Goal: Task Accomplishment & Management: Complete application form

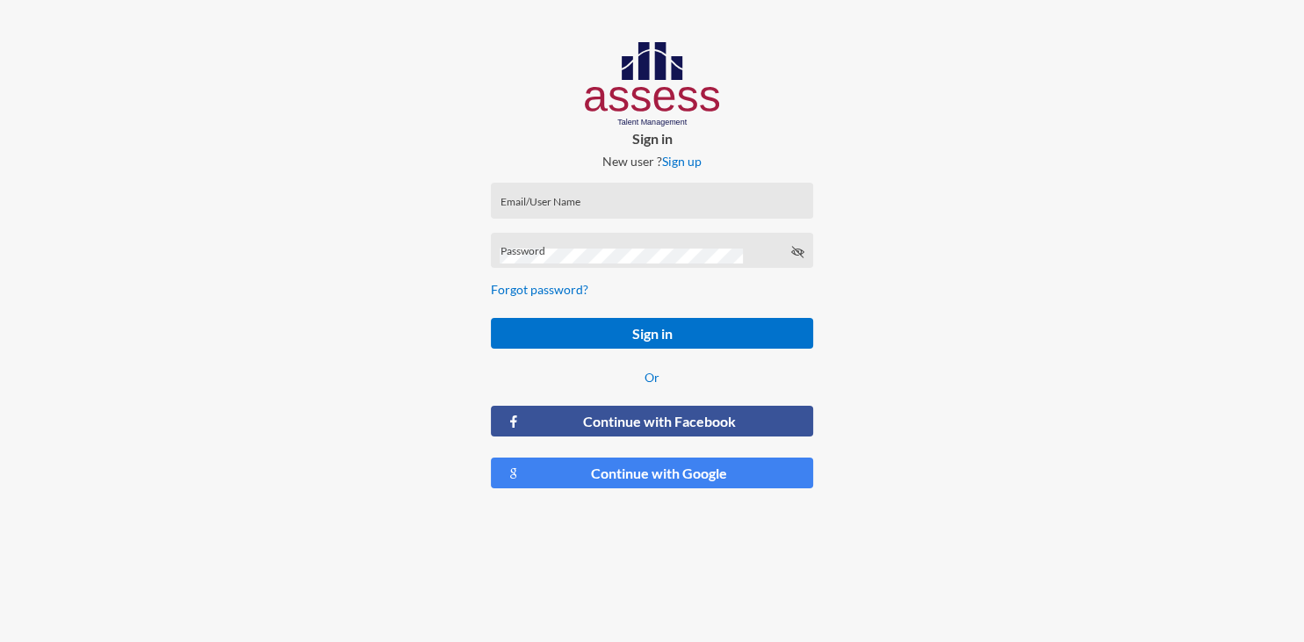
click at [626, 198] on div "Email/User Name" at bounding box center [652, 204] width 304 height 26
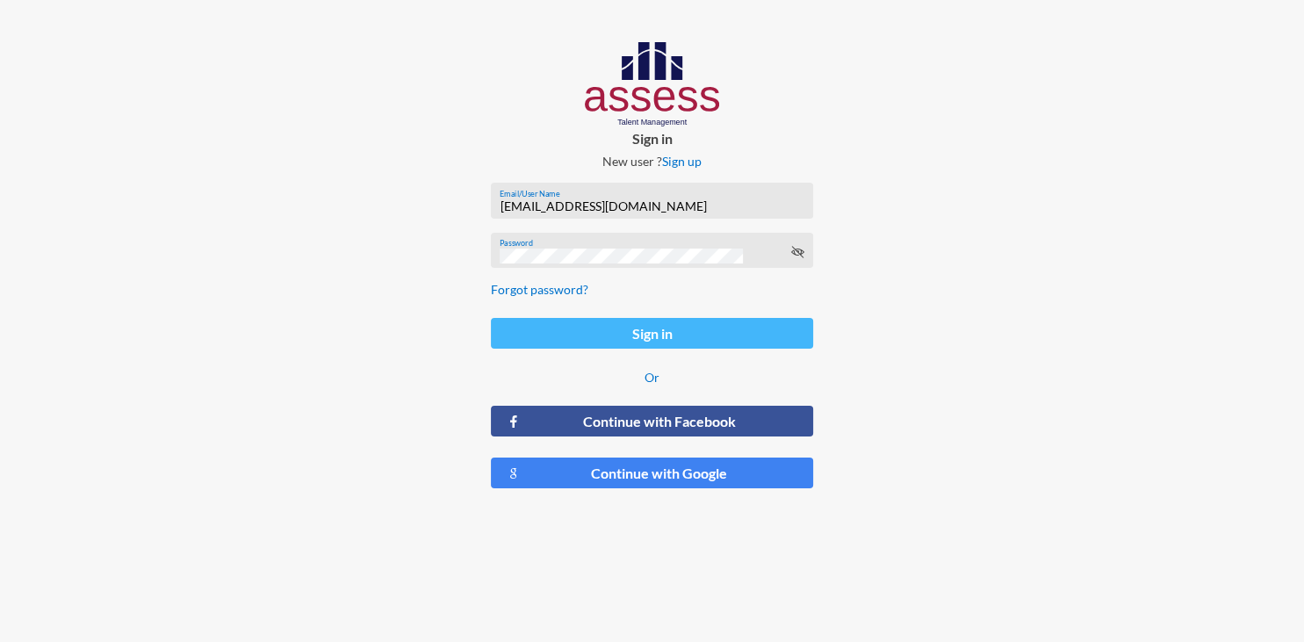
type input "[EMAIL_ADDRESS][DOMAIN_NAME]"
click at [653, 327] on button "Sign in" at bounding box center [652, 333] width 322 height 31
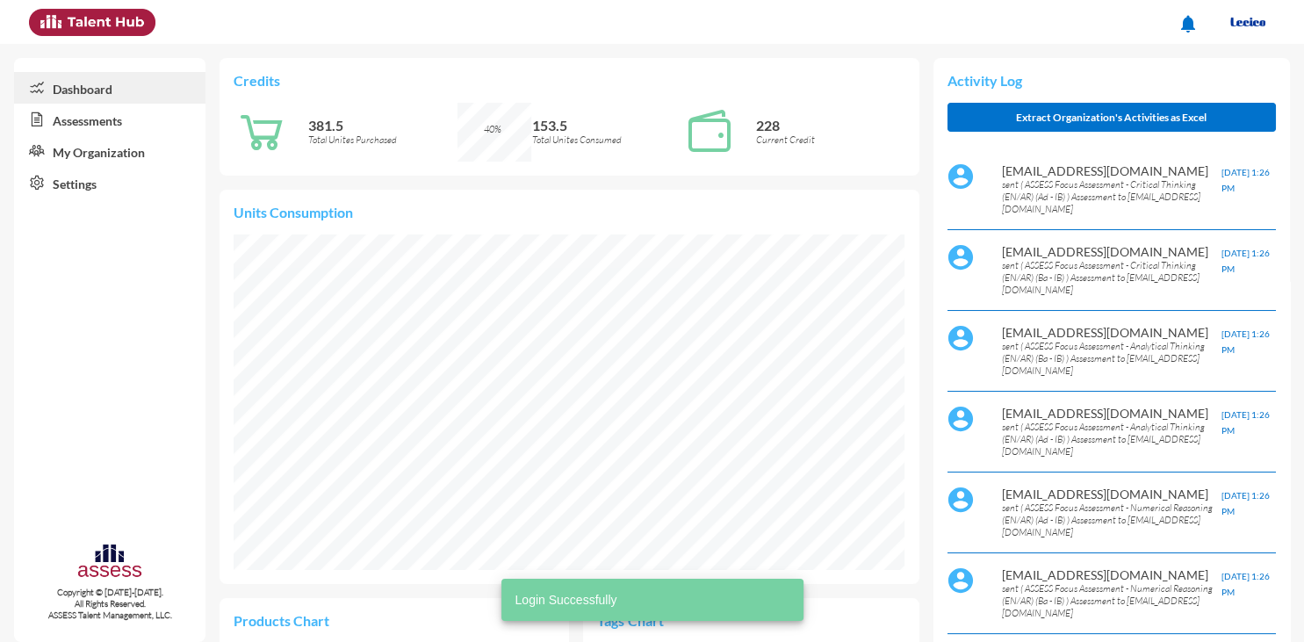
scroll to position [153, 307]
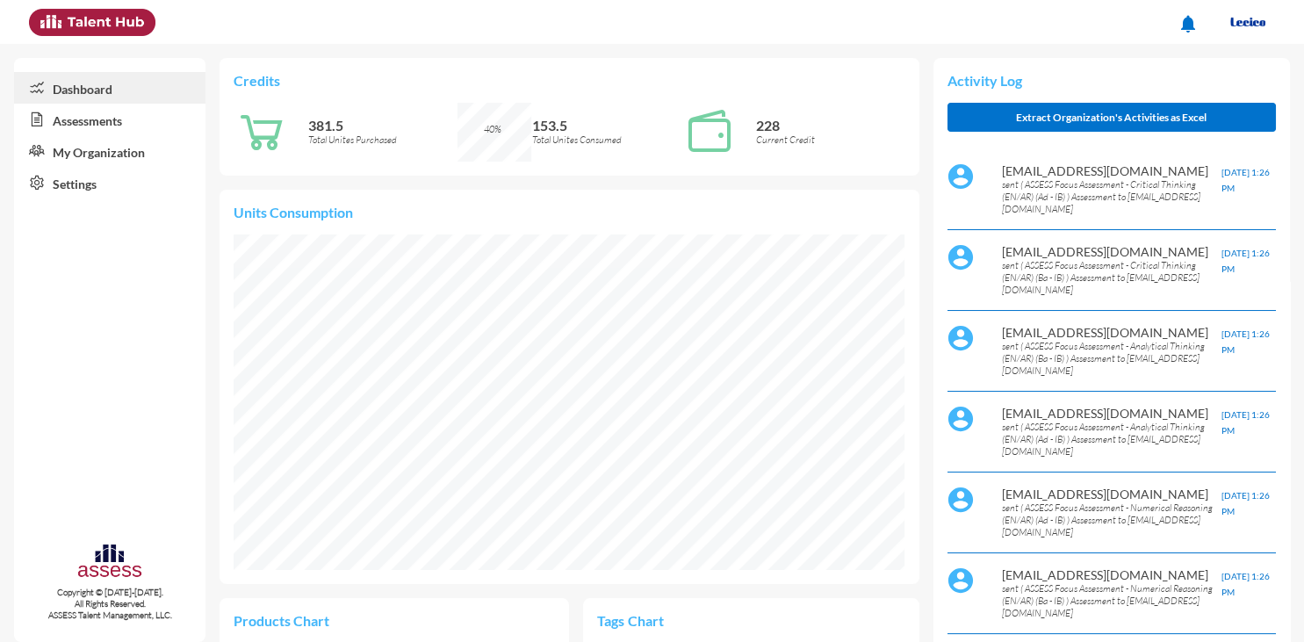
click at [111, 126] on link "Assessments" at bounding box center [109, 120] width 191 height 32
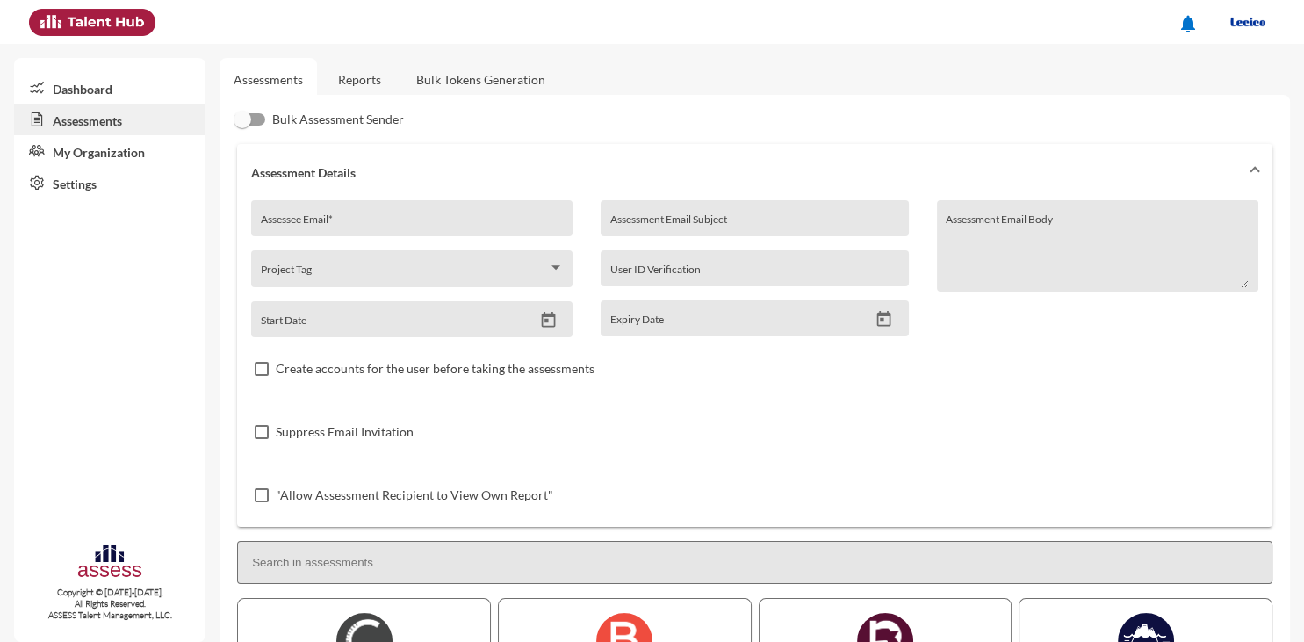
click at [357, 81] on link "Reports" at bounding box center [359, 79] width 71 height 43
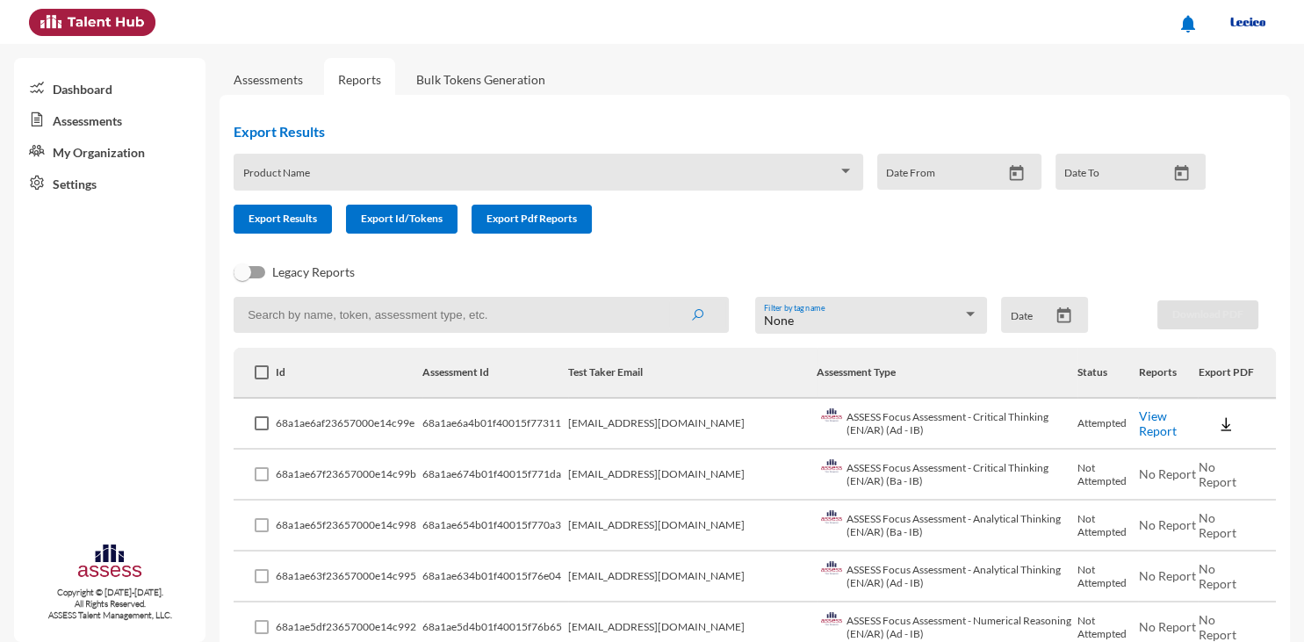
click at [297, 83] on link "Assessments" at bounding box center [268, 79] width 69 height 15
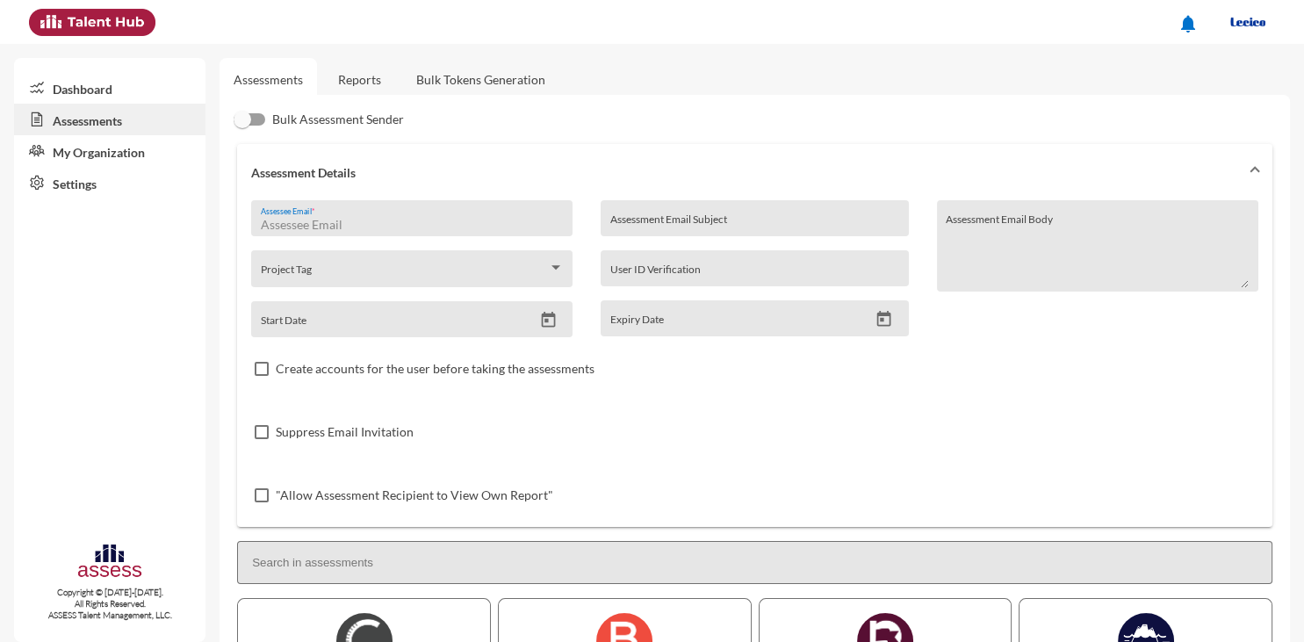
click at [404, 223] on input "Assessee Email *" at bounding box center [412, 225] width 303 height 14
paste input "[EMAIL_ADDRESS][DOMAIN_NAME]"
type input "[EMAIL_ADDRESS][DOMAIN_NAME]"
click at [668, 224] on input "Assessment Email Subject" at bounding box center [754, 225] width 289 height 14
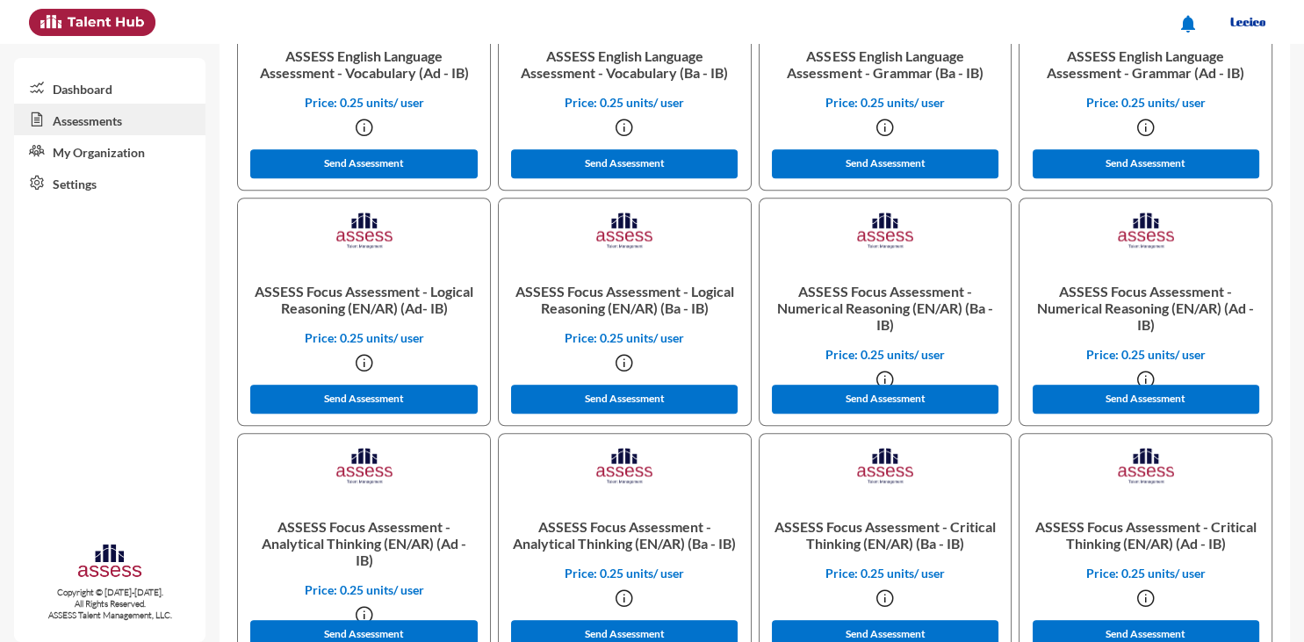
scroll to position [1387, 0]
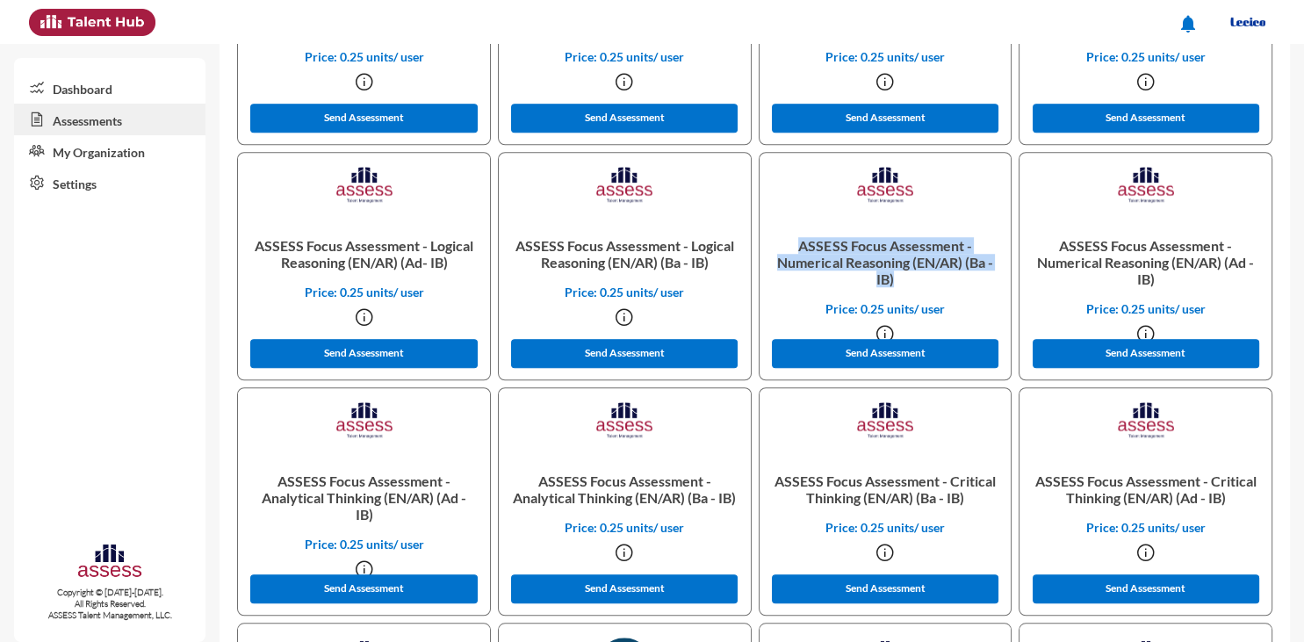
drag, startPoint x: 799, startPoint y: 248, endPoint x: 927, endPoint y: 282, distance: 132.7
click at [927, 282] on p "ASSESS Focus Assessment - Numerical Reasoning (EN/AR) (Ba - IB)" at bounding box center [885, 262] width 224 height 78
copy p "ASSESS Focus Assessment - Numerical Reasoning (EN/AR) (Ba - IB)"
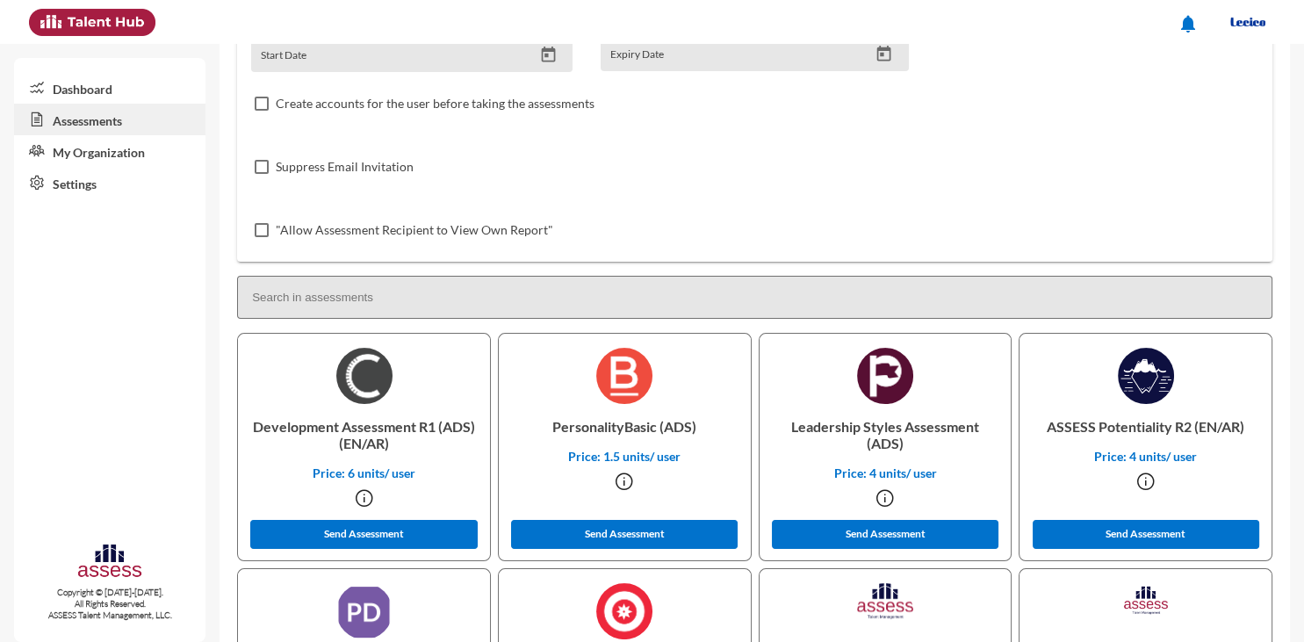
scroll to position [0, 0]
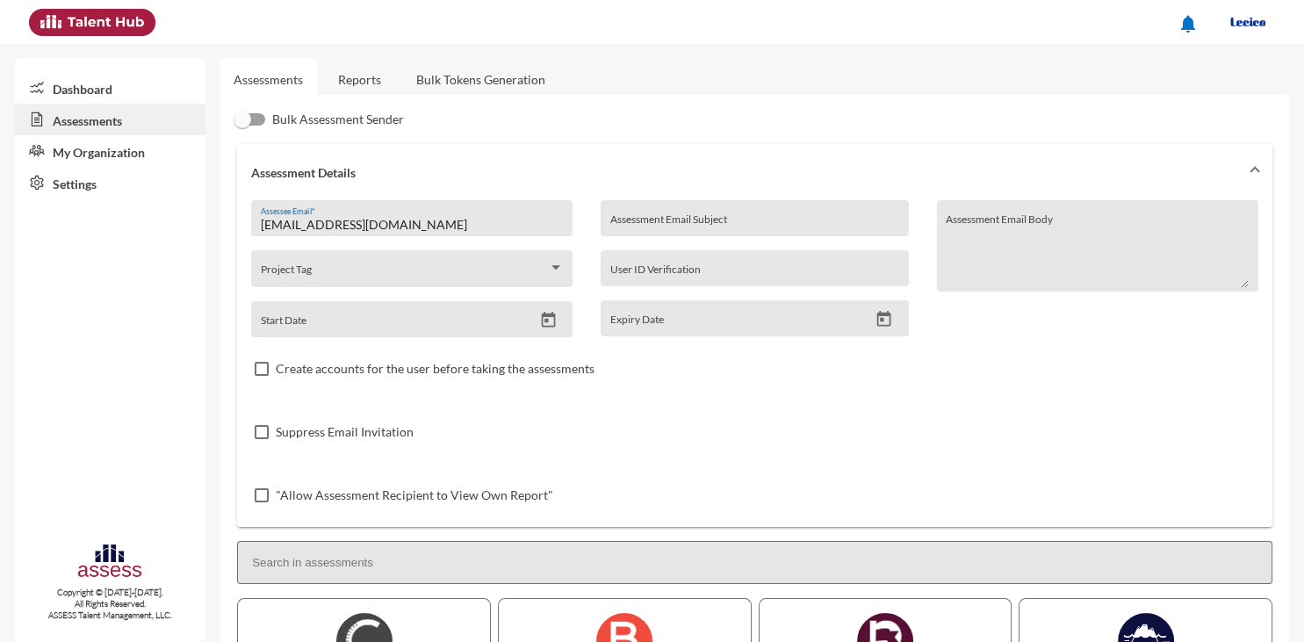
click at [699, 215] on div "Assessment Email Subject" at bounding box center [754, 223] width 289 height 26
paste input "ASSESS Focus Assessment - Numerical Reasoning (EN/AR) (Ba - IB)"
type input "ASSESS Focus Assessment - Numerical Reasoning (EN/AR) (Ba - IB)"
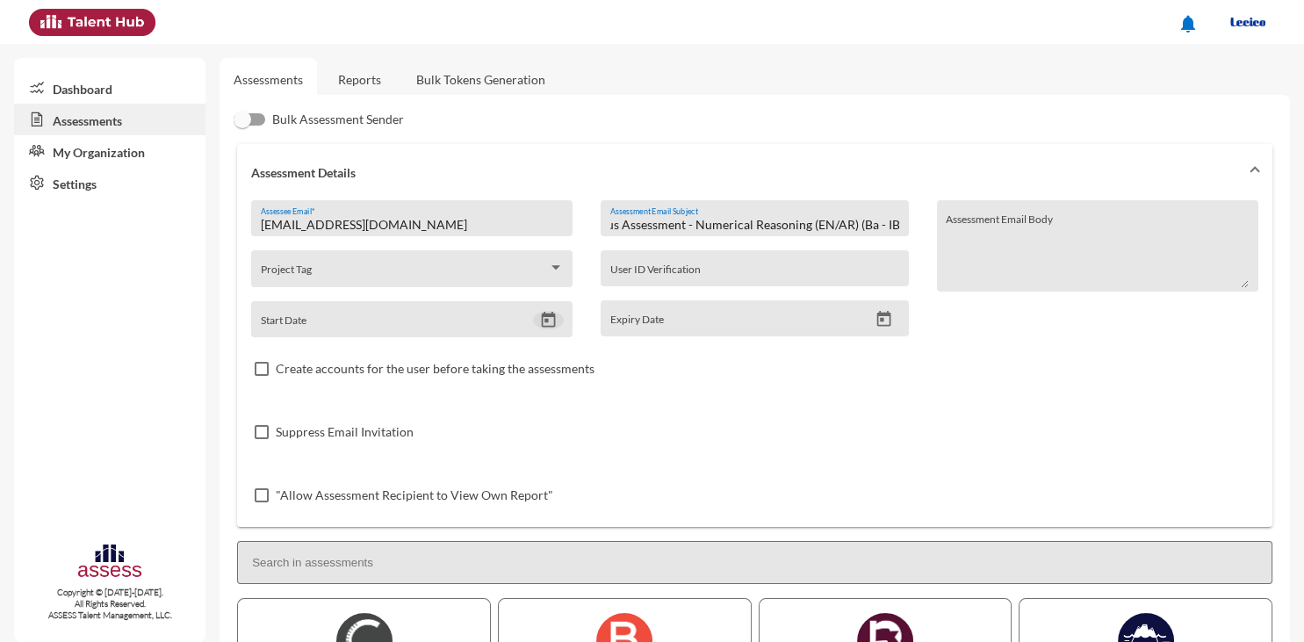
click at [554, 318] on icon "Open calendar" at bounding box center [549, 320] width 14 height 16
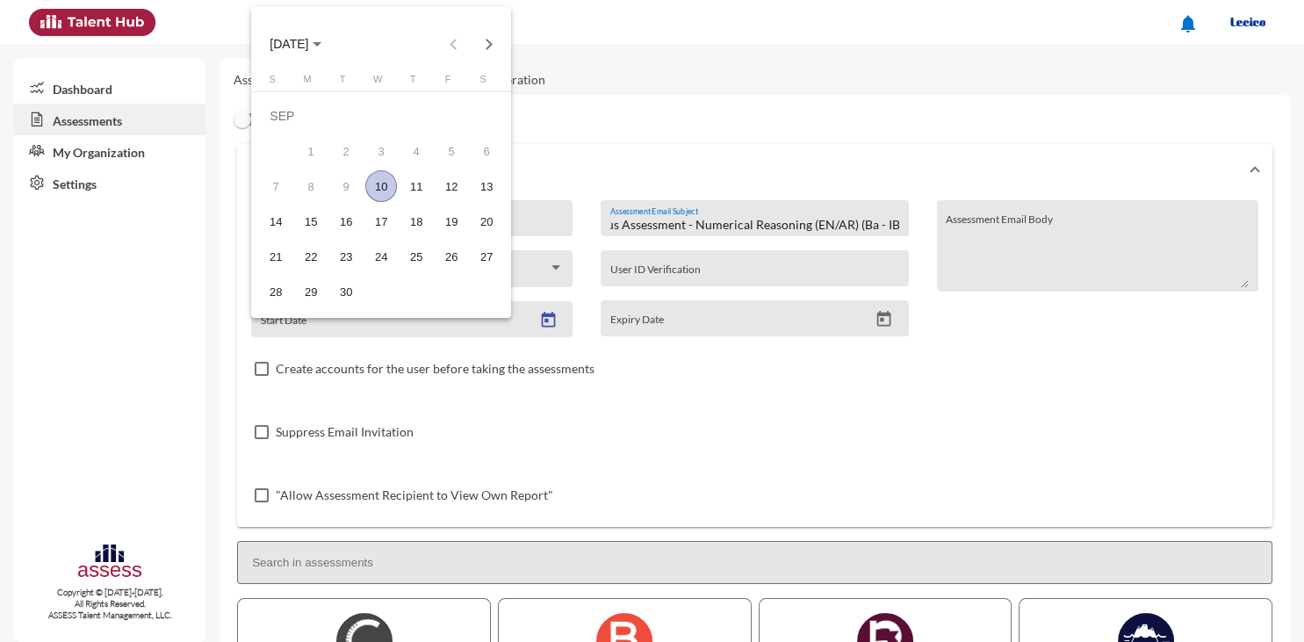
click at [382, 188] on div "10" at bounding box center [381, 186] width 32 height 32
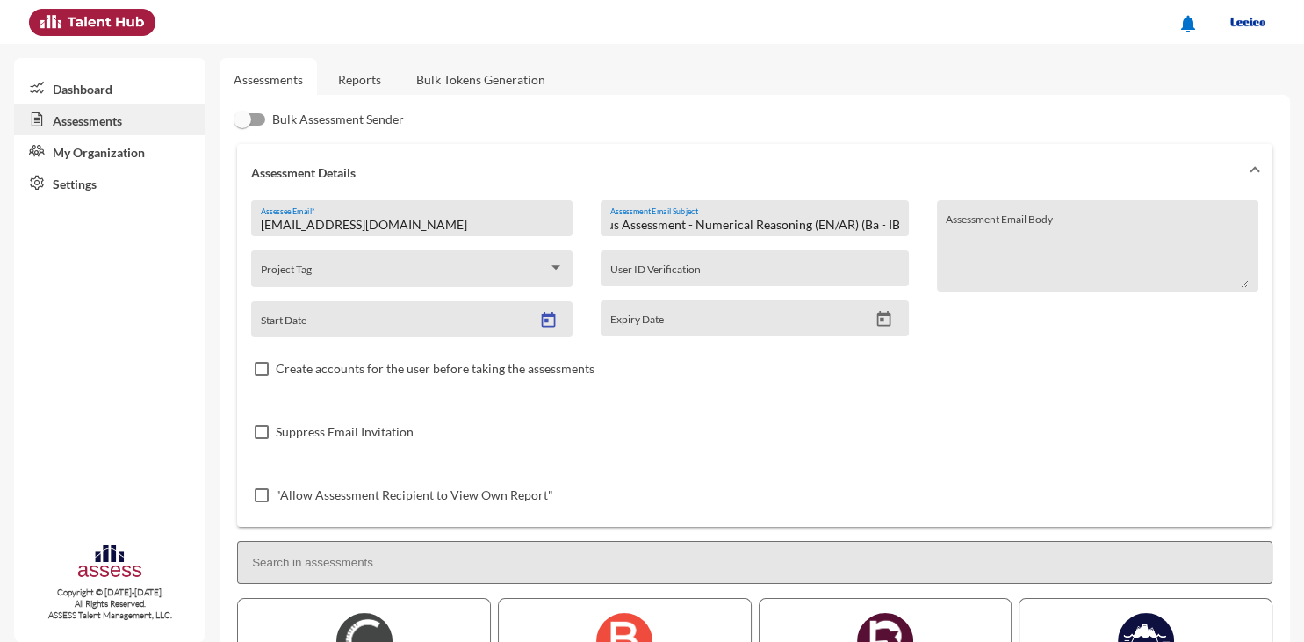
type input "[DATE]"
click at [881, 321] on icon "Open calendar" at bounding box center [884, 319] width 14 height 16
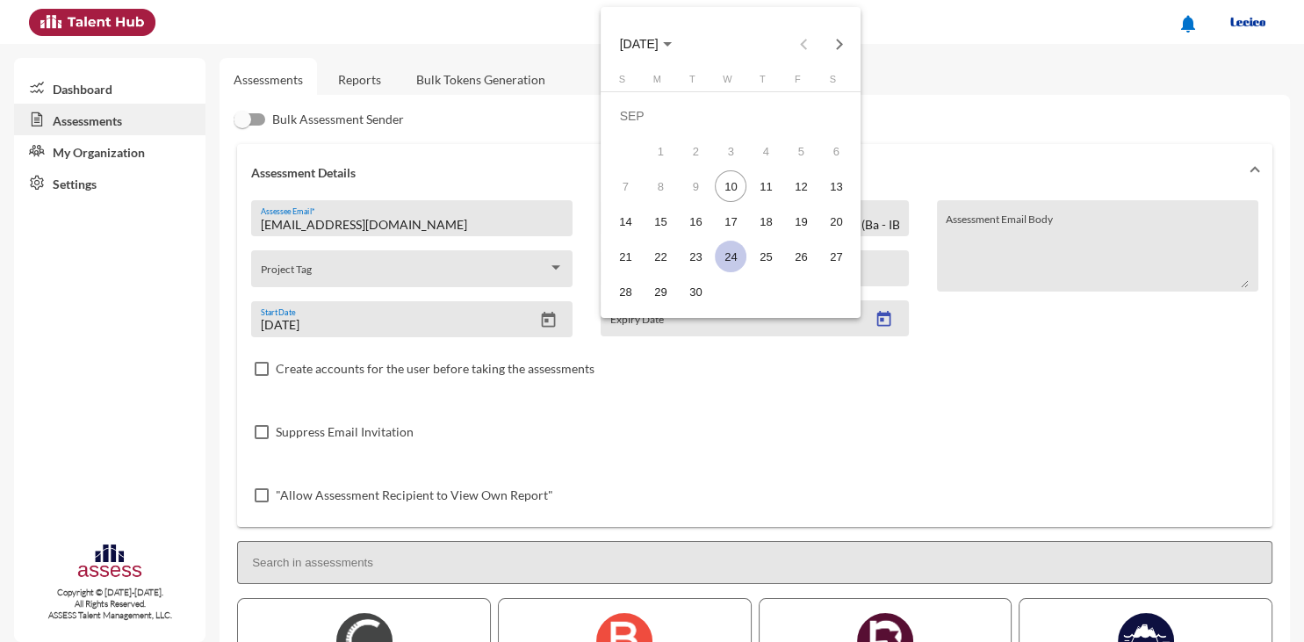
click at [725, 256] on div "24" at bounding box center [731, 257] width 32 height 32
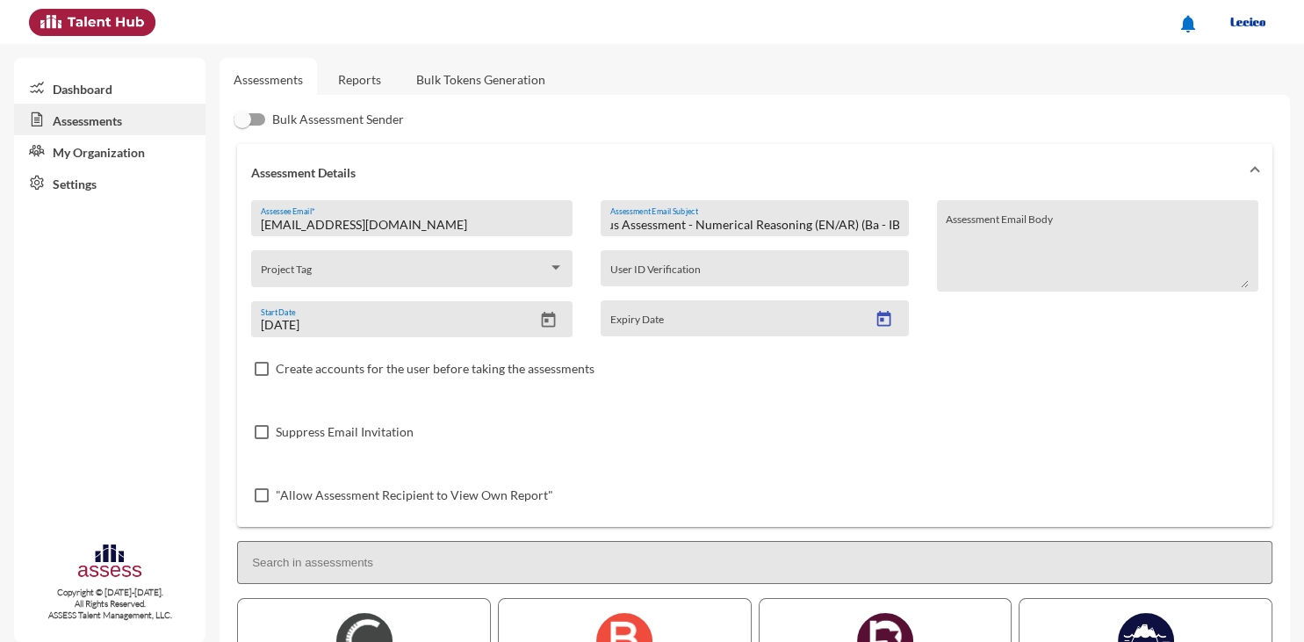
type input "[DATE]"
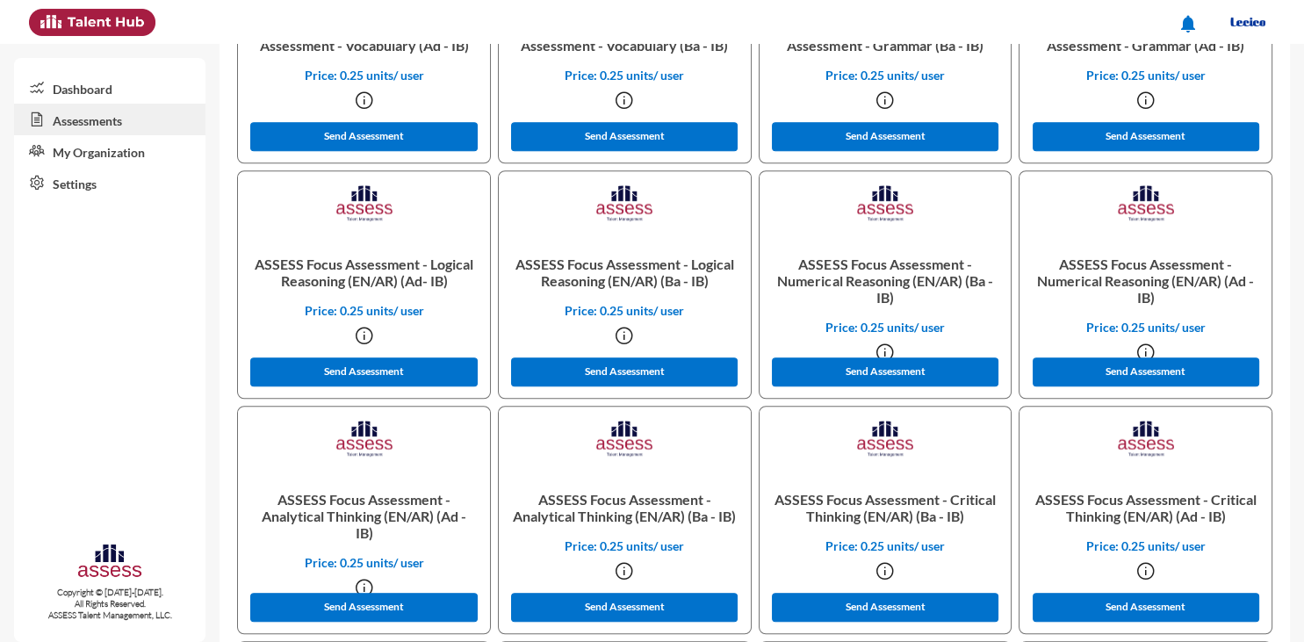
scroll to position [1408, 0]
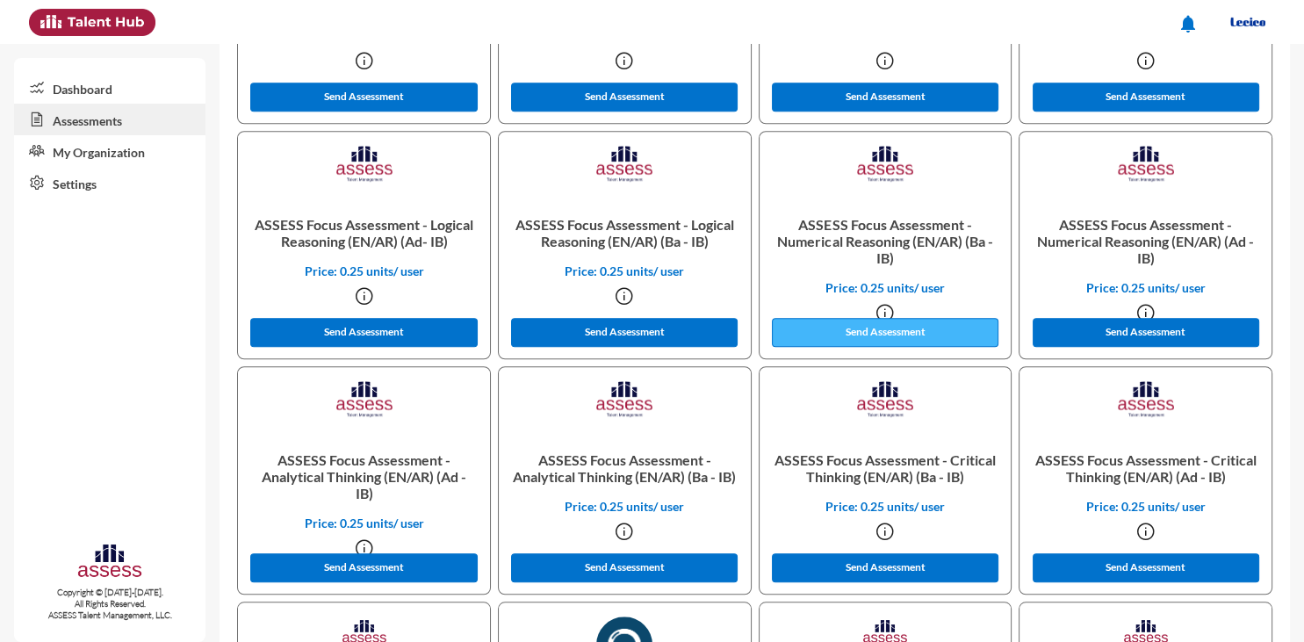
click at [883, 336] on button "Send Assessment" at bounding box center [885, 332] width 227 height 29
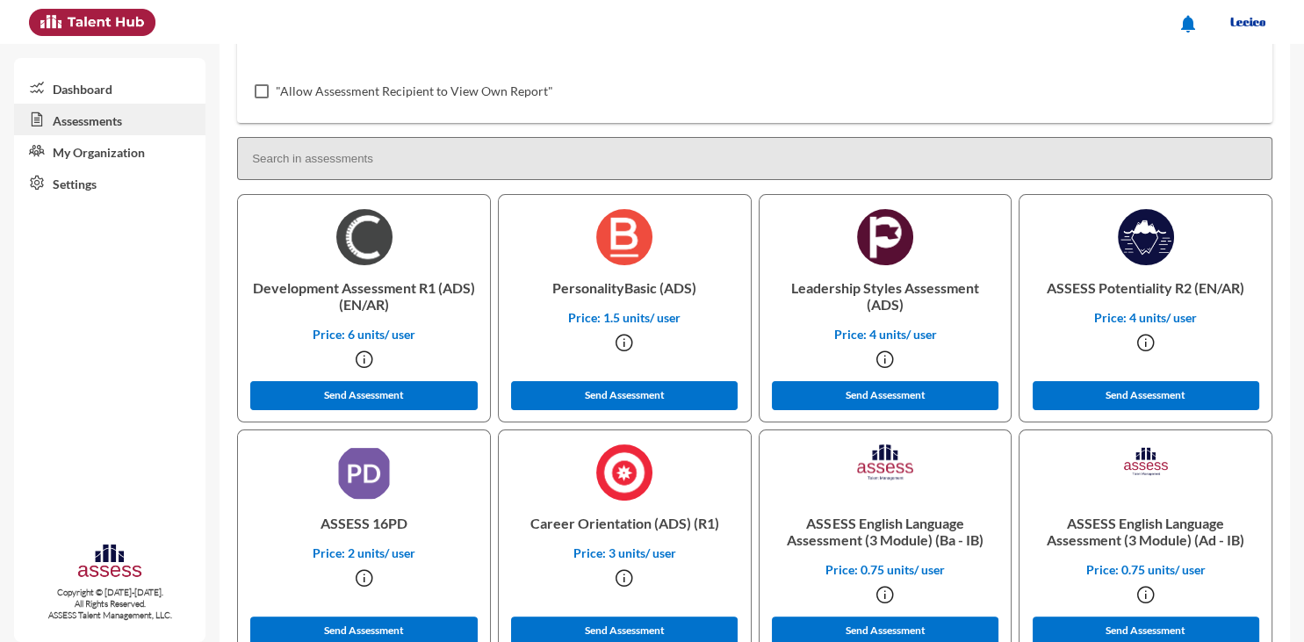
scroll to position [406, 0]
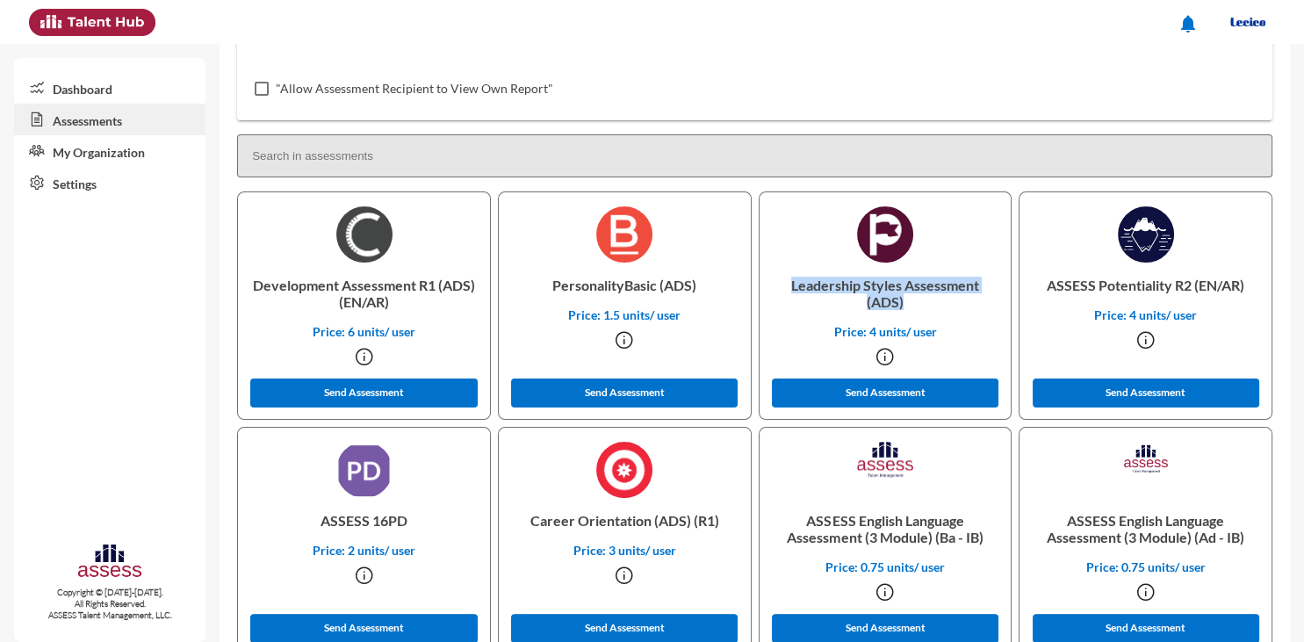
drag, startPoint x: 792, startPoint y: 284, endPoint x: 939, endPoint y: 311, distance: 150.0
click at [939, 311] on p "Leadership Styles Assessment (ADS)" at bounding box center [885, 292] width 224 height 61
copy p "Leadership Styles Assessment (ADS)"
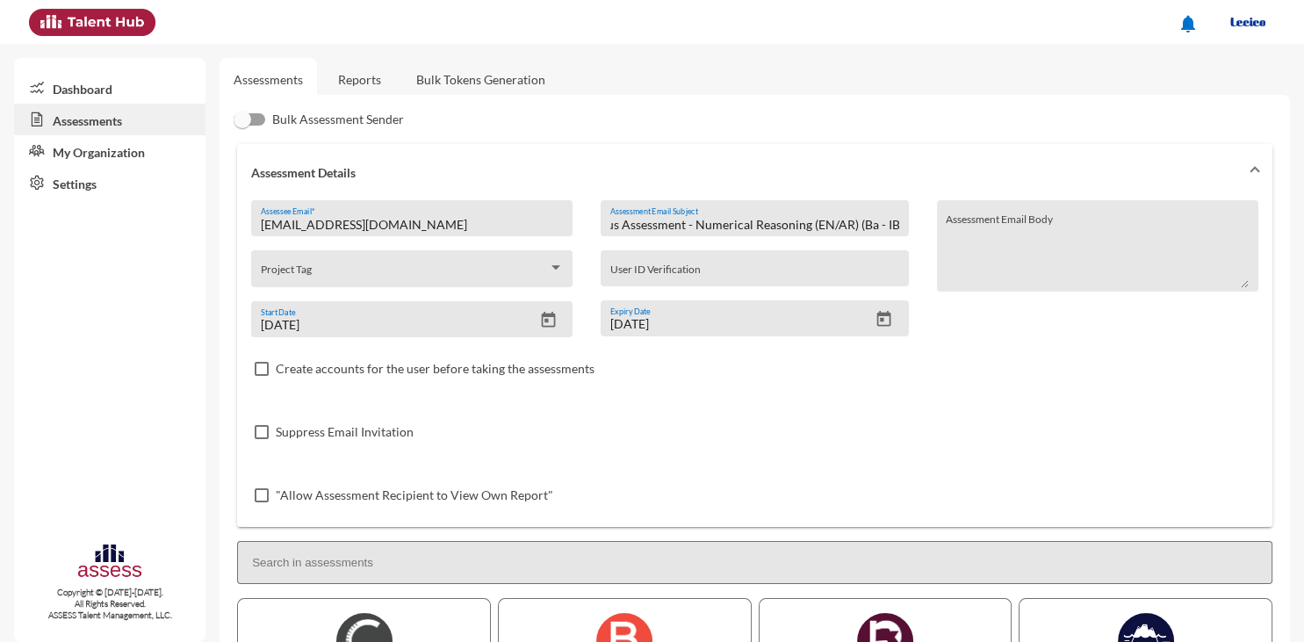
click at [855, 219] on input "ASSESS Focus Assessment - Numerical Reasoning (EN/AR) (Ba - IB)" at bounding box center [754, 225] width 289 height 14
paste input "Leadership Styles Assessment (ADS"
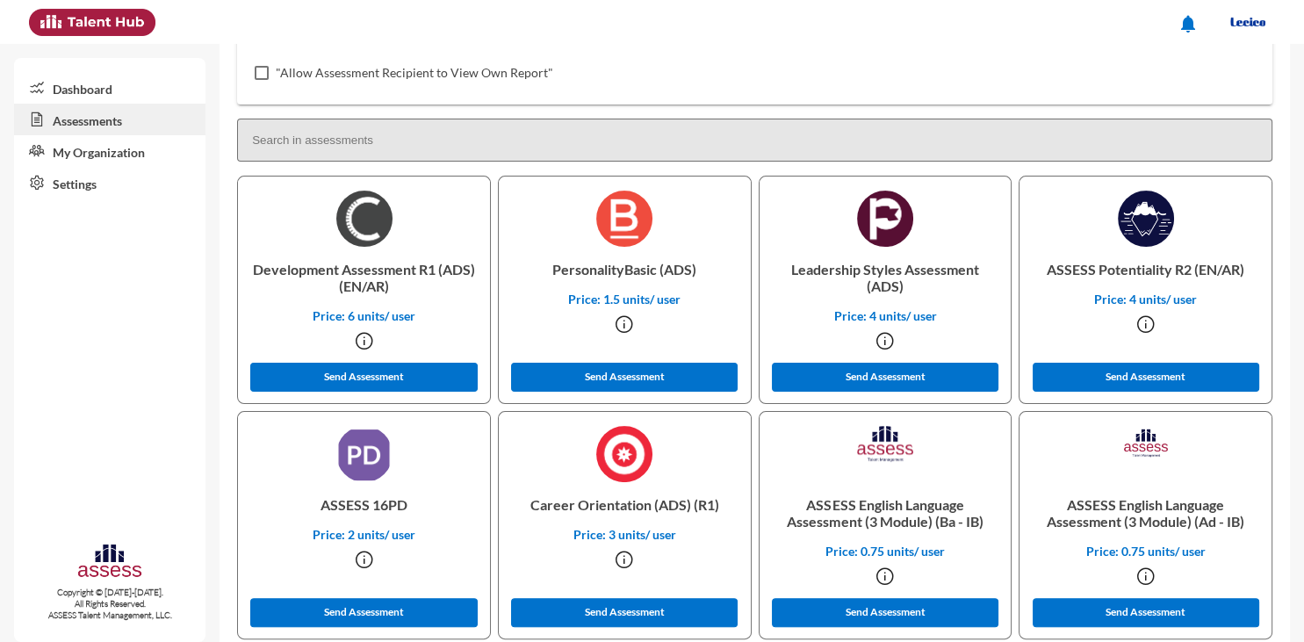
scroll to position [425, 0]
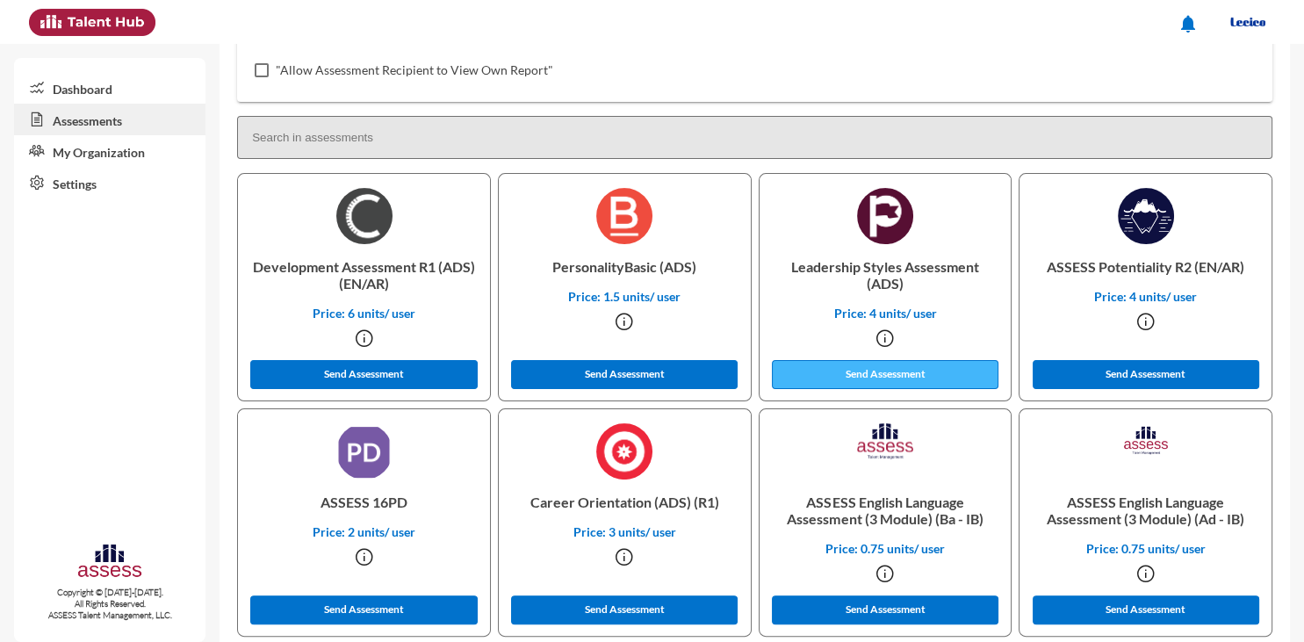
click at [887, 379] on button "Send Assessment" at bounding box center [885, 374] width 227 height 29
drag, startPoint x: 323, startPoint y: 504, endPoint x: 412, endPoint y: 504, distance: 88.7
click at [412, 504] on p "ASSESS 16PD" at bounding box center [364, 501] width 224 height 45
copy p "ASSESS 16PD"
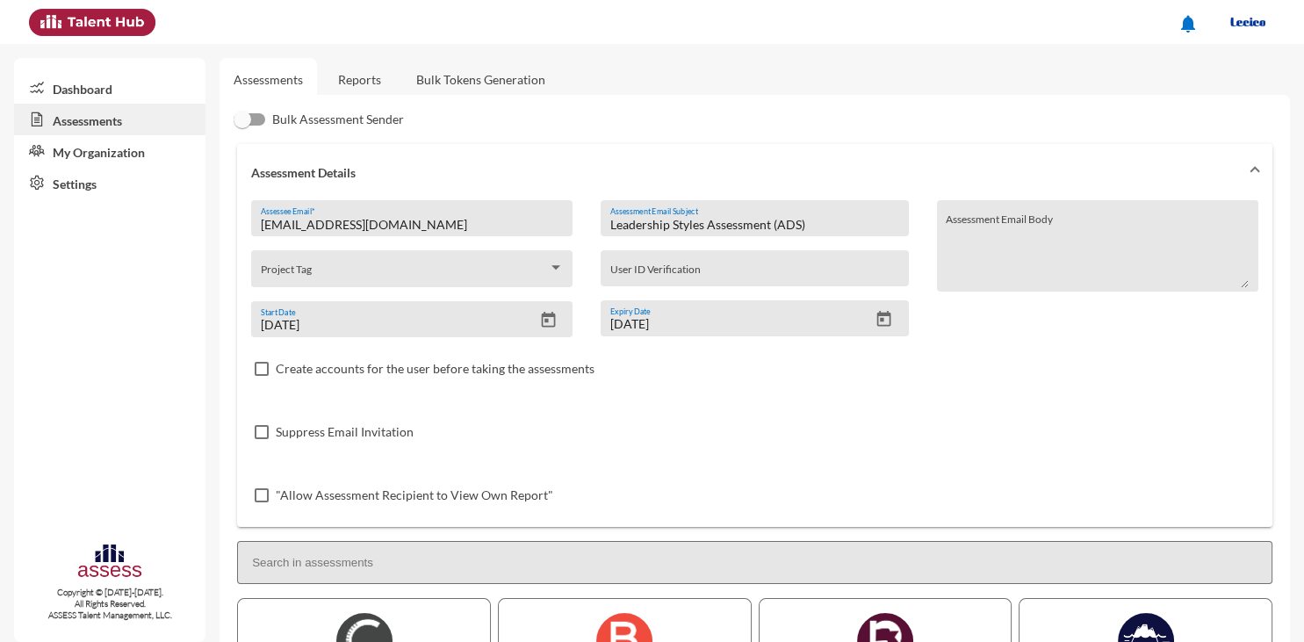
click at [801, 228] on input "Leadership Styles Assessment (ADS)" at bounding box center [754, 225] width 289 height 14
paste input "ASSESS 16PD"
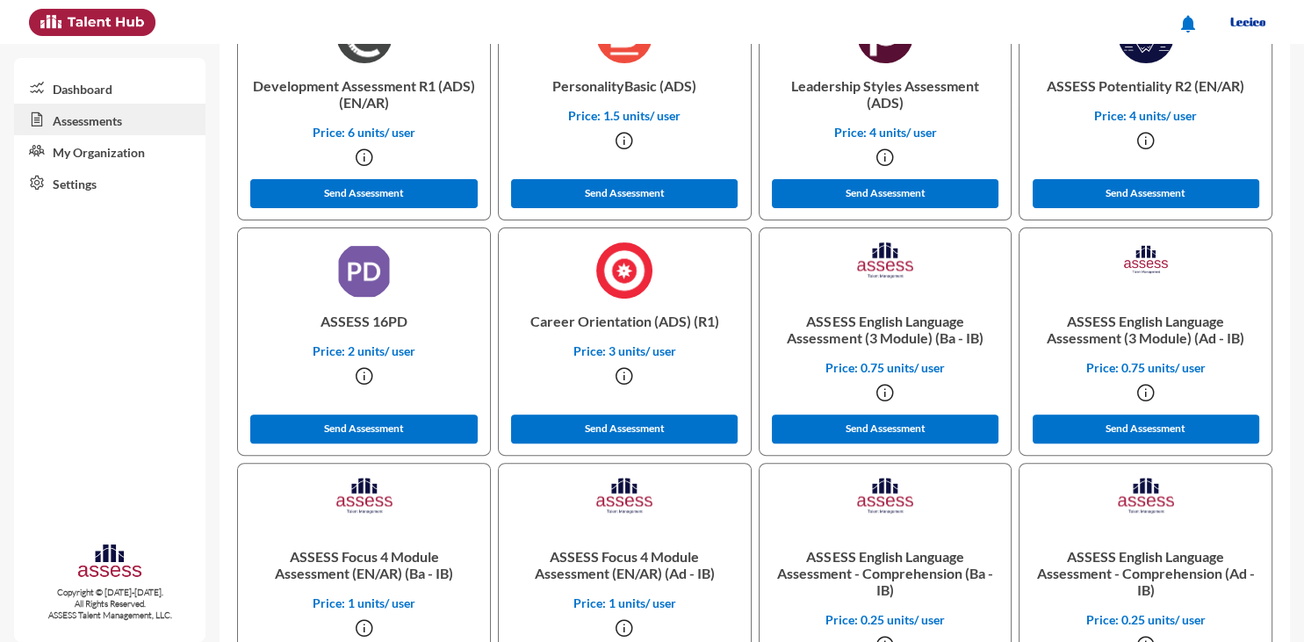
scroll to position [653, 0]
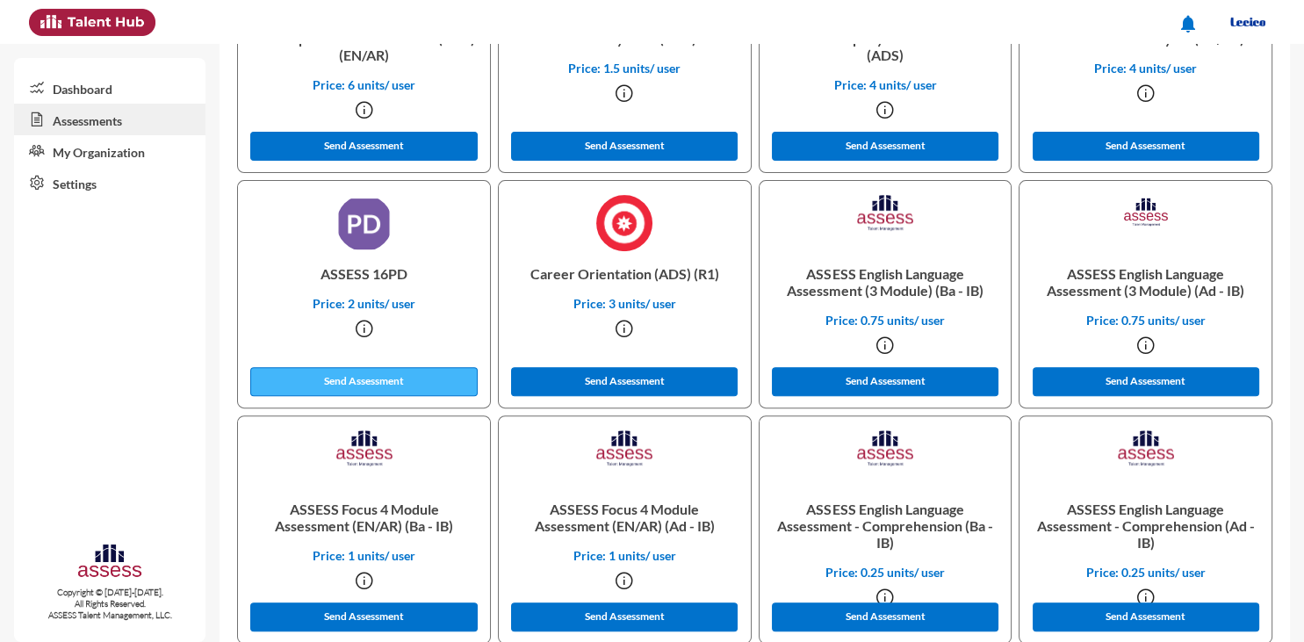
type input "ASSESS 16PD"
click at [353, 378] on button "Send Assessment" at bounding box center [363, 381] width 227 height 29
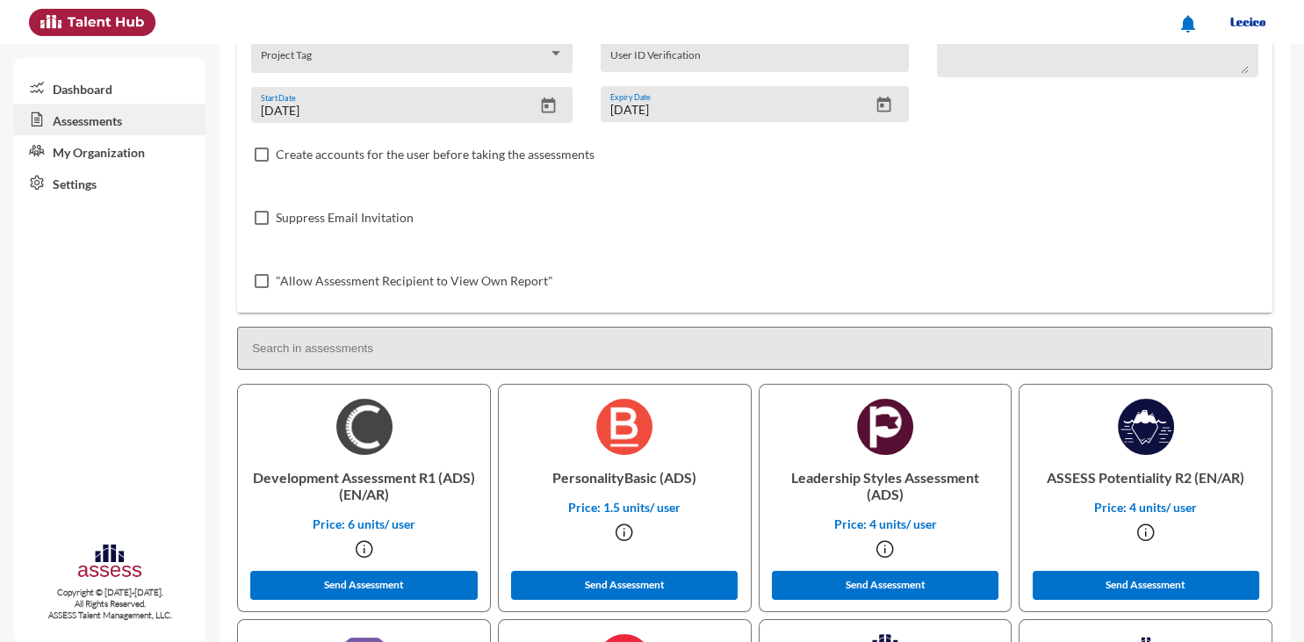
scroll to position [0, 0]
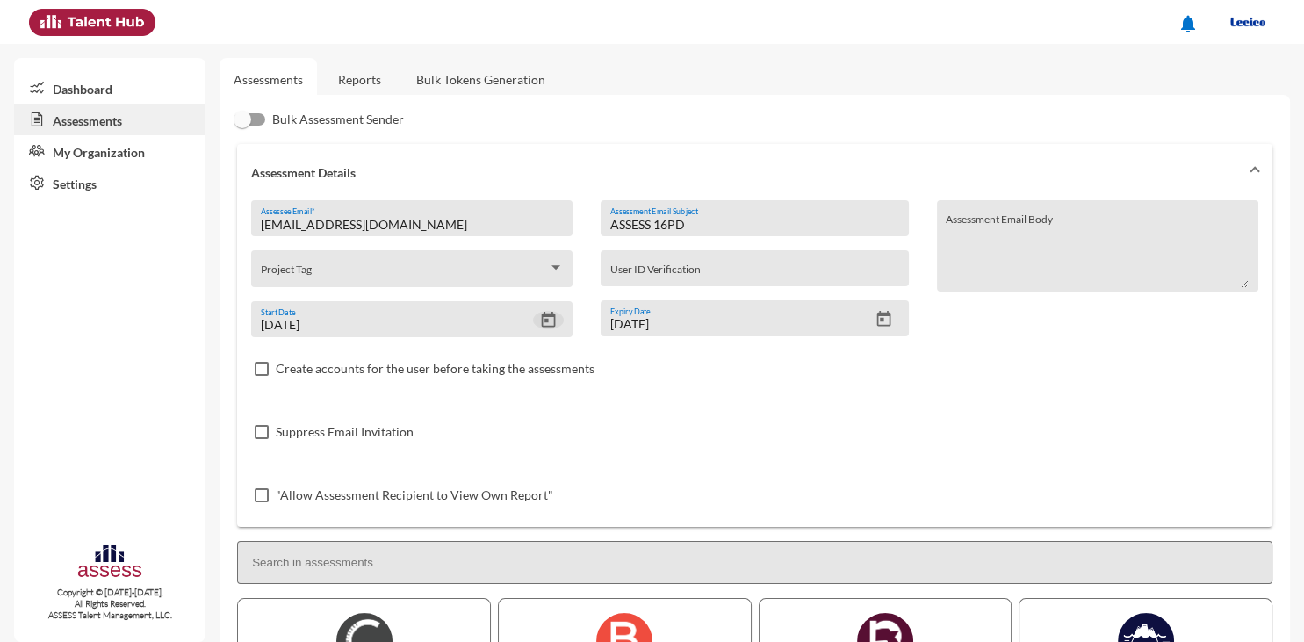
click at [550, 321] on icon "Open calendar" at bounding box center [548, 320] width 18 height 18
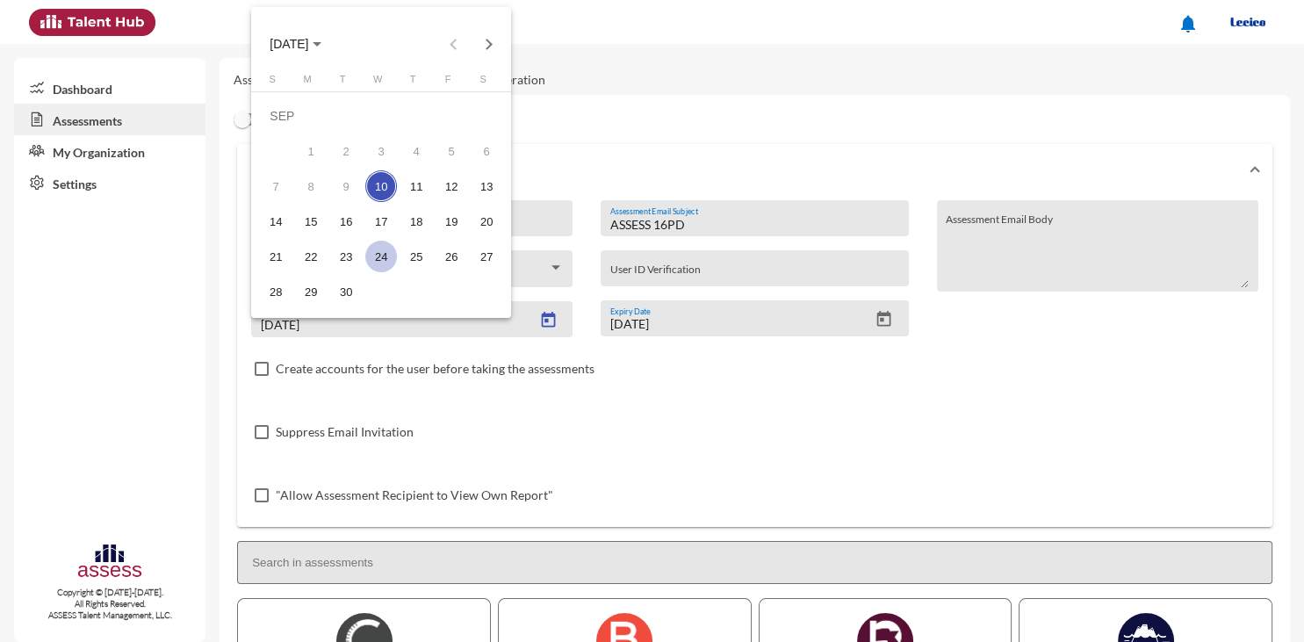
click at [379, 252] on div "24" at bounding box center [381, 257] width 32 height 32
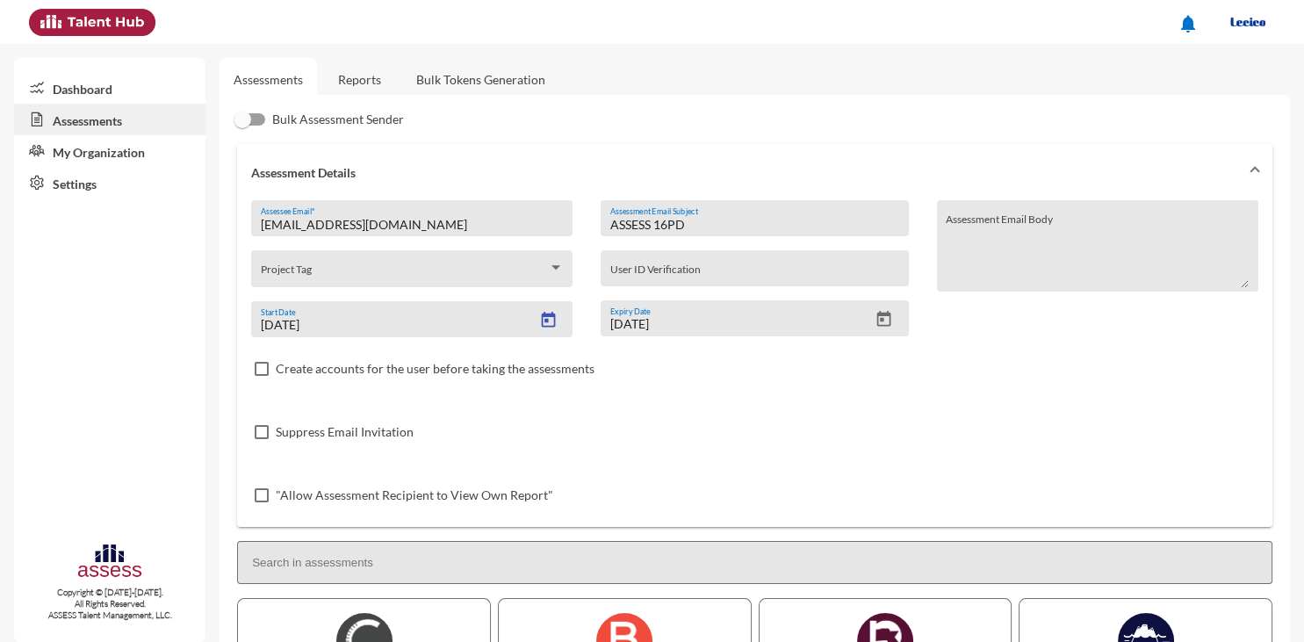
type input "[DATE]"
click at [881, 324] on icon "Open calendar" at bounding box center [884, 319] width 14 height 16
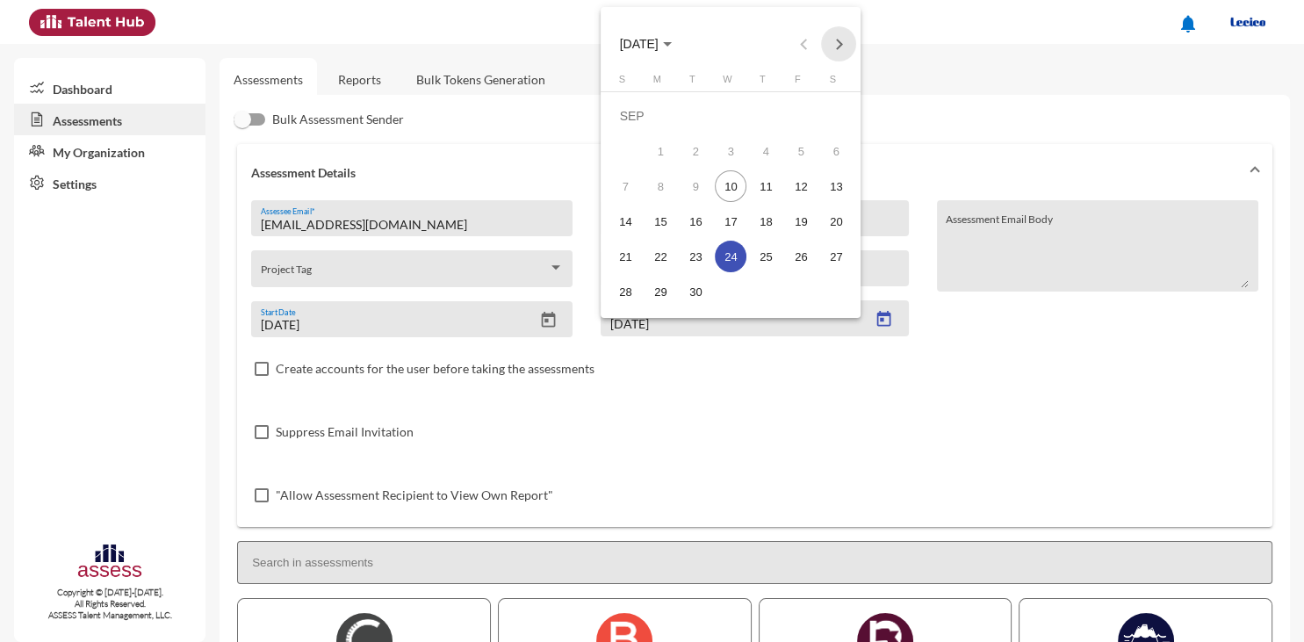
click at [840, 34] on button "Next month" at bounding box center [838, 43] width 35 height 35
click at [759, 150] on div "9" at bounding box center [766, 151] width 32 height 32
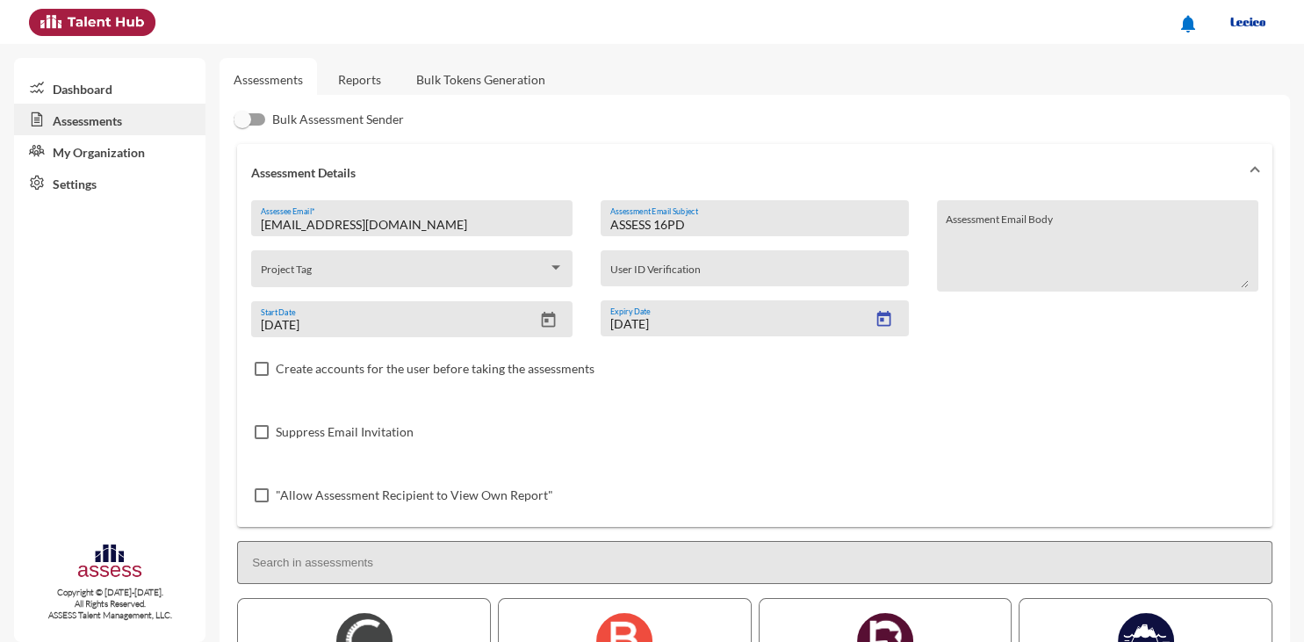
type input "[DATE]"
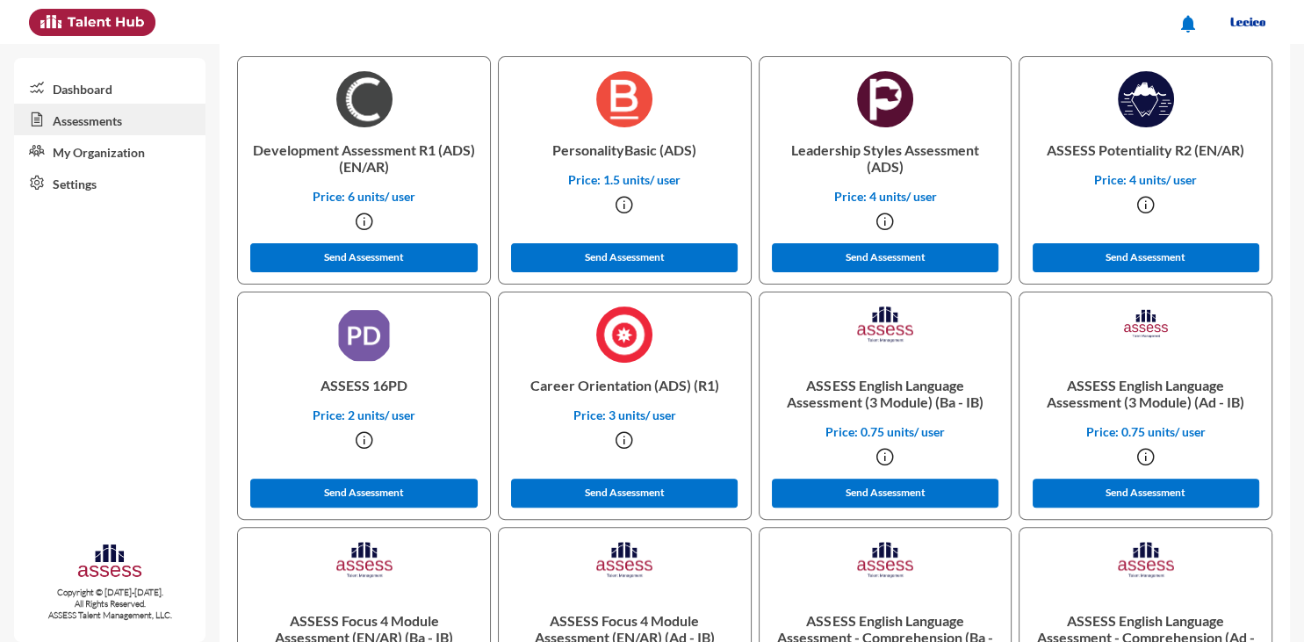
scroll to position [586, 0]
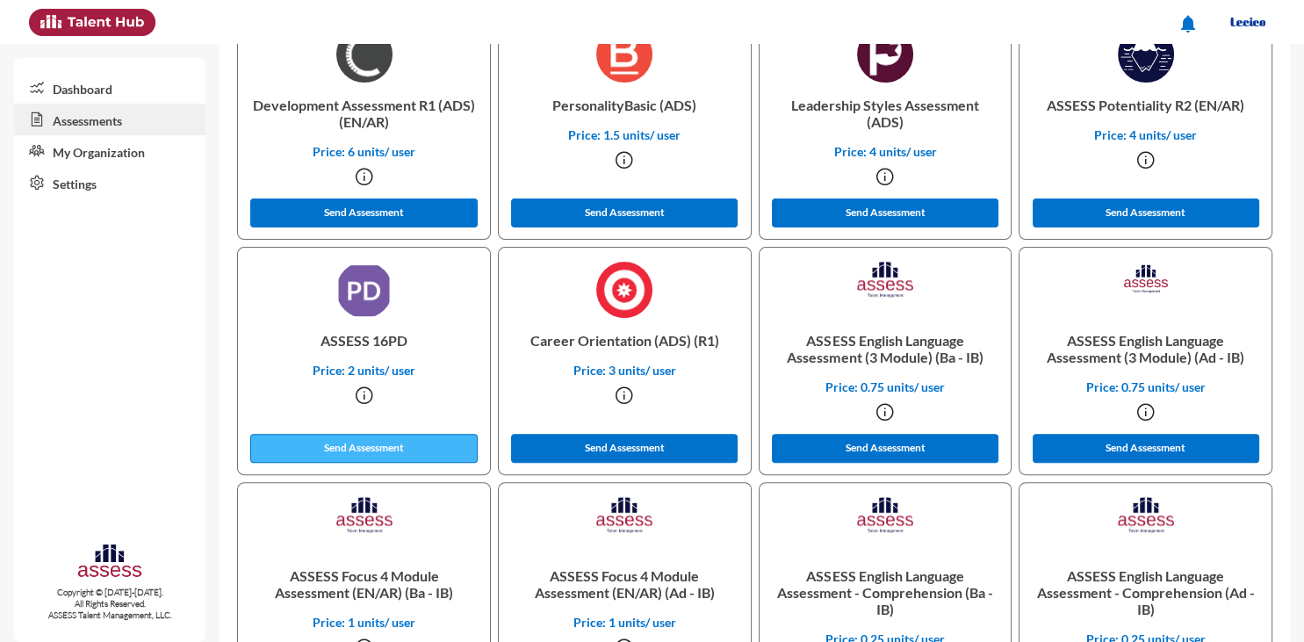
click at [363, 447] on button "Send Assessment" at bounding box center [363, 448] width 227 height 29
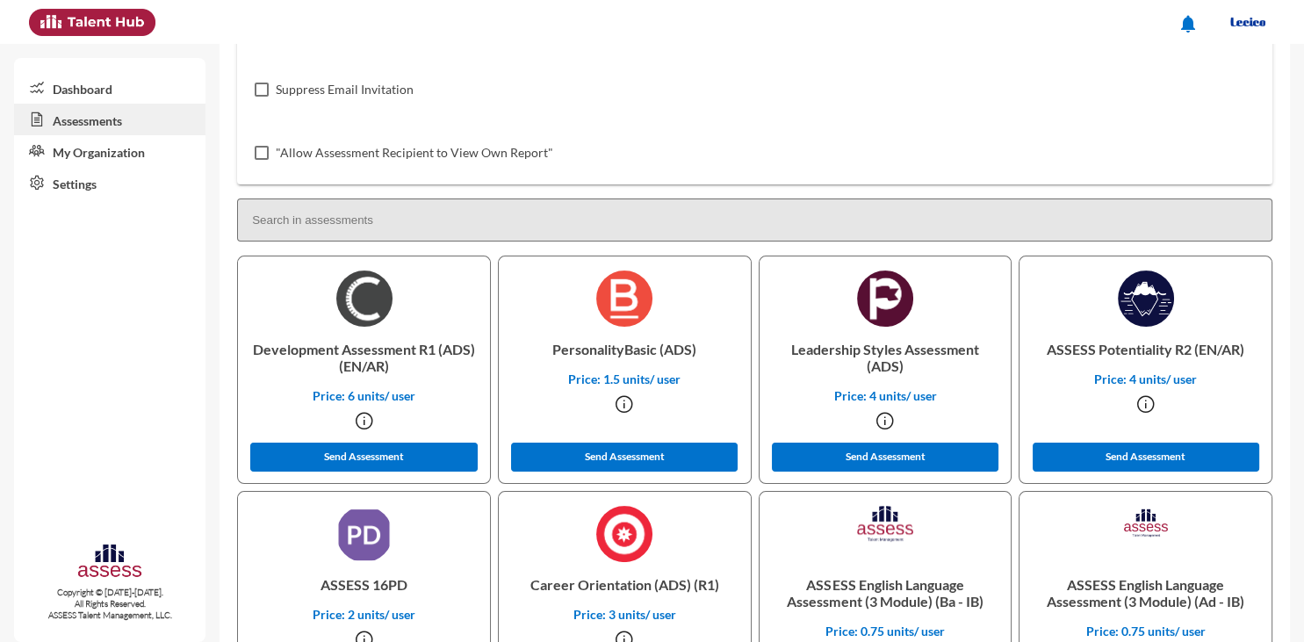
scroll to position [358, 0]
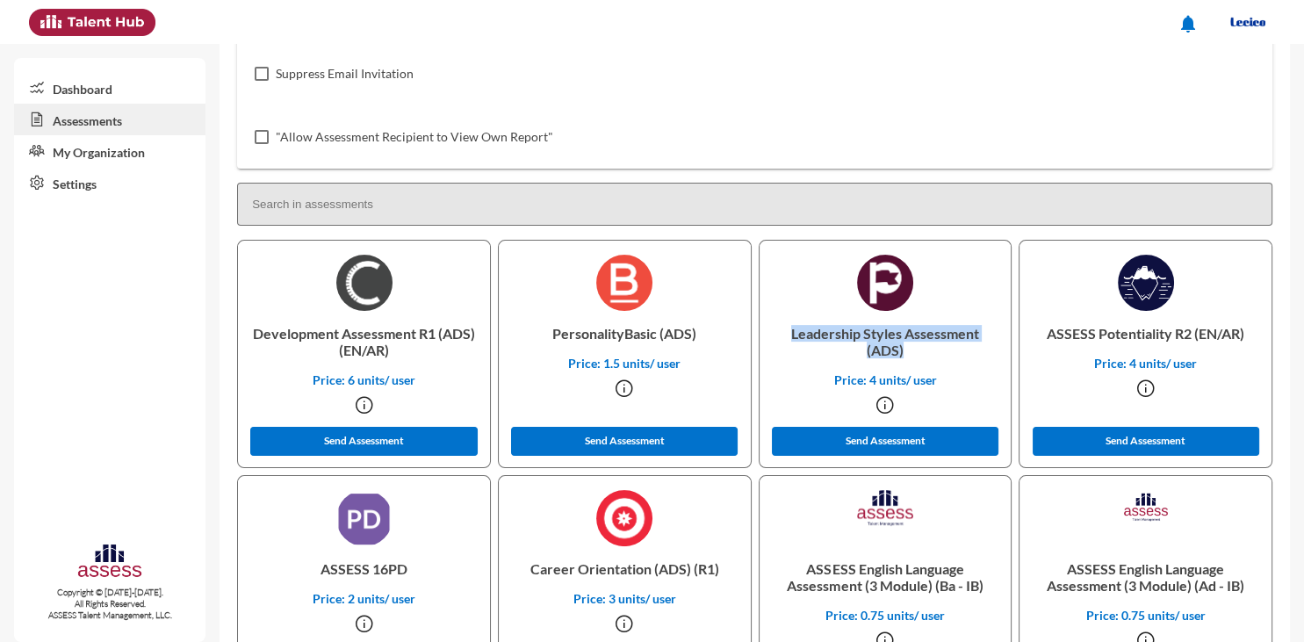
drag, startPoint x: 792, startPoint y: 335, endPoint x: 930, endPoint y: 350, distance: 138.6
click at [930, 350] on p "Leadership Styles Assessment (ADS)" at bounding box center [885, 341] width 224 height 61
copy p "Leadership Styles Assessment (ADS)"
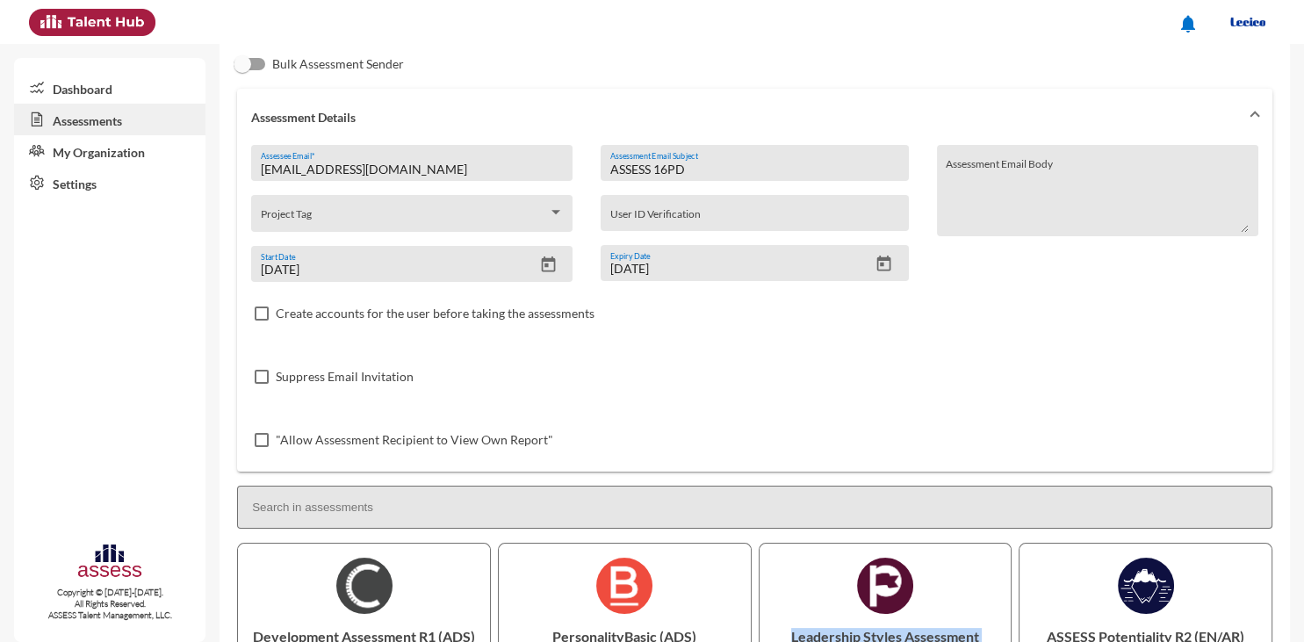
scroll to position [0, 0]
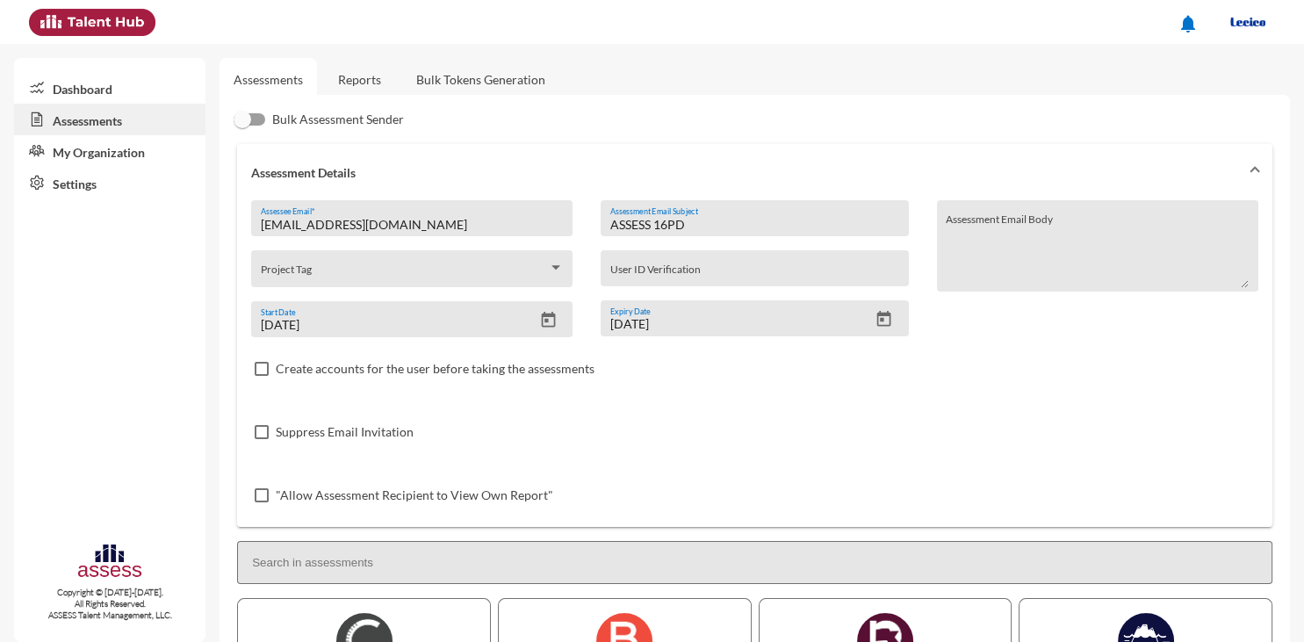
click at [690, 225] on input "ASSESS 16PD" at bounding box center [754, 225] width 289 height 14
paste input "Leadership Styles Assessment (ADS)"
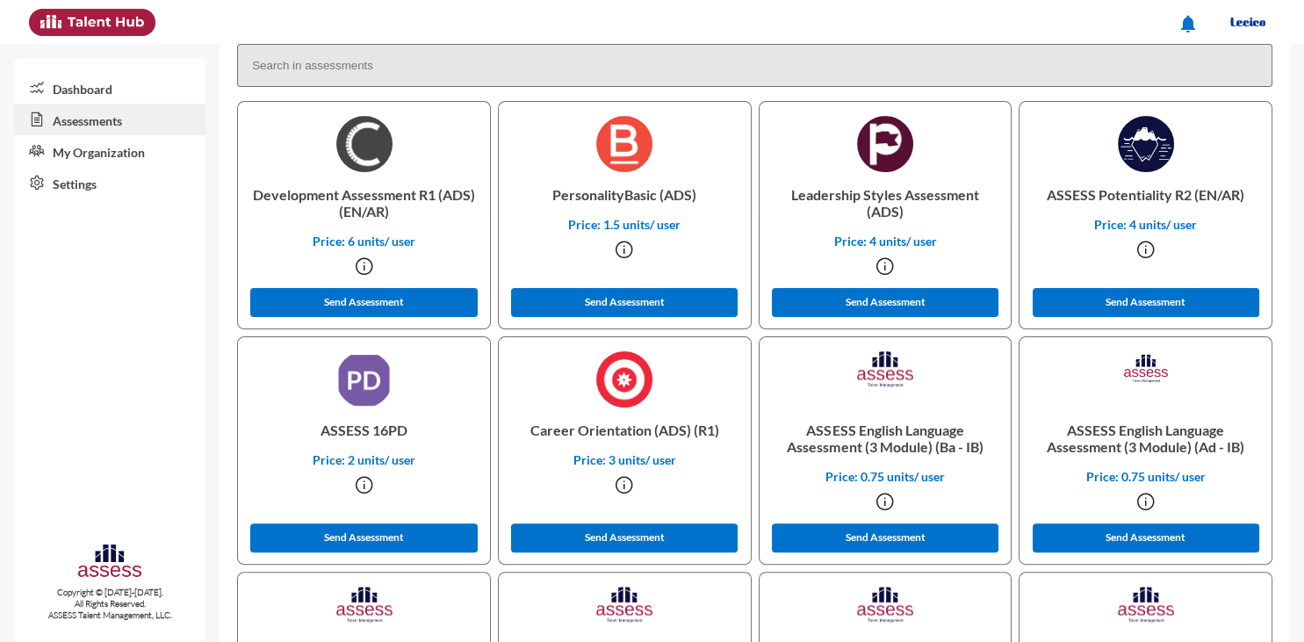
scroll to position [521, 0]
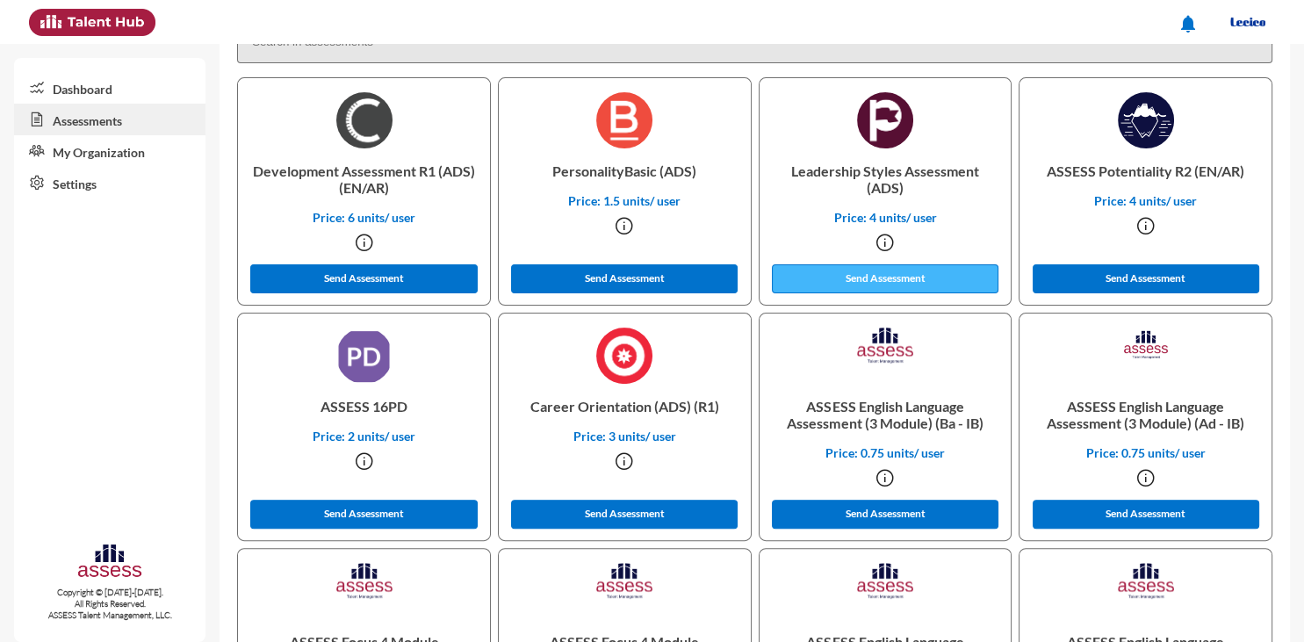
click at [904, 274] on button "Send Assessment" at bounding box center [885, 278] width 227 height 29
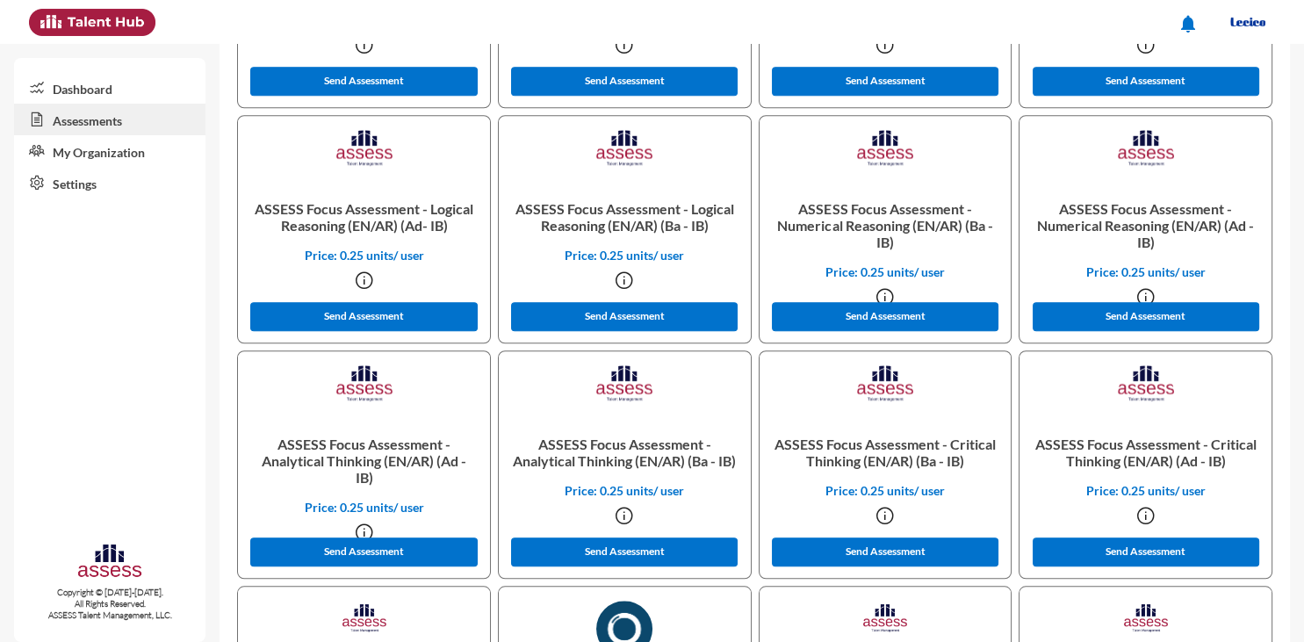
scroll to position [1435, 0]
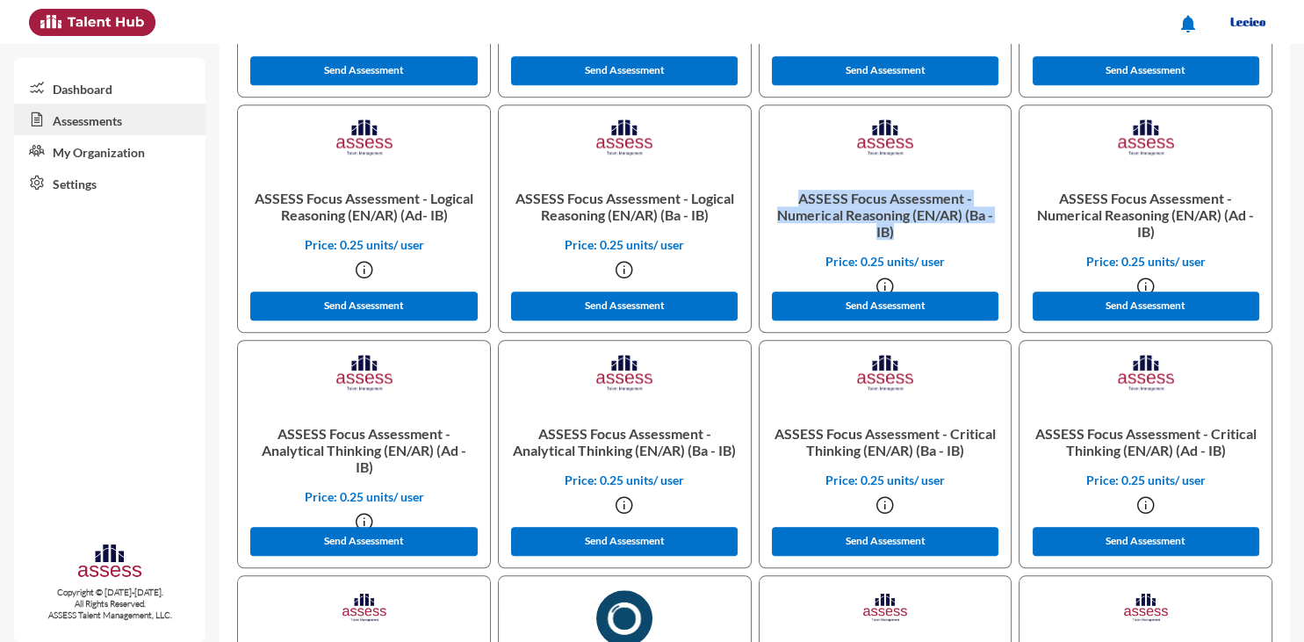
drag, startPoint x: 799, startPoint y: 197, endPoint x: 943, endPoint y: 234, distance: 148.8
click at [943, 234] on p "ASSESS Focus Assessment - Numerical Reasoning (EN/AR) (Ba - IB)" at bounding box center [885, 215] width 224 height 78
copy p "ASSESS Focus Assessment - Numerical Reasoning (EN/AR) (Ba - IB)"
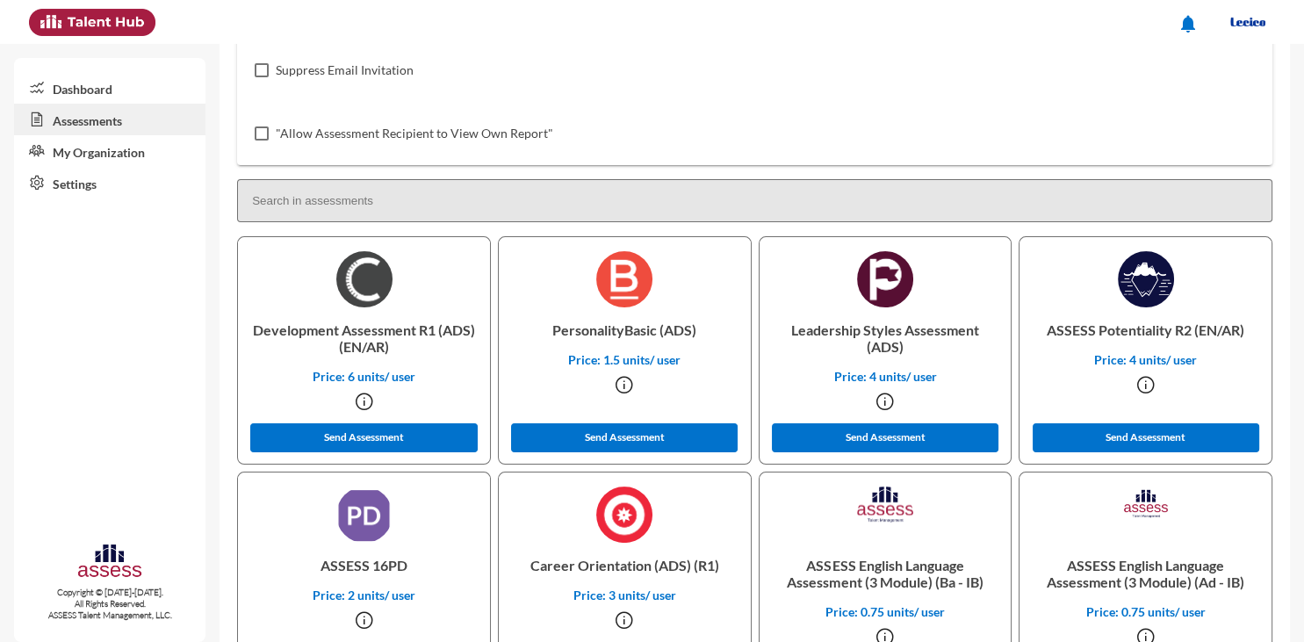
scroll to position [0, 0]
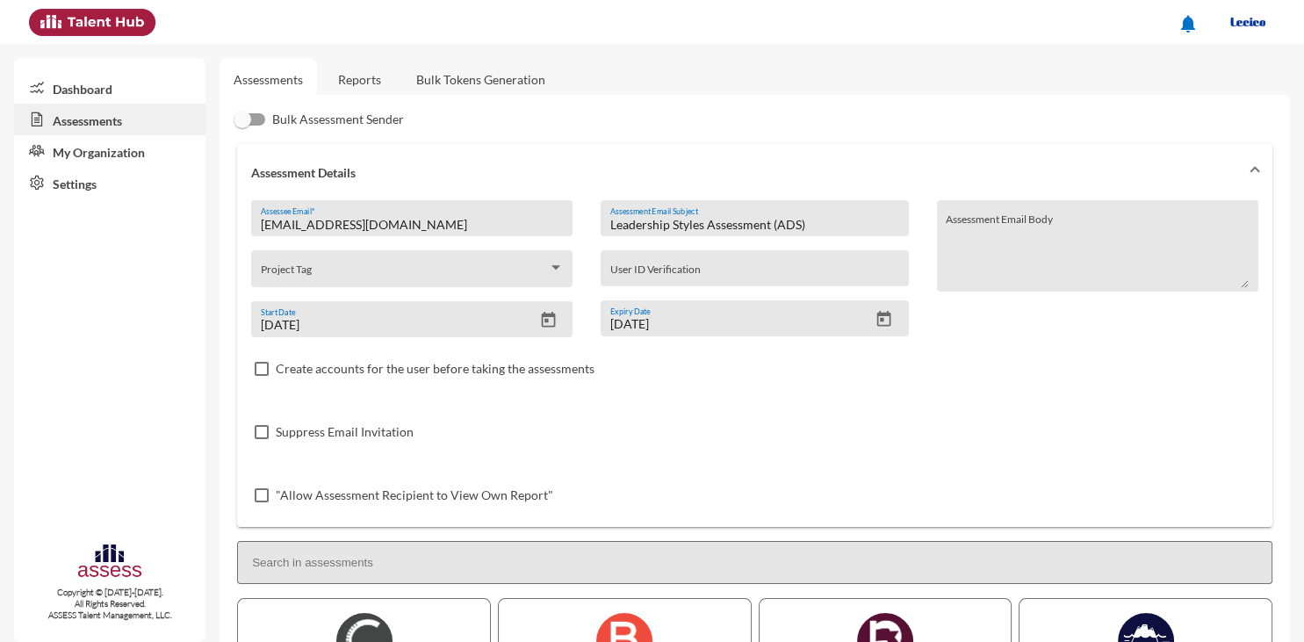
click at [793, 219] on input "Leadership Styles Assessment (ADS)" at bounding box center [754, 225] width 289 height 14
paste input "ASSESS Focus Assessment - Numerical Reasoning (EN/AR) (Ba - IB"
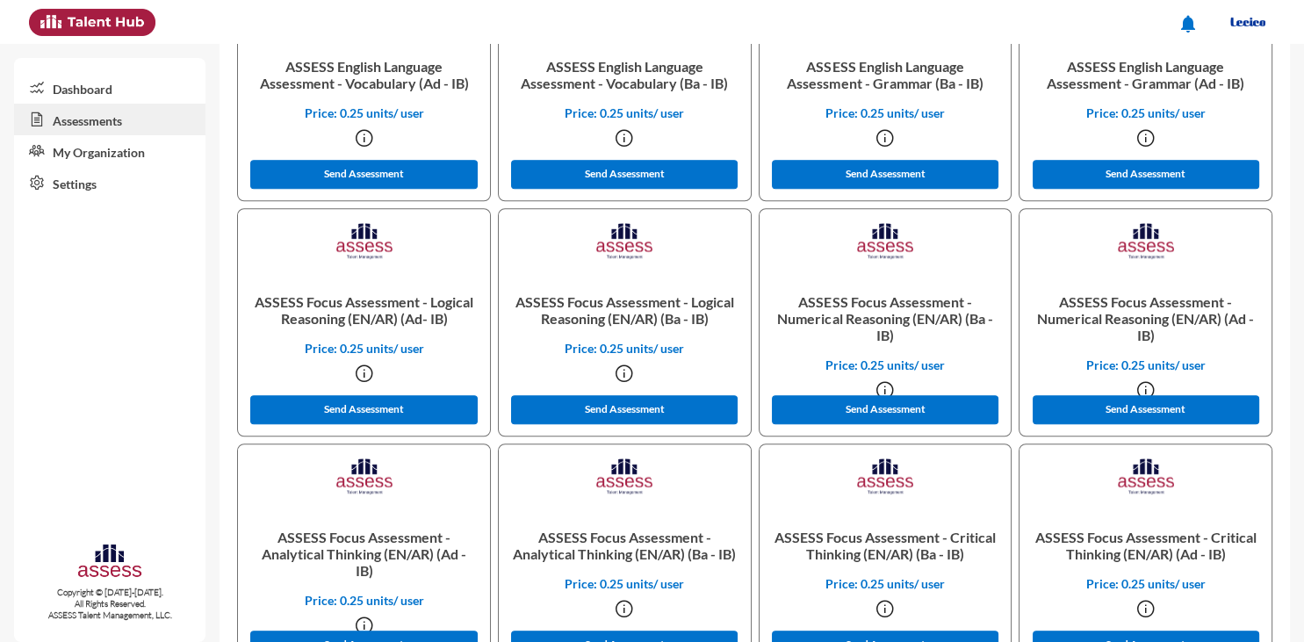
scroll to position [1344, 0]
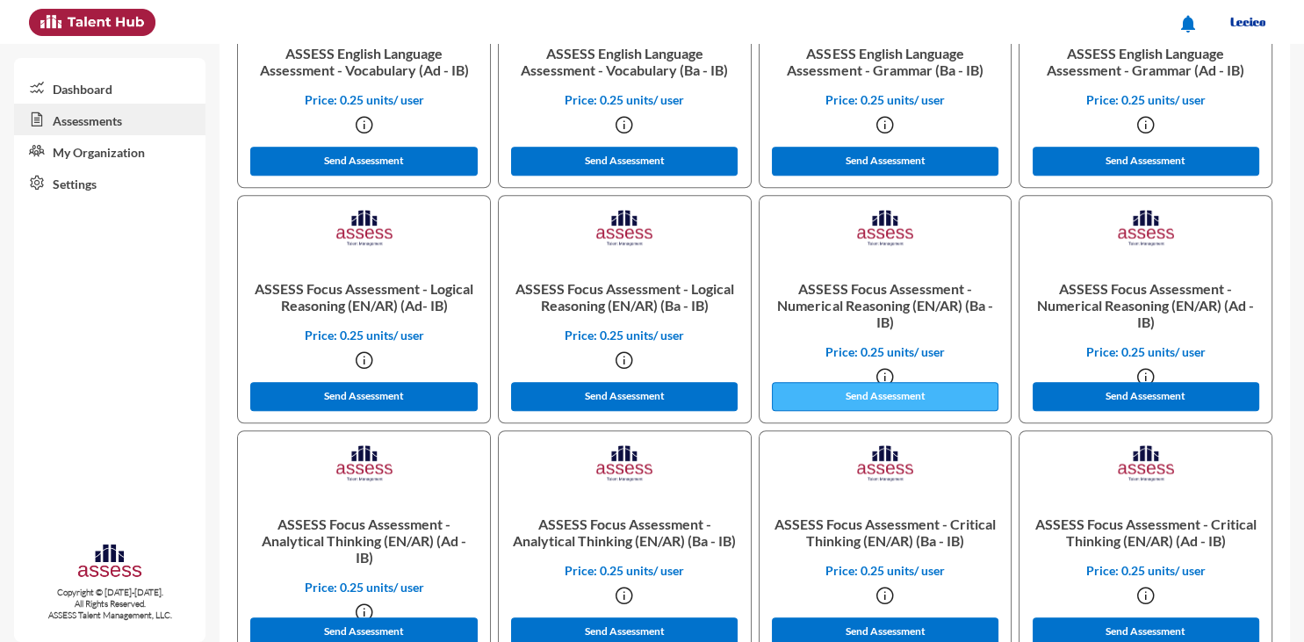
type input "ASSESS Focus Assessment - Numerical Reasoning (EN/AR) (Ba - IB)"
click at [895, 401] on button "Send Assessment" at bounding box center [885, 396] width 227 height 29
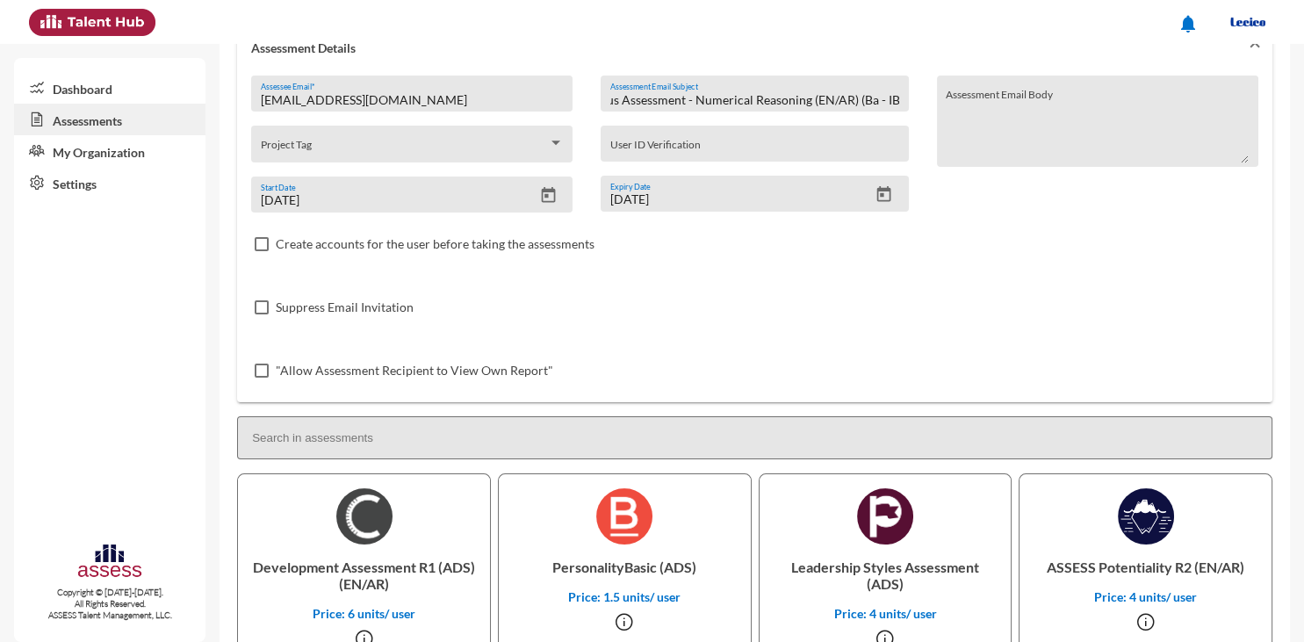
scroll to position [0, 0]
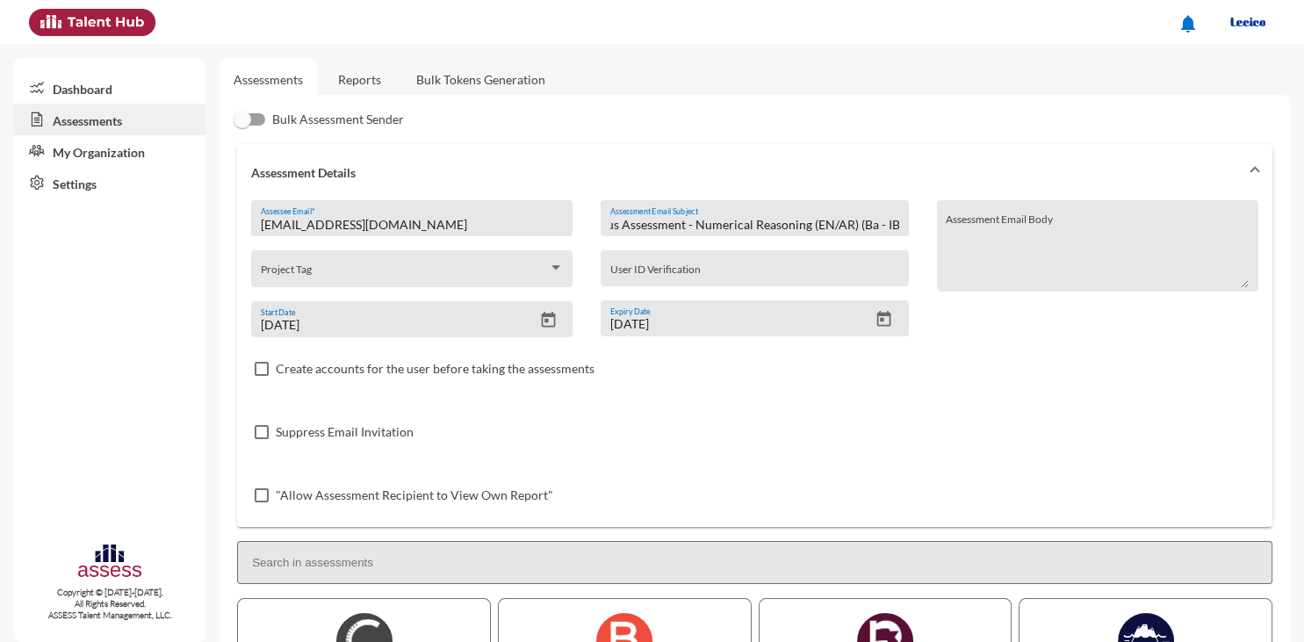
click at [414, 214] on div "[EMAIL_ADDRESS][DOMAIN_NAME] Assessee Email *" at bounding box center [412, 223] width 303 height 26
click at [407, 226] on input "[EMAIL_ADDRESS][DOMAIN_NAME]" at bounding box center [412, 225] width 303 height 14
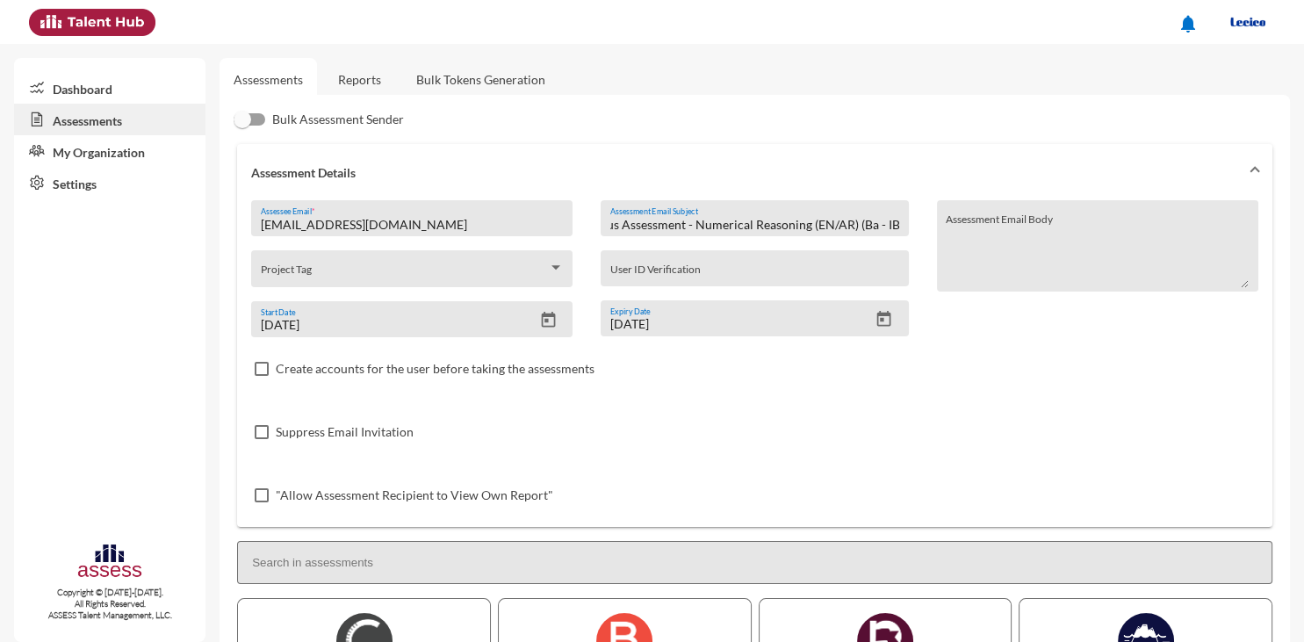
paste input "[PERSON_NAME][EMAIL_ADDRESS][PERSON_NAME]"
type input "[PERSON_NAME][EMAIL_ADDRESS][PERSON_NAME][DOMAIN_NAME]"
click at [548, 327] on icon "Open calendar" at bounding box center [548, 320] width 18 height 18
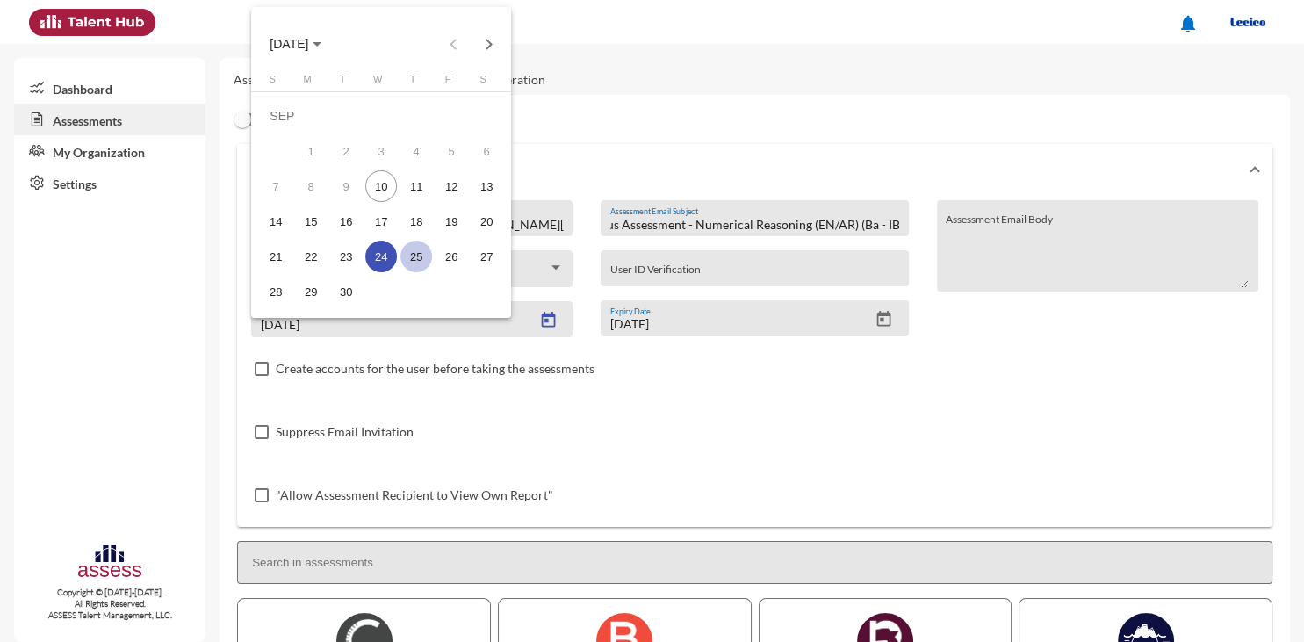
click at [407, 258] on div "25" at bounding box center [416, 257] width 32 height 32
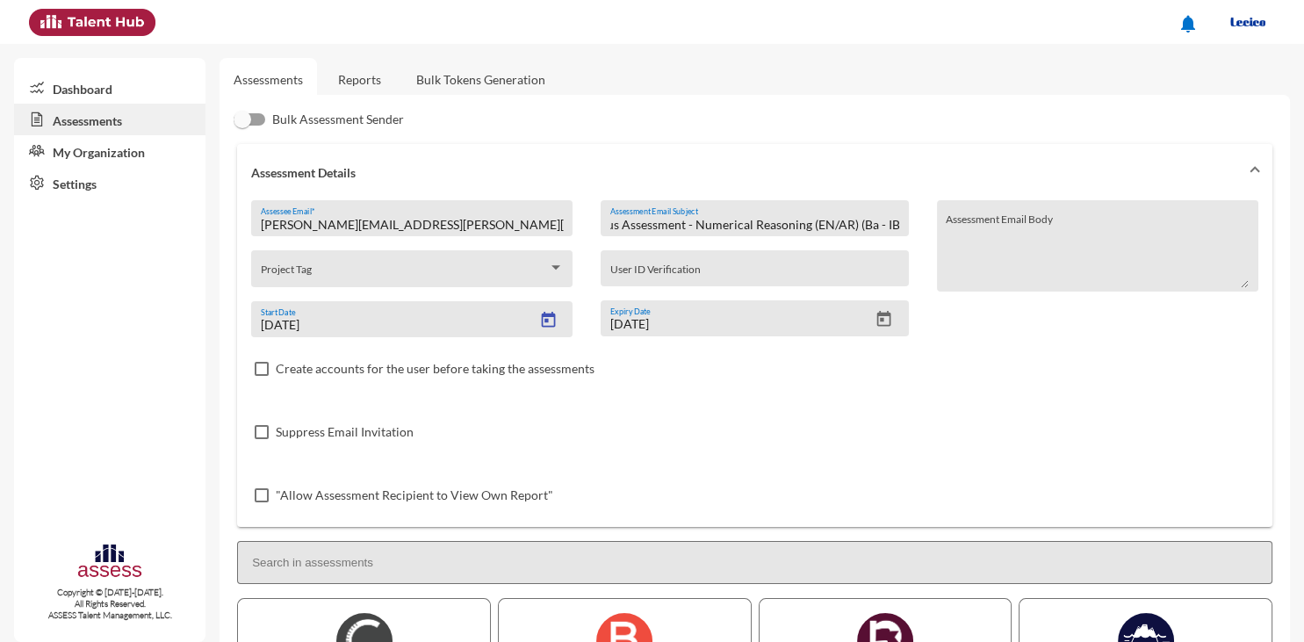
type input "[DATE]"
click at [887, 325] on icon "Open calendar" at bounding box center [883, 319] width 18 height 18
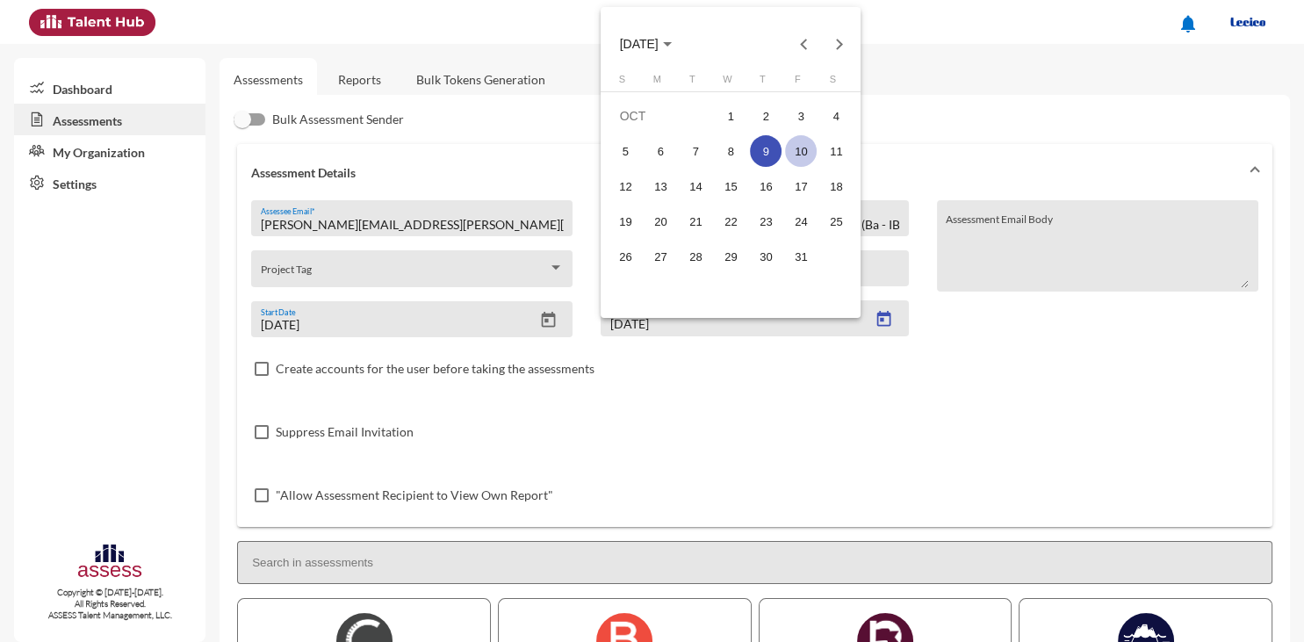
click at [800, 156] on div "10" at bounding box center [801, 151] width 32 height 32
type input "[DATE]"
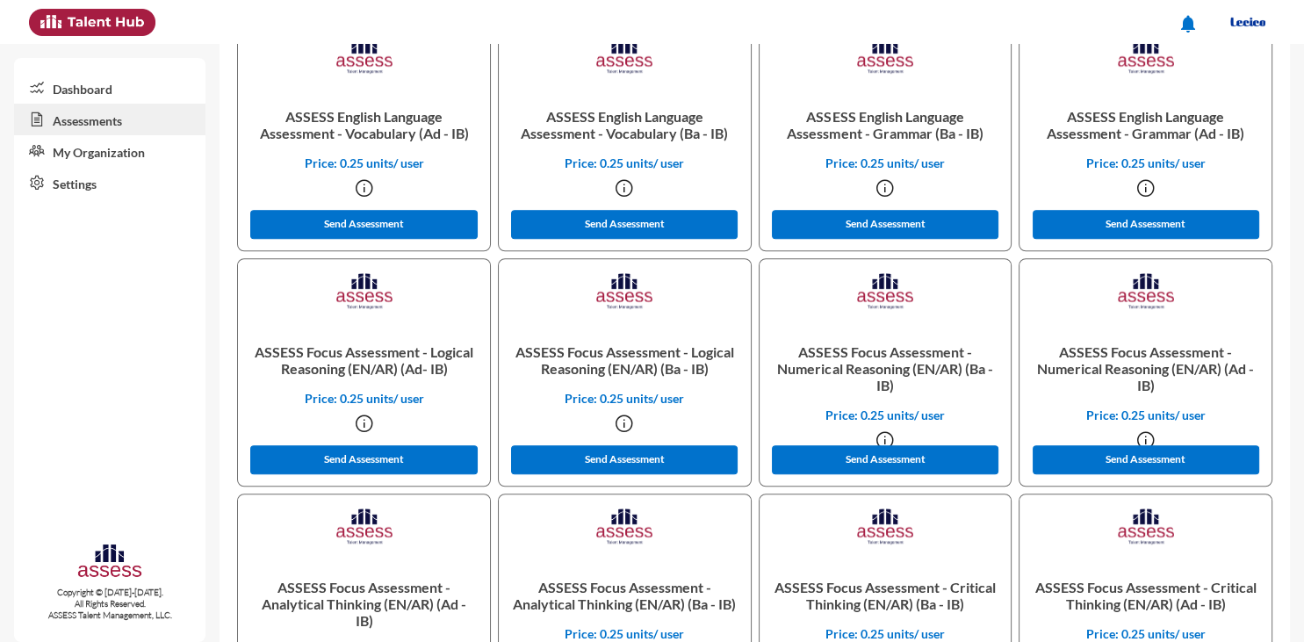
scroll to position [1283, 0]
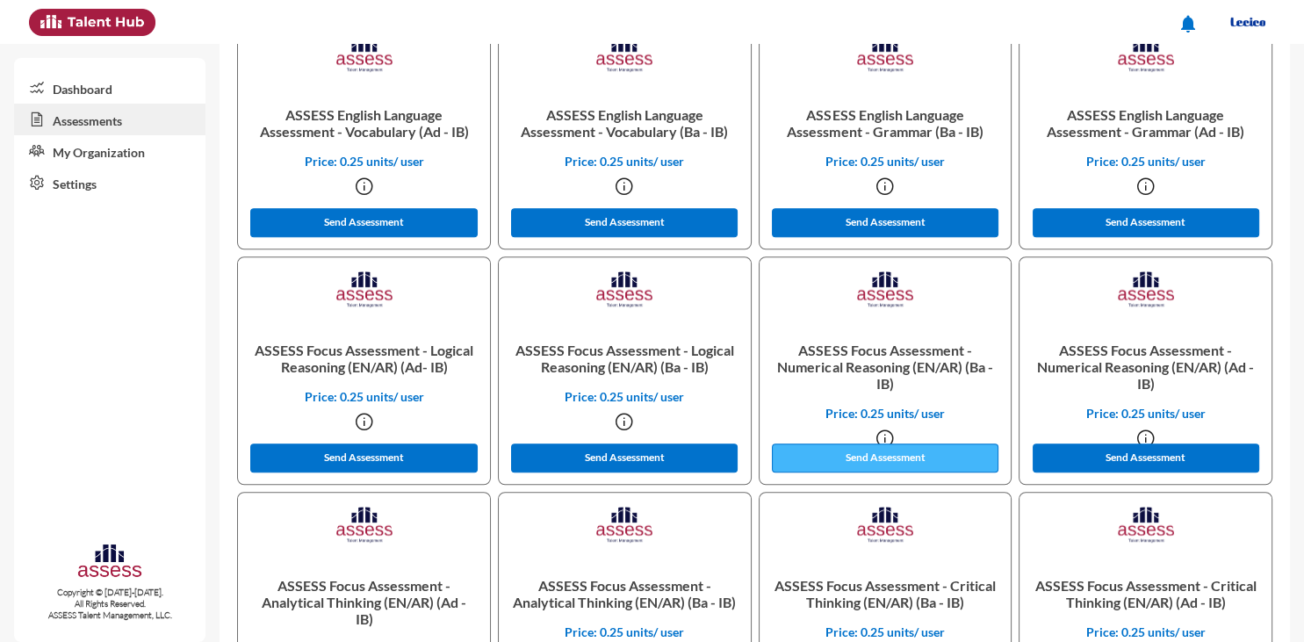
click at [892, 457] on button "Send Assessment" at bounding box center [885, 457] width 227 height 29
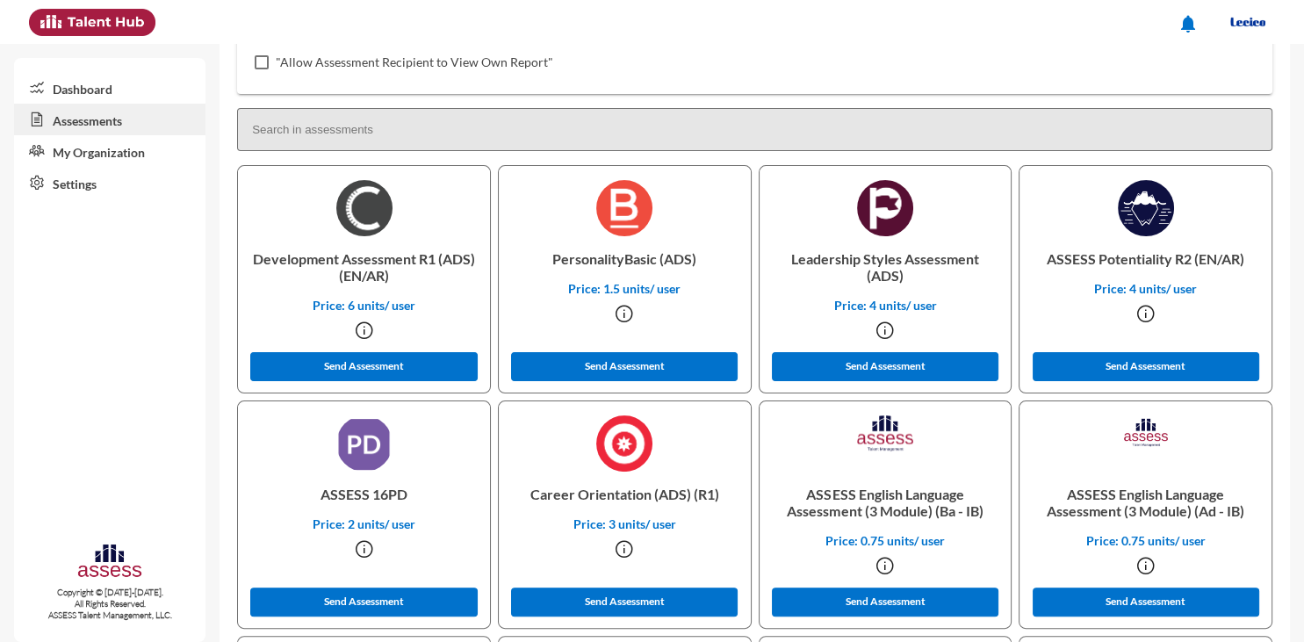
scroll to position [300, 0]
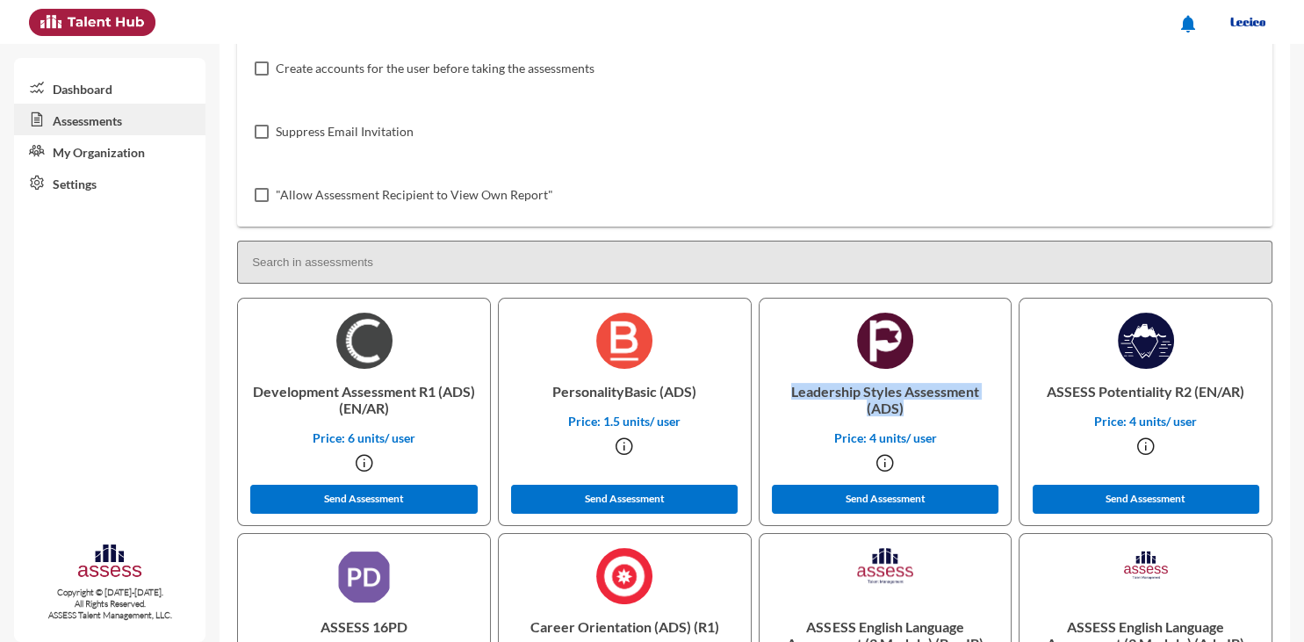
drag, startPoint x: 790, startPoint y: 388, endPoint x: 919, endPoint y: 406, distance: 130.4
click at [919, 406] on p "Leadership Styles Assessment (ADS)" at bounding box center [885, 399] width 224 height 61
copy p "Leadership Styles Assessment (ADS)"
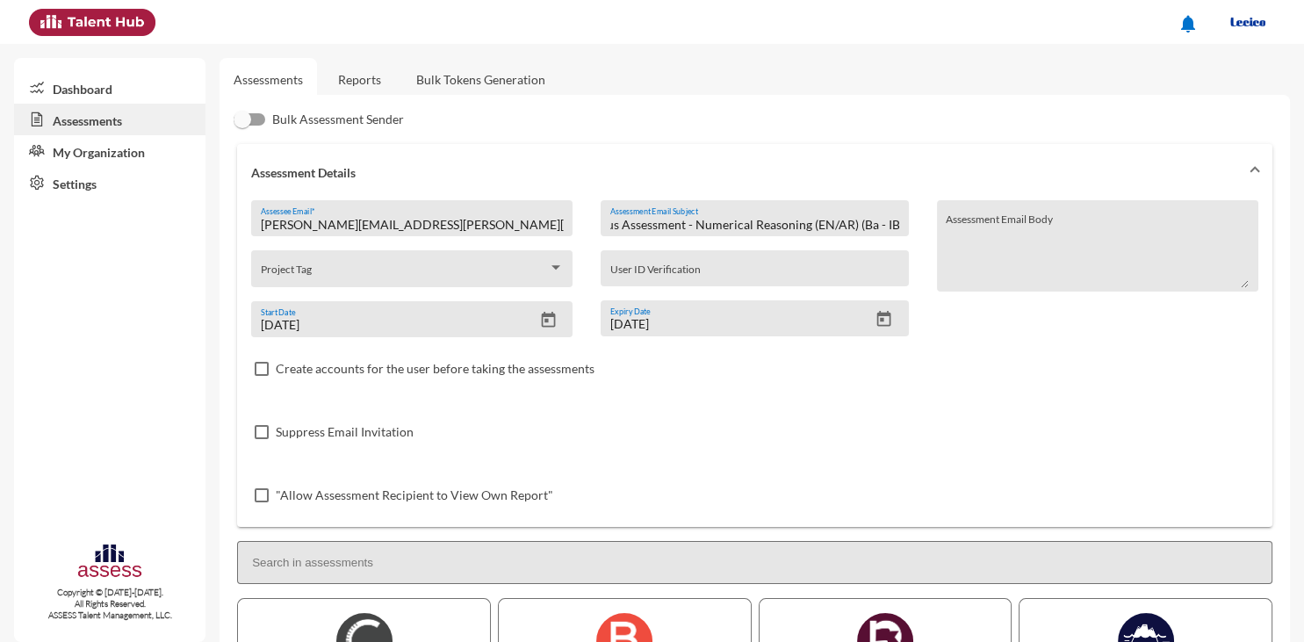
click at [842, 219] on input "ASSESS Focus Assessment - Numerical Reasoning (EN/AR) (Ba - IB)" at bounding box center [754, 225] width 289 height 14
paste input "Leadership Styles Assessment (ADS"
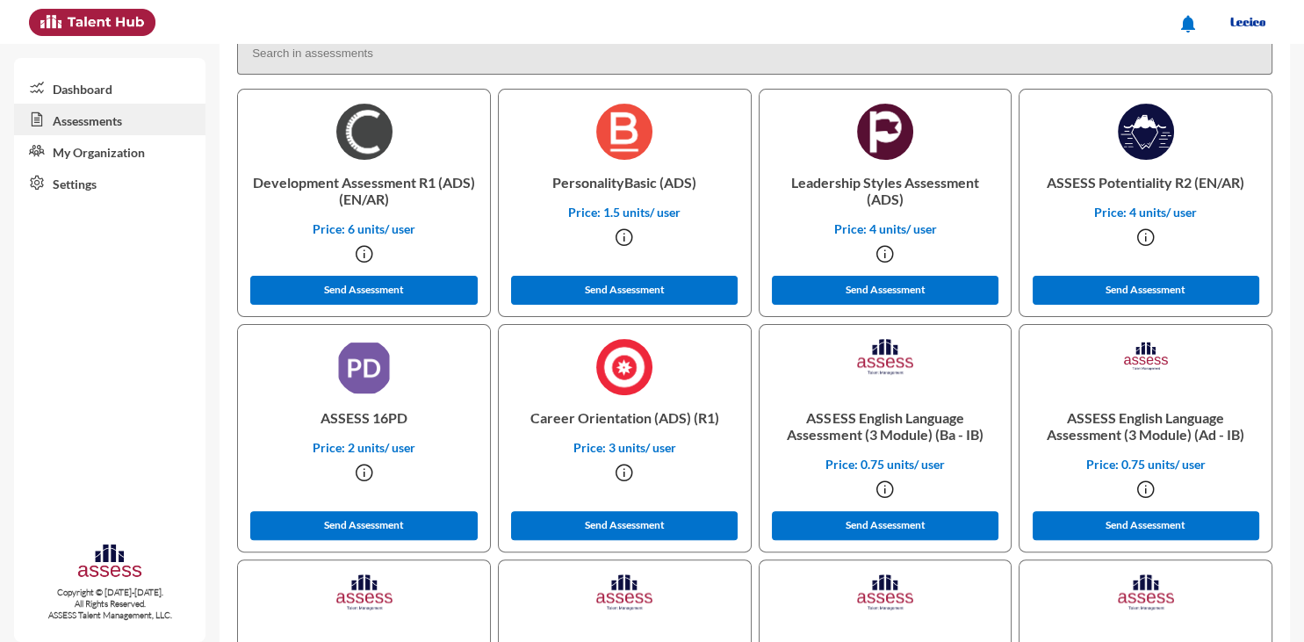
scroll to position [518, 0]
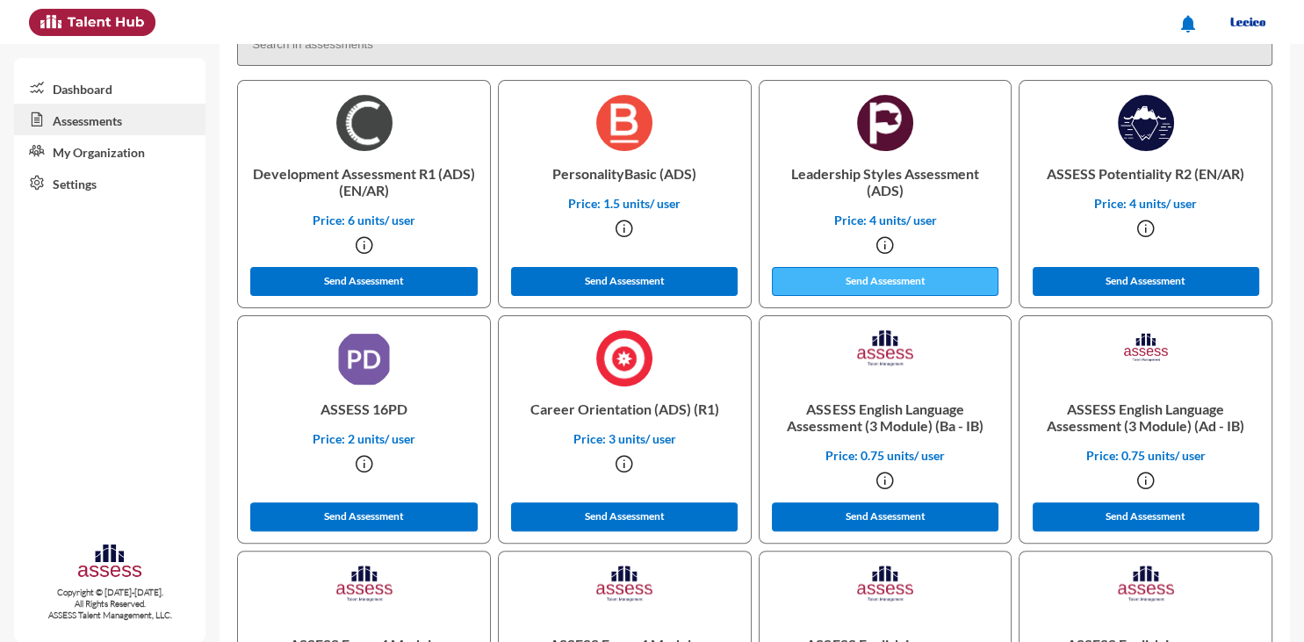
click at [899, 284] on button "Send Assessment" at bounding box center [885, 281] width 227 height 29
drag, startPoint x: 321, startPoint y: 407, endPoint x: 416, endPoint y: 410, distance: 94.9
click at [416, 410] on p "ASSESS 16PD" at bounding box center [364, 408] width 224 height 45
copy p "ASSESS 16PD"
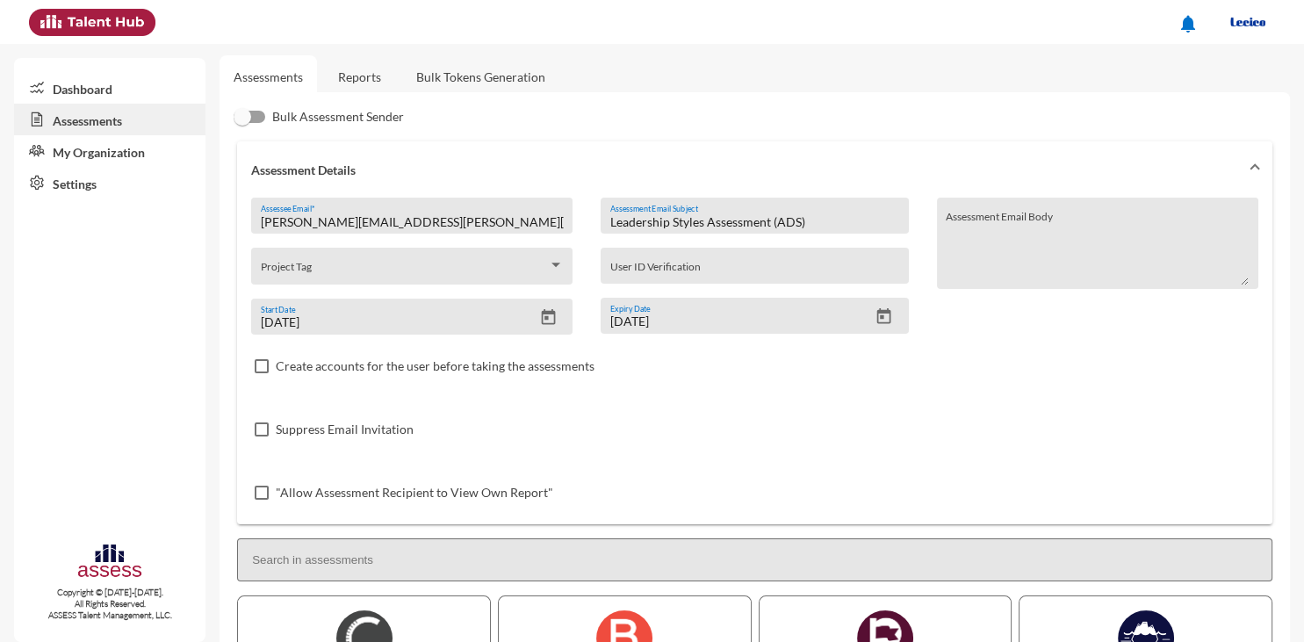
scroll to position [0, 0]
click at [797, 218] on input "Leadership Styles Assessment (ADS)" at bounding box center [754, 225] width 289 height 14
paste input "ASSESS 16PD"
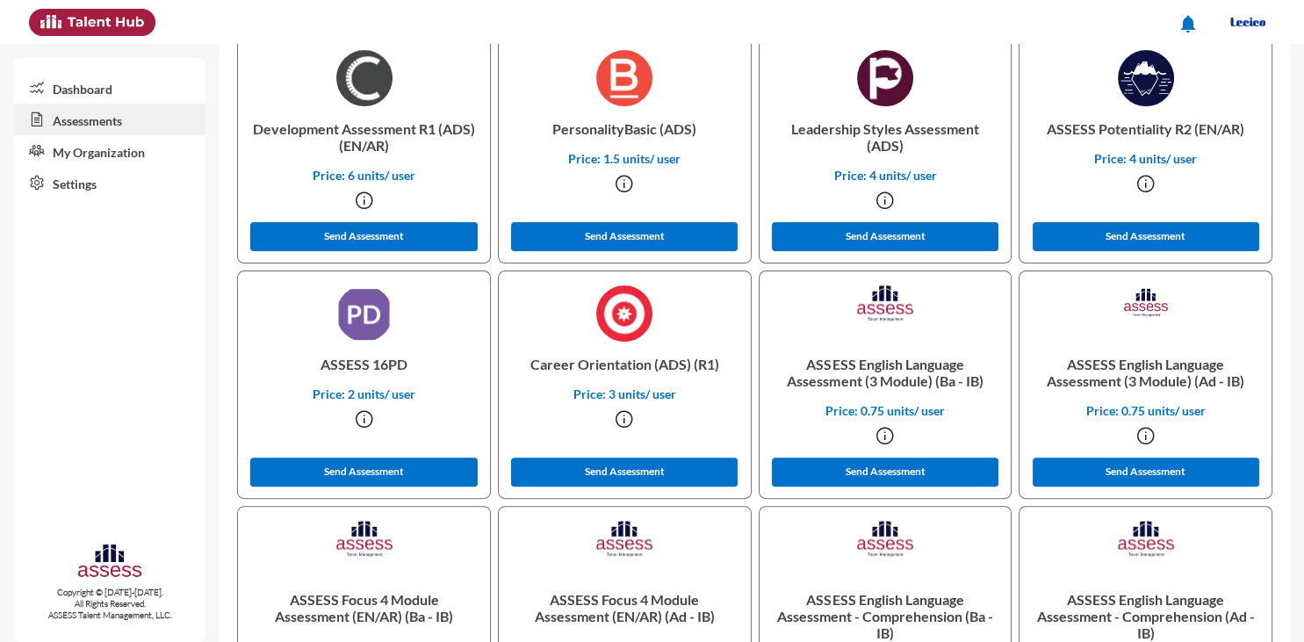
scroll to position [573, 0]
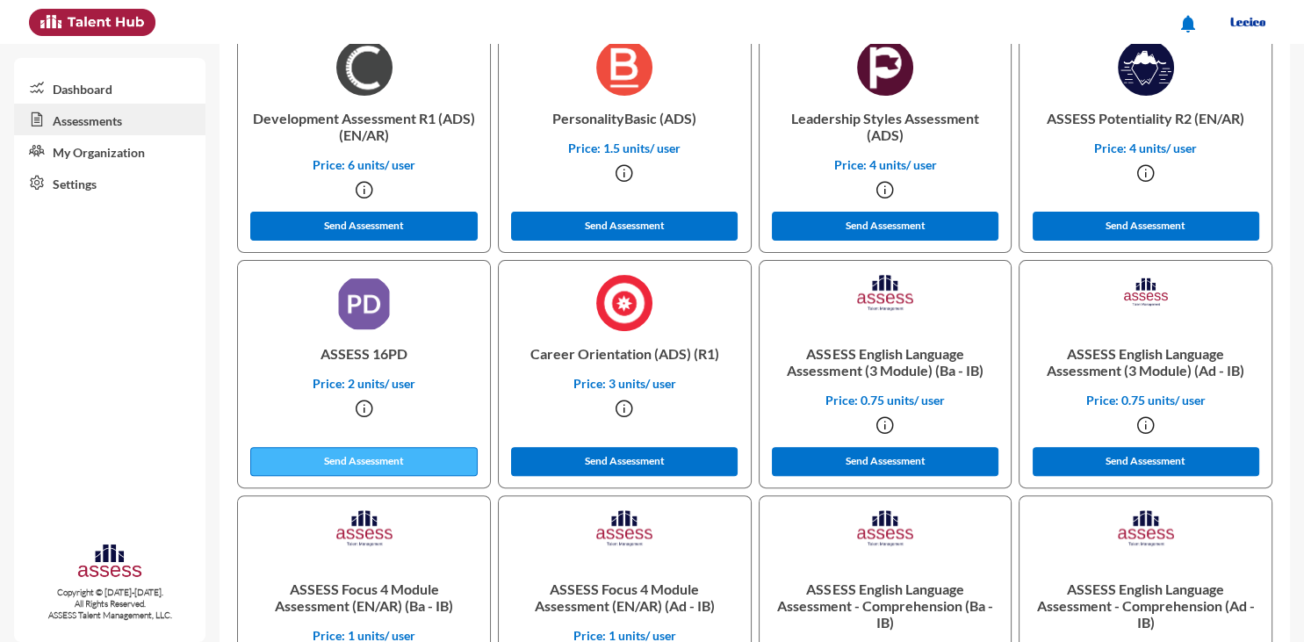
type input "ASSESS 16PD"
click at [395, 459] on button "Send Assessment" at bounding box center [363, 461] width 227 height 29
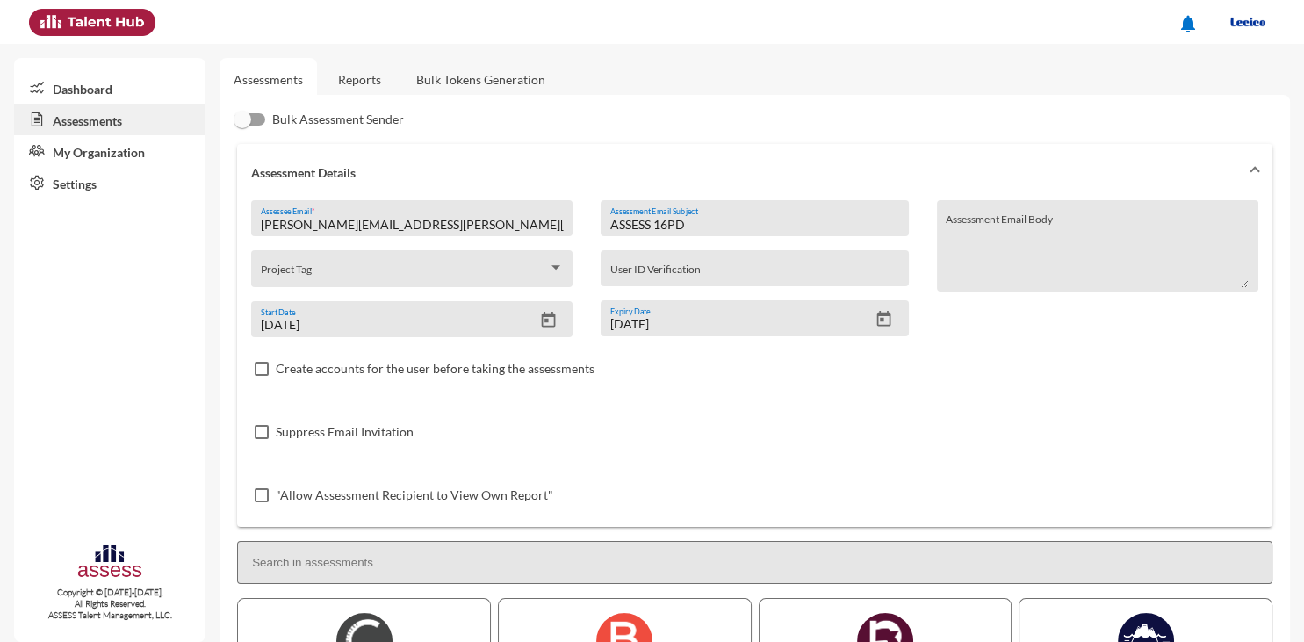
click at [392, 220] on input "[PERSON_NAME][EMAIL_ADDRESS][PERSON_NAME][DOMAIN_NAME]" at bounding box center [412, 225] width 303 height 14
paste input "jamesking384@hot"
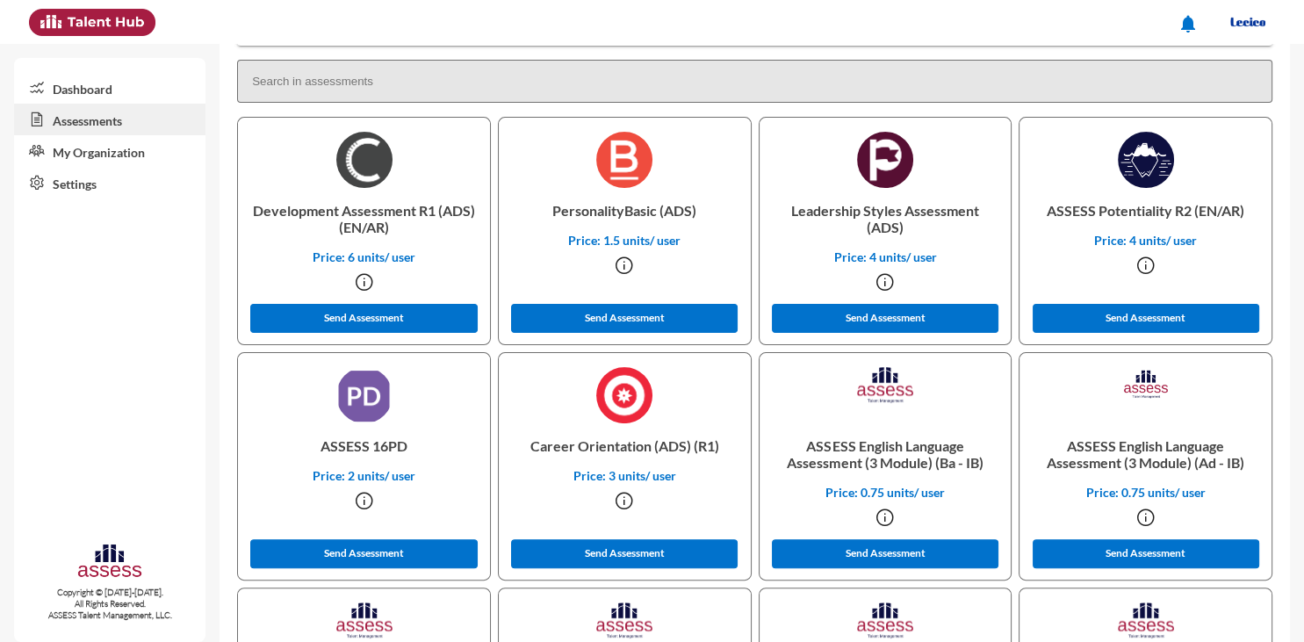
scroll to position [492, 0]
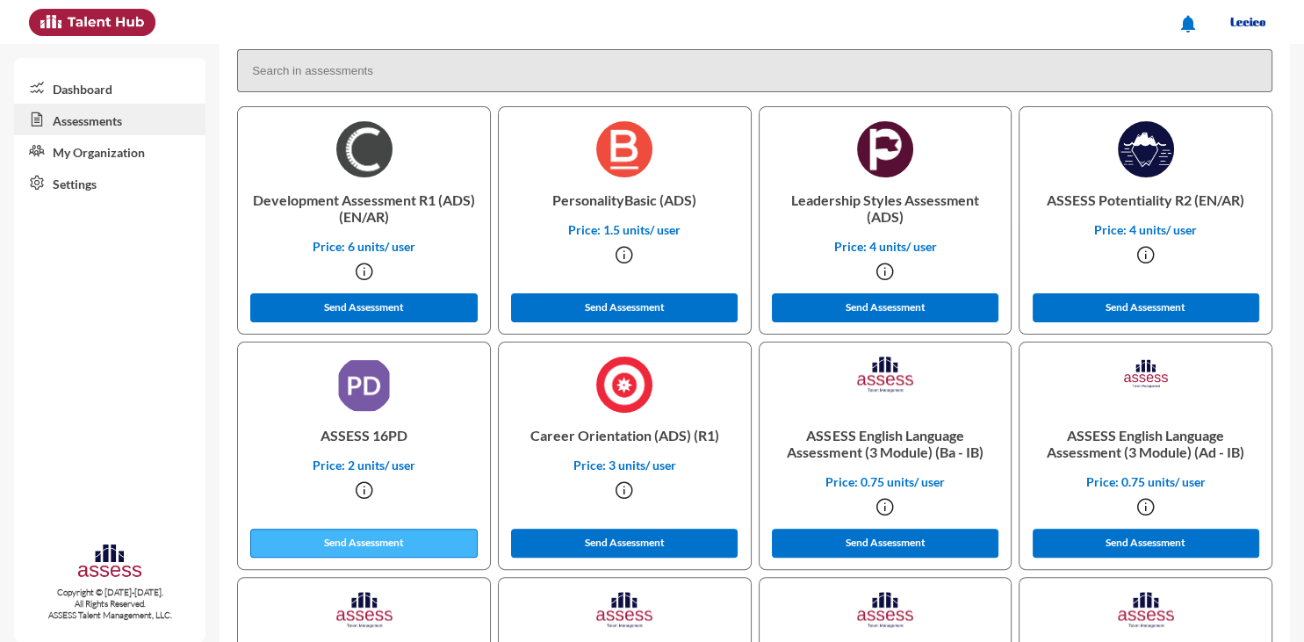
type input "[EMAIL_ADDRESS][DOMAIN_NAME]"
click at [356, 543] on button "Send Assessment" at bounding box center [363, 543] width 227 height 29
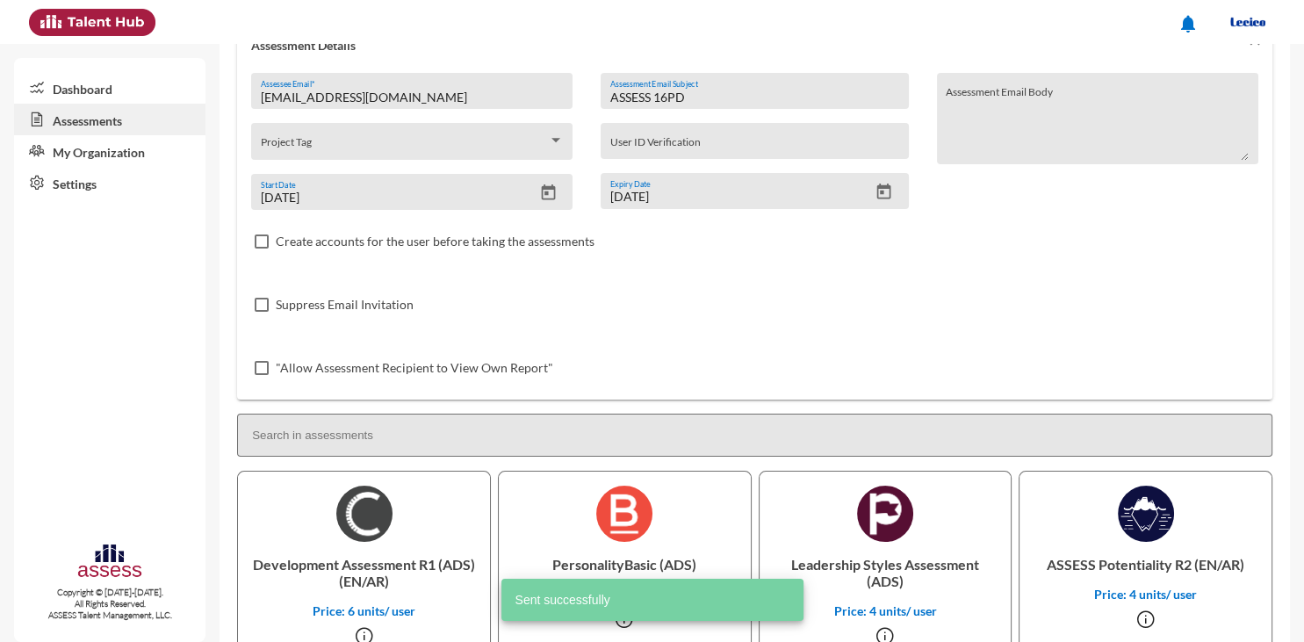
scroll to position [125, 0]
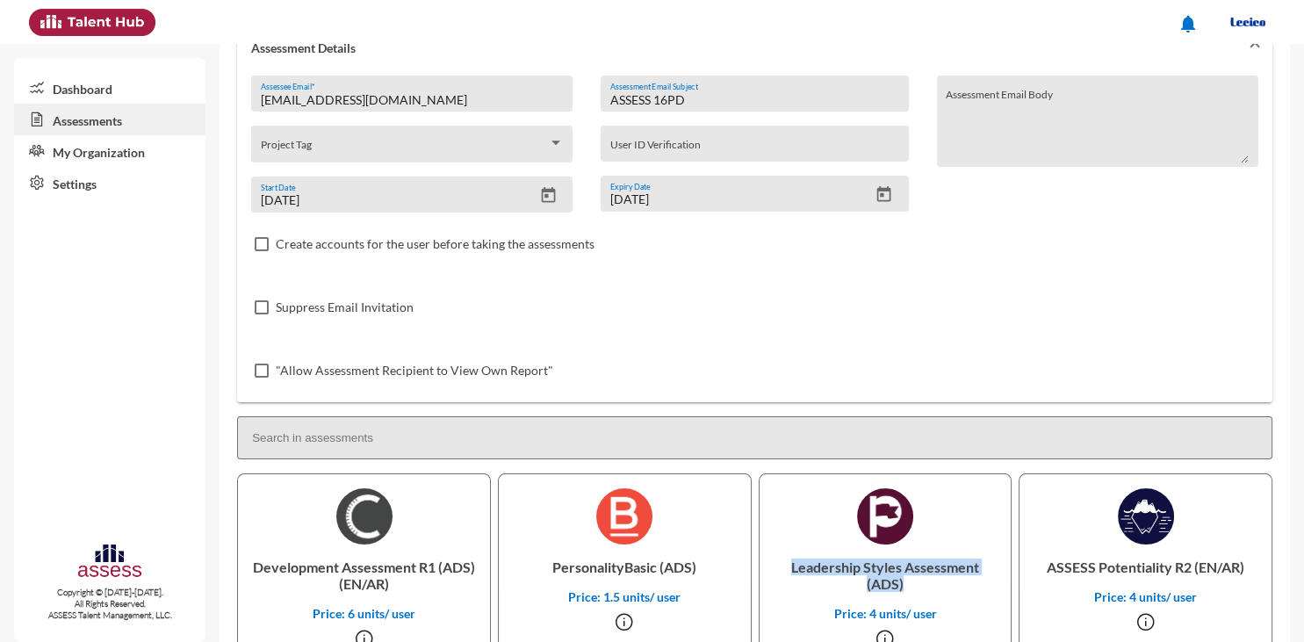
drag, startPoint x: 792, startPoint y: 567, endPoint x: 929, endPoint y: 584, distance: 138.0
click at [929, 584] on p "Leadership Styles Assessment (ADS)" at bounding box center [885, 574] width 224 height 61
copy p "Leadership Styles Assessment (ADS)"
click at [694, 100] on input "ASSESS 16PD" at bounding box center [754, 100] width 289 height 14
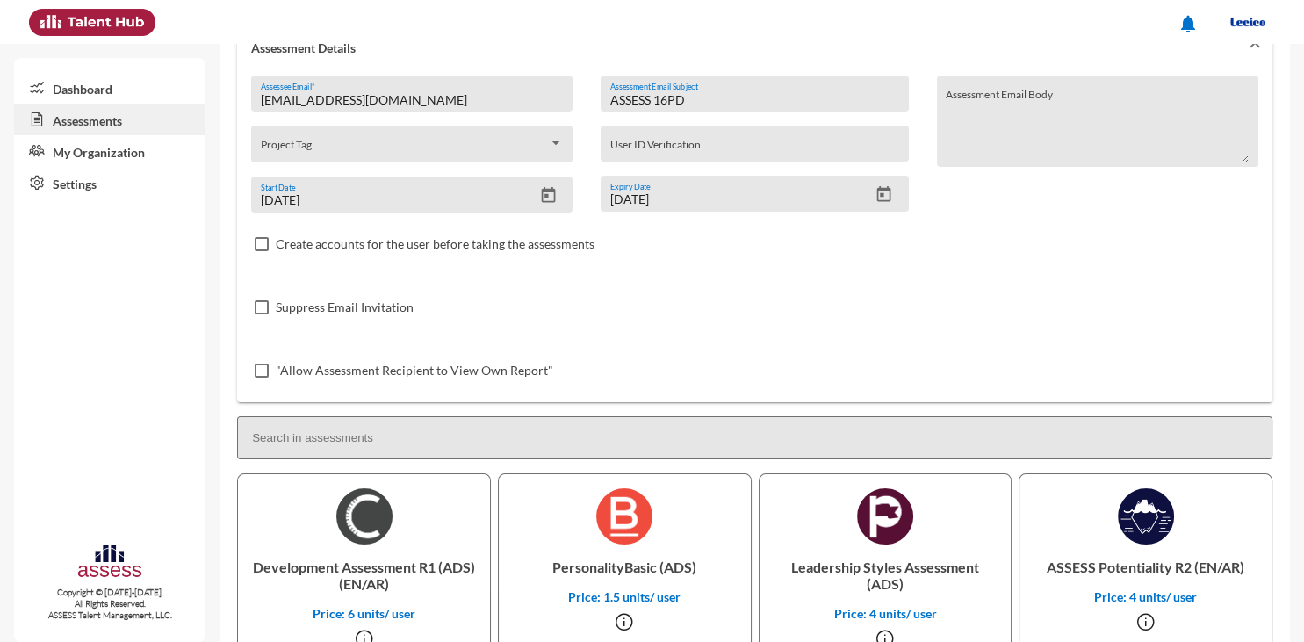
click at [694, 100] on input "ASSESS 16PD" at bounding box center [754, 100] width 289 height 14
paste input "Leadership Styles Assessment (ADS)"
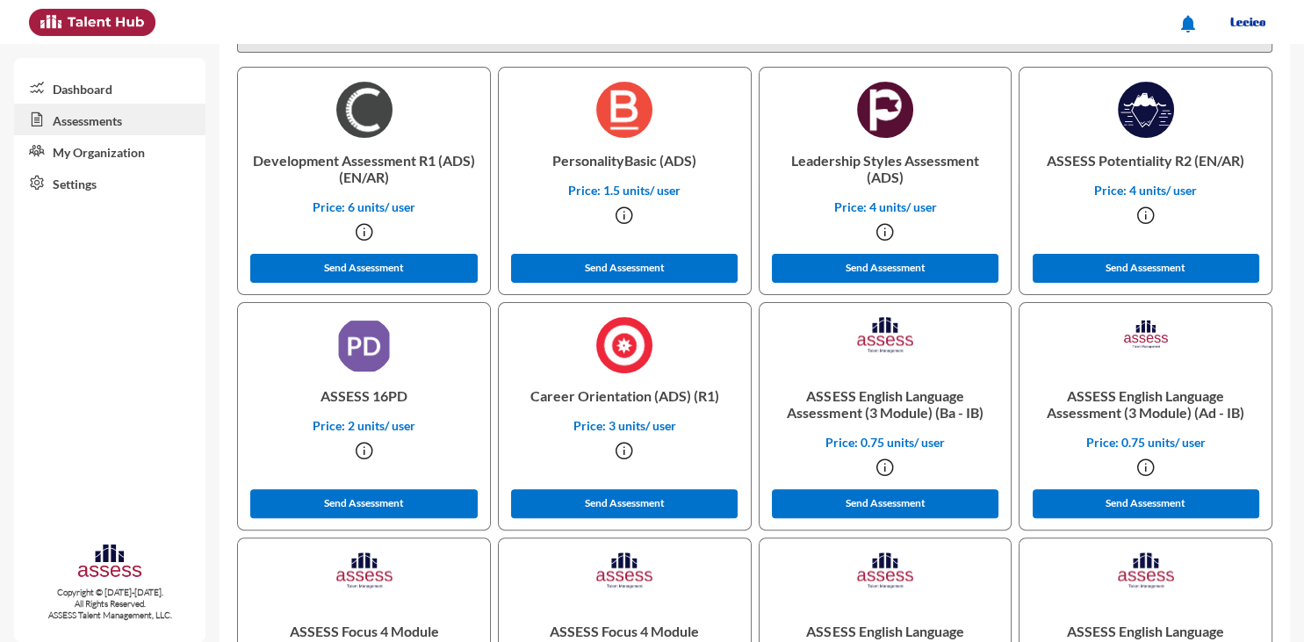
scroll to position [529, 0]
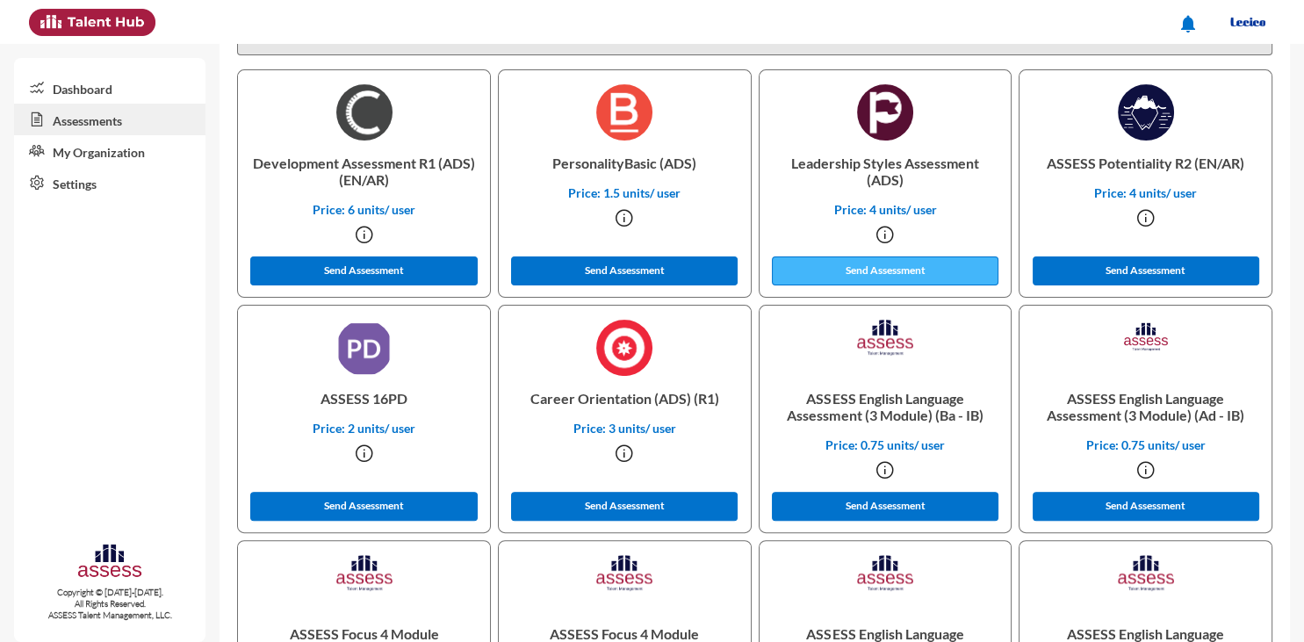
click at [897, 266] on button "Send Assessment" at bounding box center [885, 270] width 227 height 29
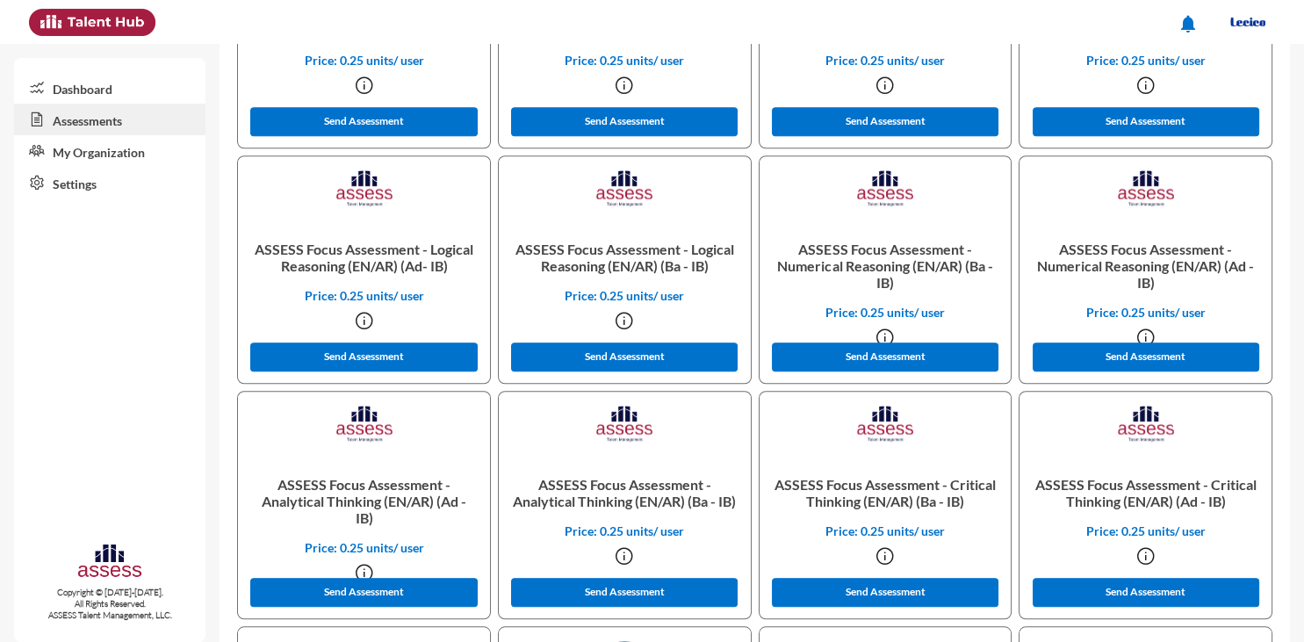
scroll to position [1403, 0]
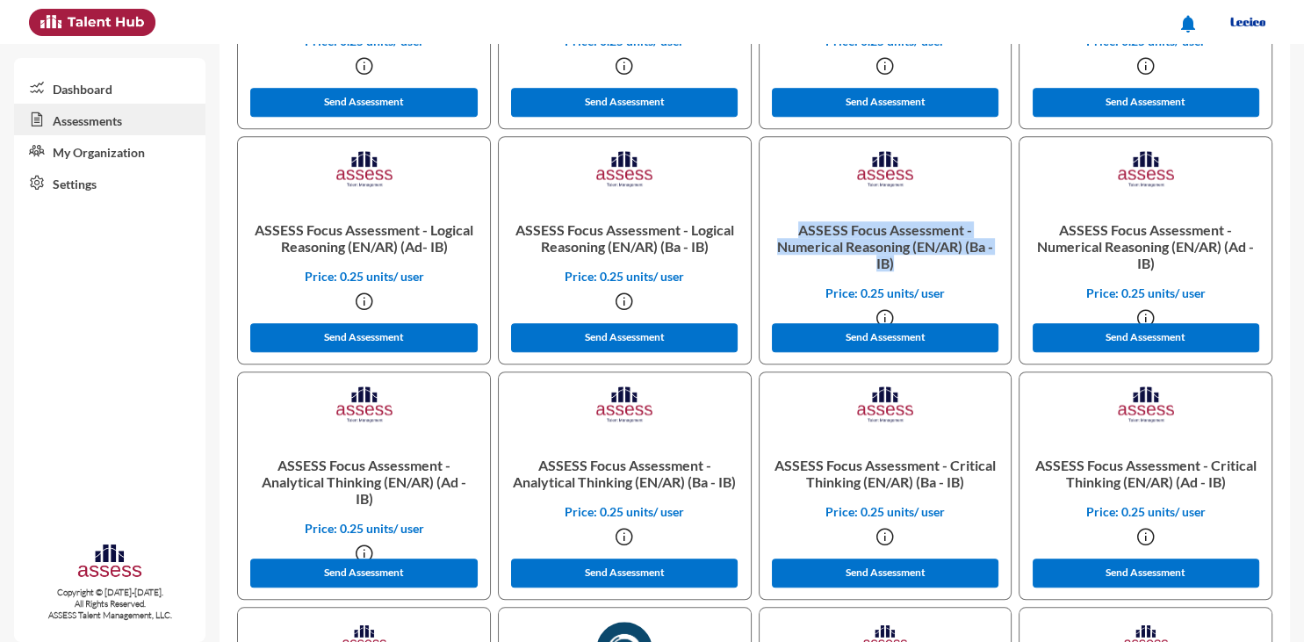
drag, startPoint x: 799, startPoint y: 229, endPoint x: 919, endPoint y: 262, distance: 124.6
click at [919, 262] on p "ASSESS Focus Assessment - Numerical Reasoning (EN/AR) (Ba - IB)" at bounding box center [885, 246] width 224 height 78
copy p "ASSESS Focus Assessment - Numerical Reasoning (EN/AR) (Ba - IB)"
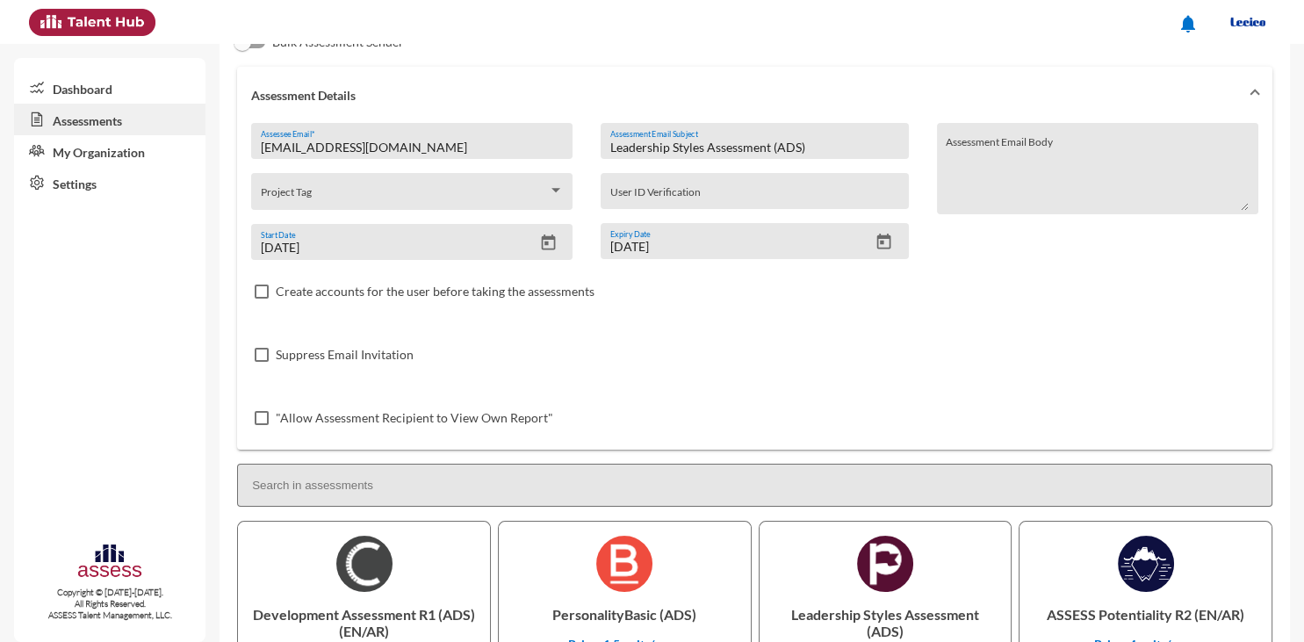
scroll to position [0, 0]
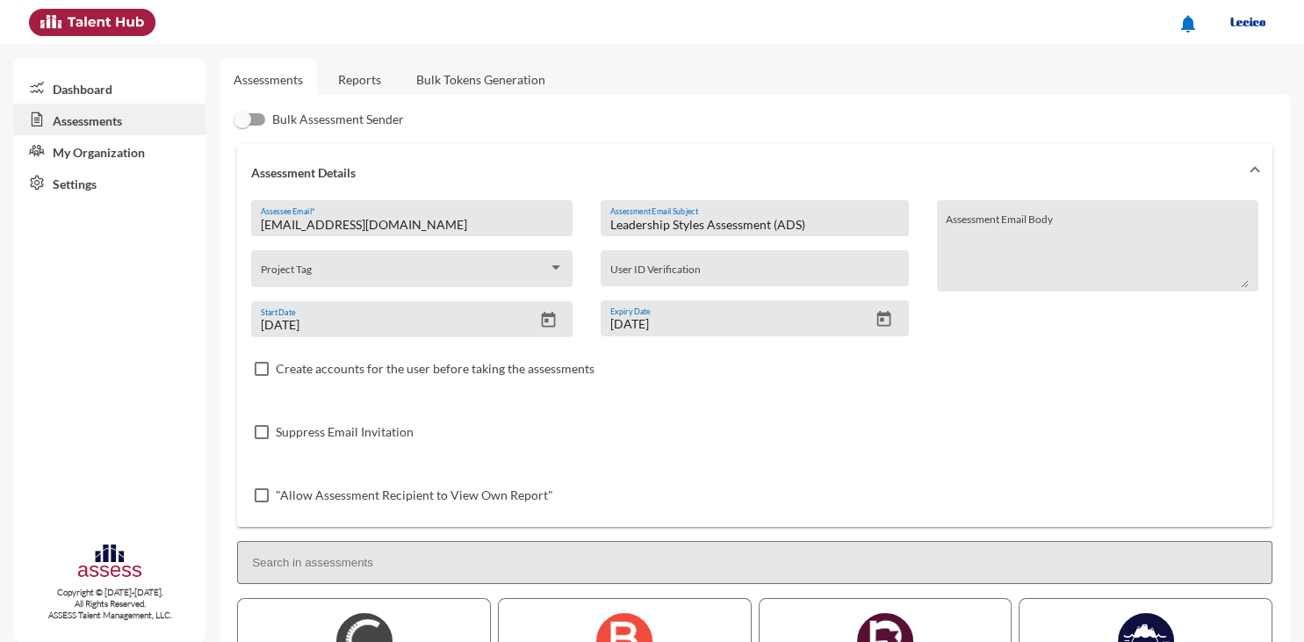
click at [773, 219] on input "Leadership Styles Assessment (ADS)" at bounding box center [754, 225] width 289 height 14
paste input "ASSESS Focus Assessment - Numerical Reasoning (EN/AR) (Ba - IB"
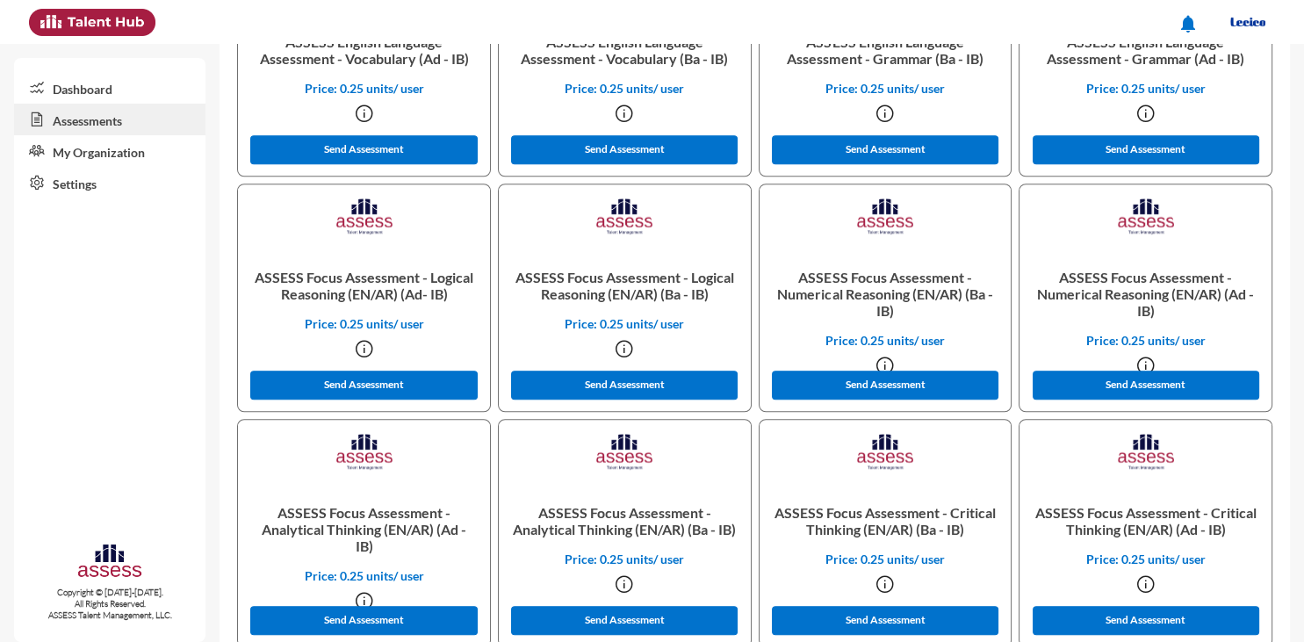
scroll to position [1363, 0]
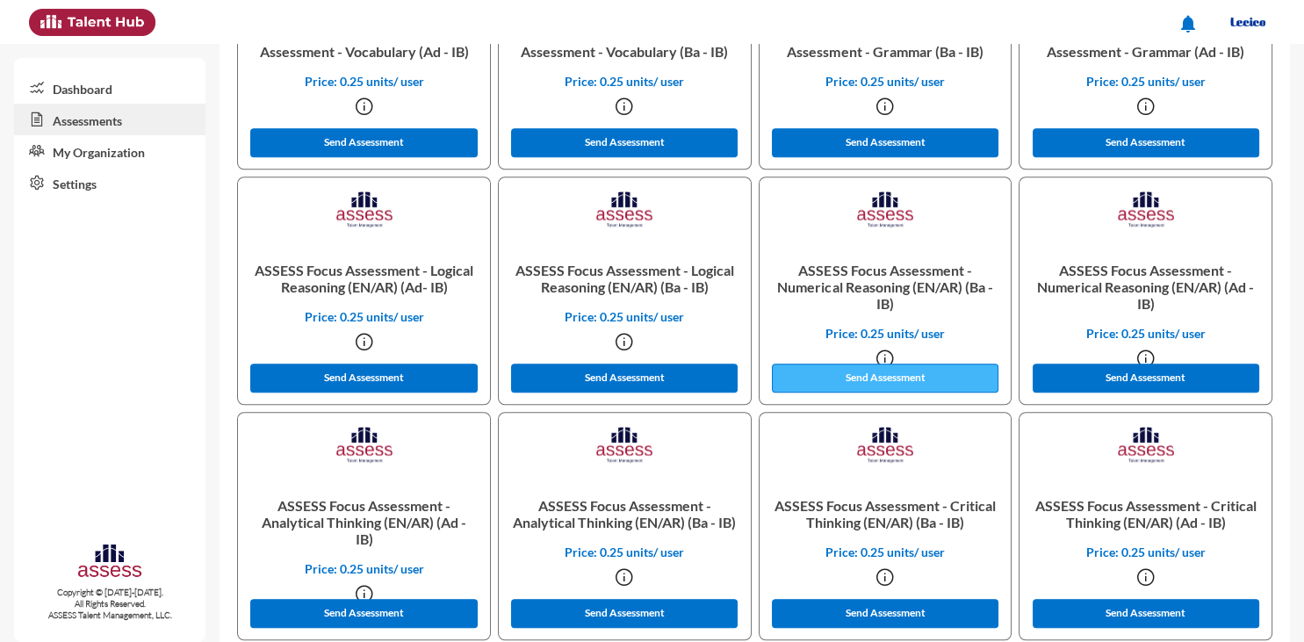
type input "ASSESS Focus Assessment - Numerical Reasoning (EN/AR) (Ba - IB)"
click at [887, 382] on button "Send Assessment" at bounding box center [885, 377] width 227 height 29
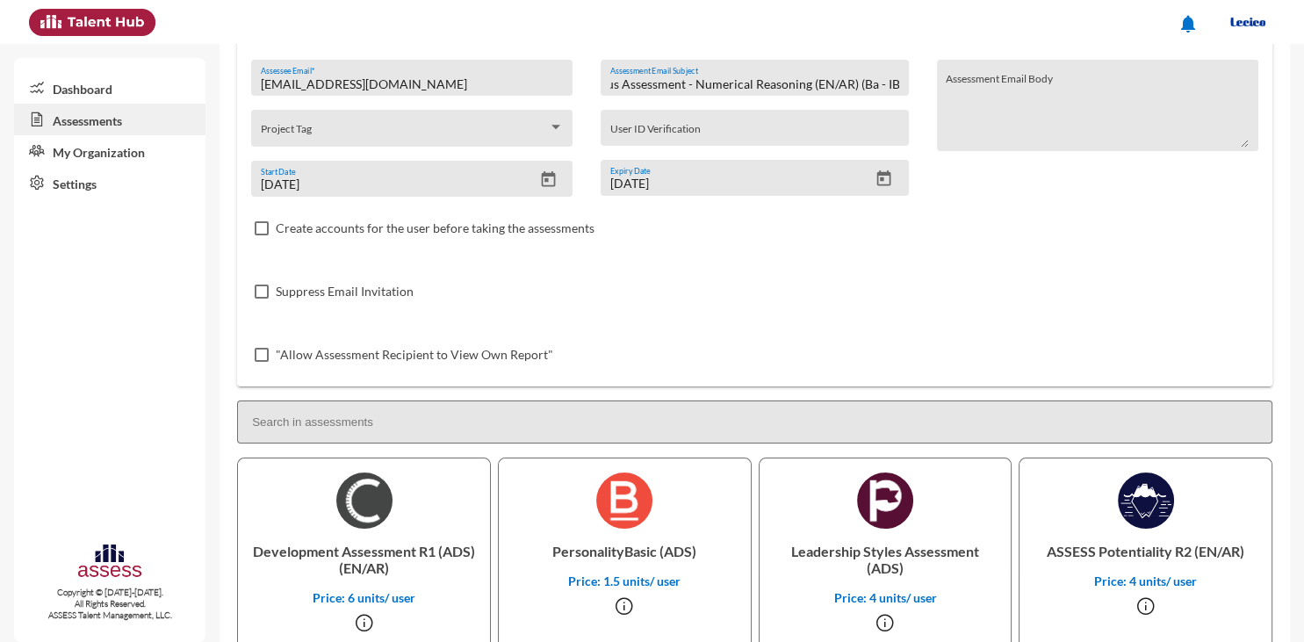
scroll to position [0, 0]
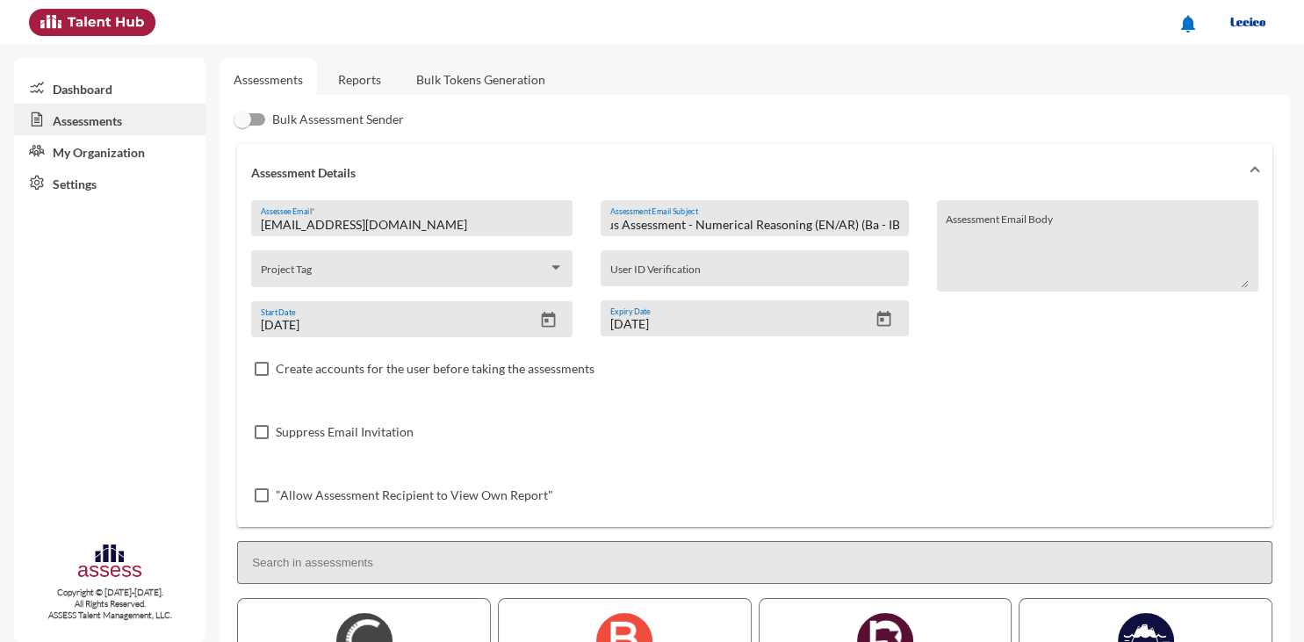
click at [432, 227] on input "[EMAIL_ADDRESS][DOMAIN_NAME]" at bounding box center [412, 225] width 303 height 14
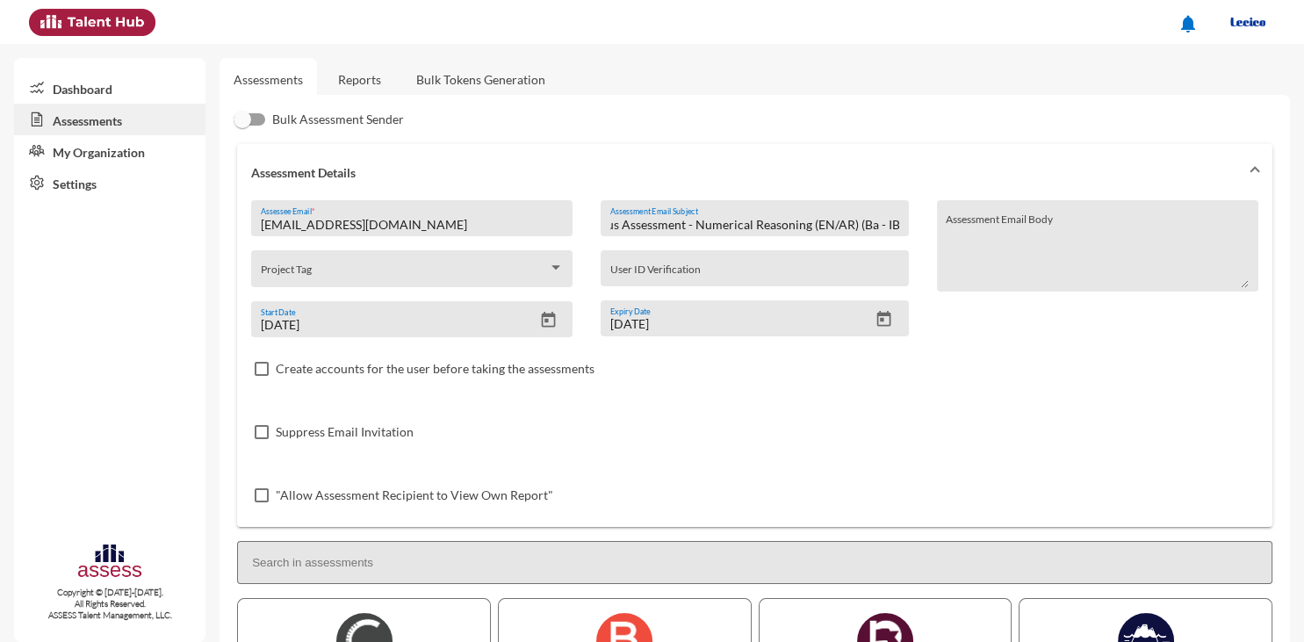
paste input "[EMAIL_ADDRESS][DOMAIN_NAME]"
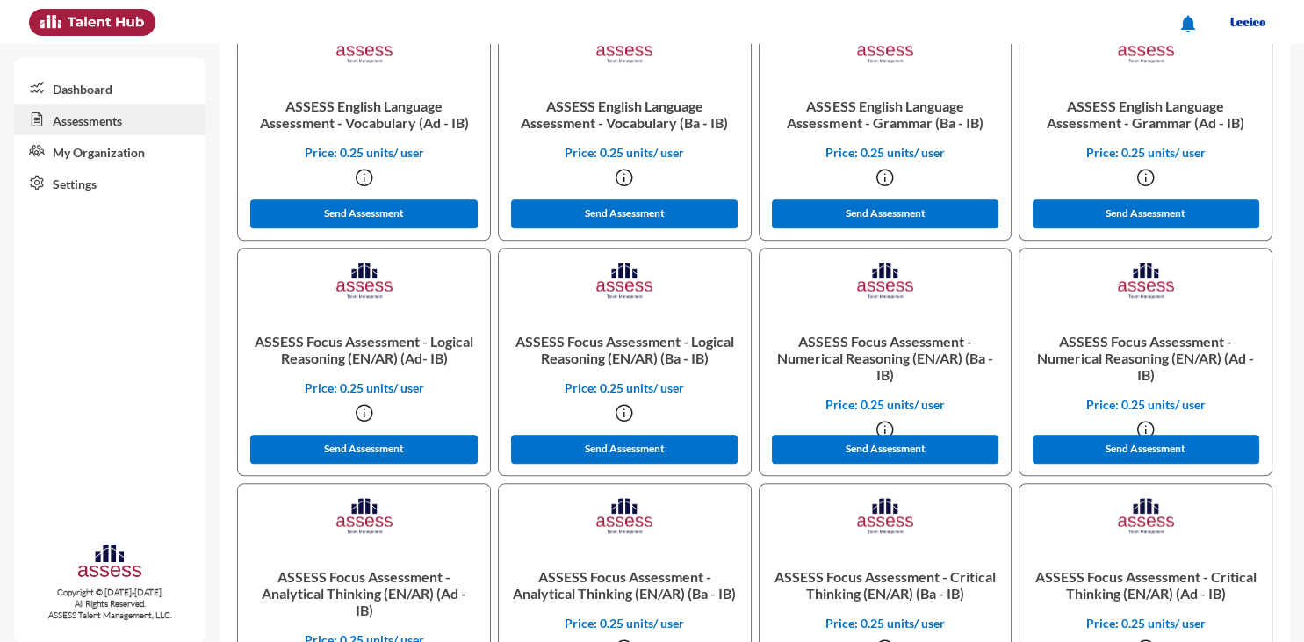
scroll to position [1296, 0]
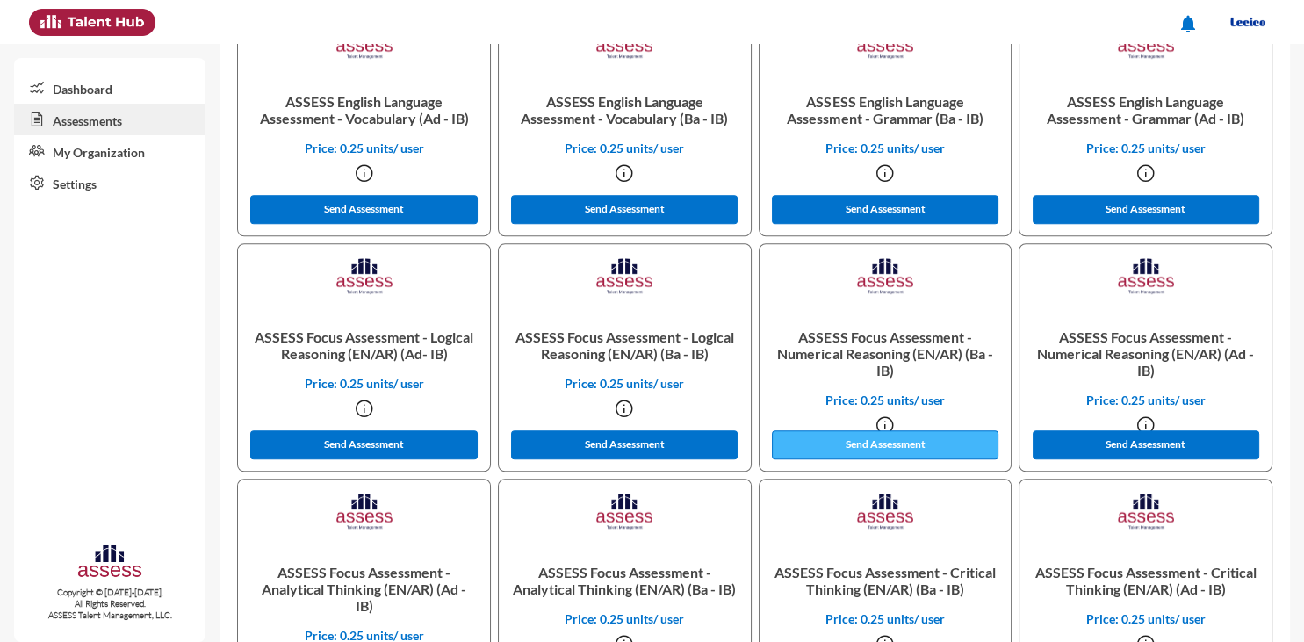
type input "[EMAIL_ADDRESS][DOMAIN_NAME]"
click at [925, 444] on button "Send Assessment" at bounding box center [885, 444] width 227 height 29
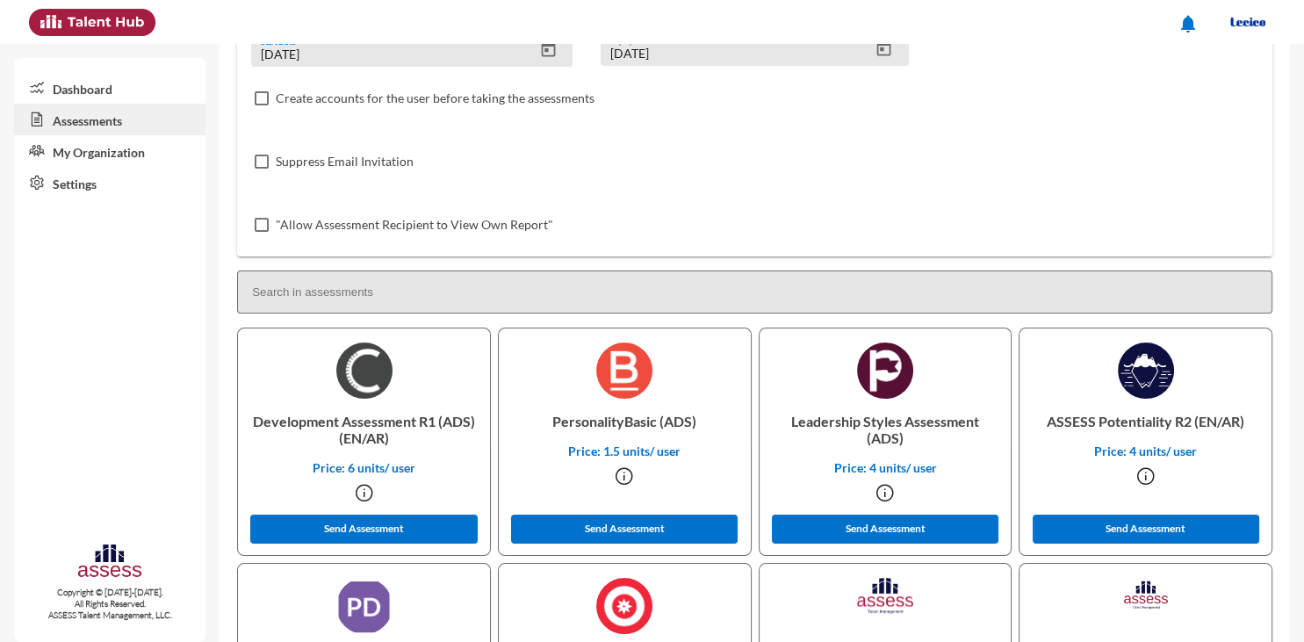
scroll to position [274, 0]
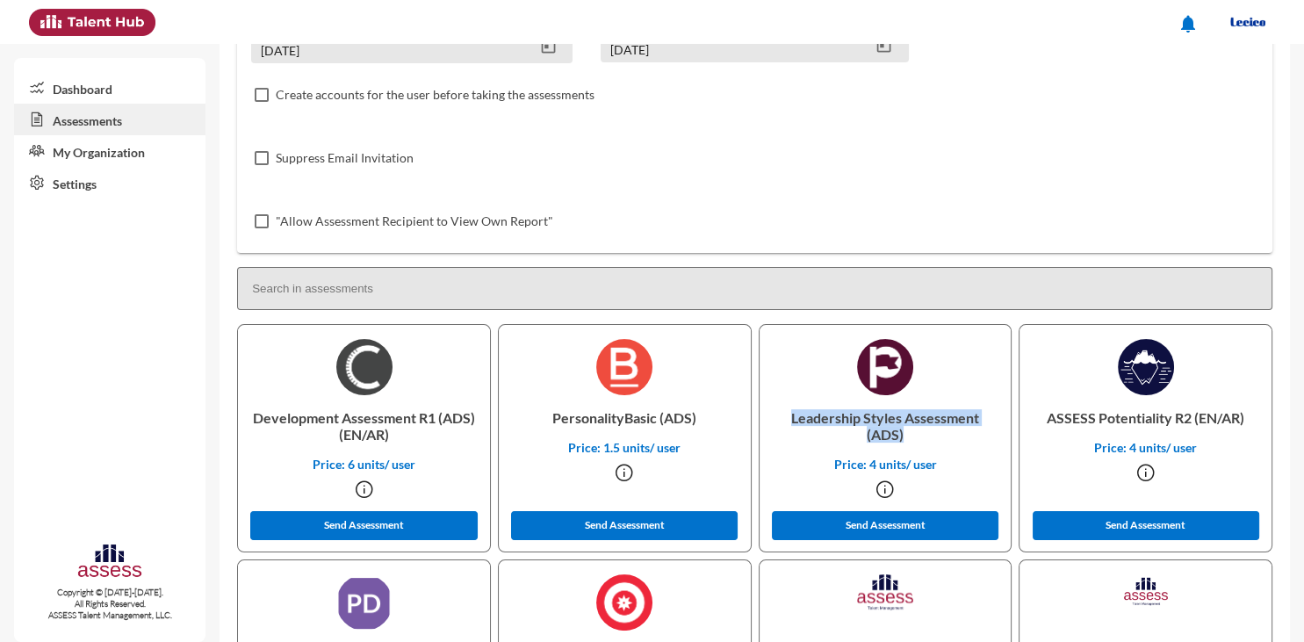
drag, startPoint x: 788, startPoint y: 416, endPoint x: 909, endPoint y: 435, distance: 121.8
click at [909, 435] on p "Leadership Styles Assessment (ADS)" at bounding box center [885, 425] width 224 height 61
copy p "Leadership Styles Assessment (ADS)"
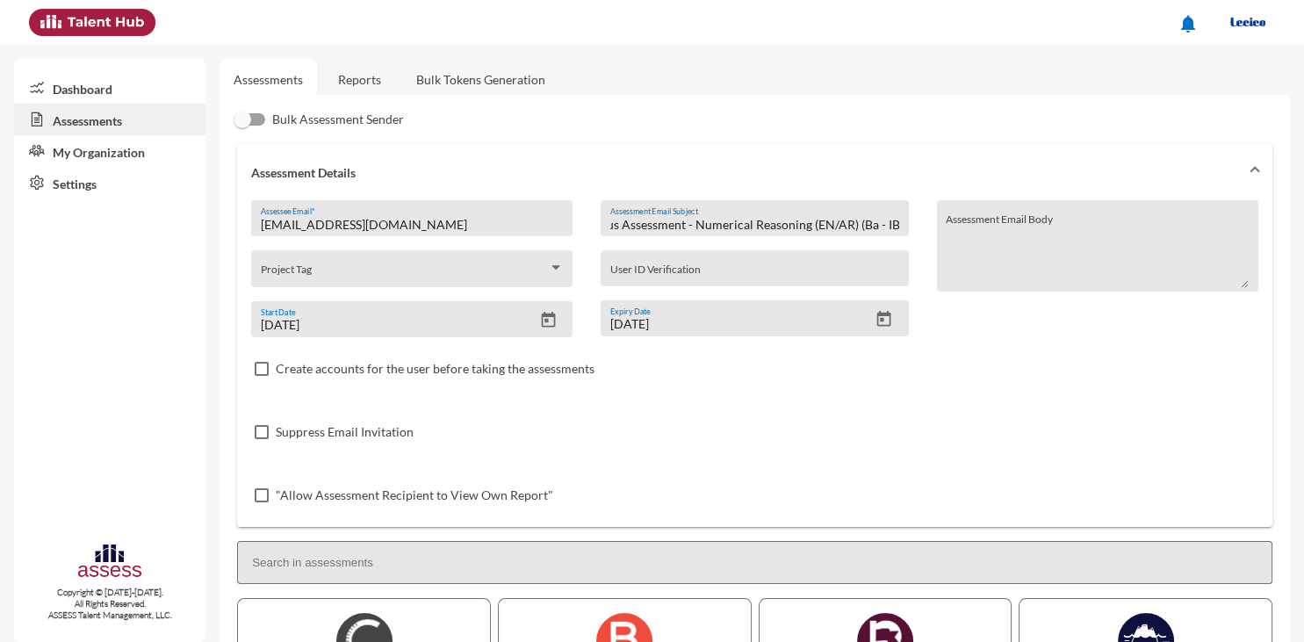
click at [827, 221] on input "ASSESS Focus Assessment - Numerical Reasoning (EN/AR) (Ba - IB)" at bounding box center [754, 225] width 289 height 14
paste input "Leadership Styles Assessment (ADS"
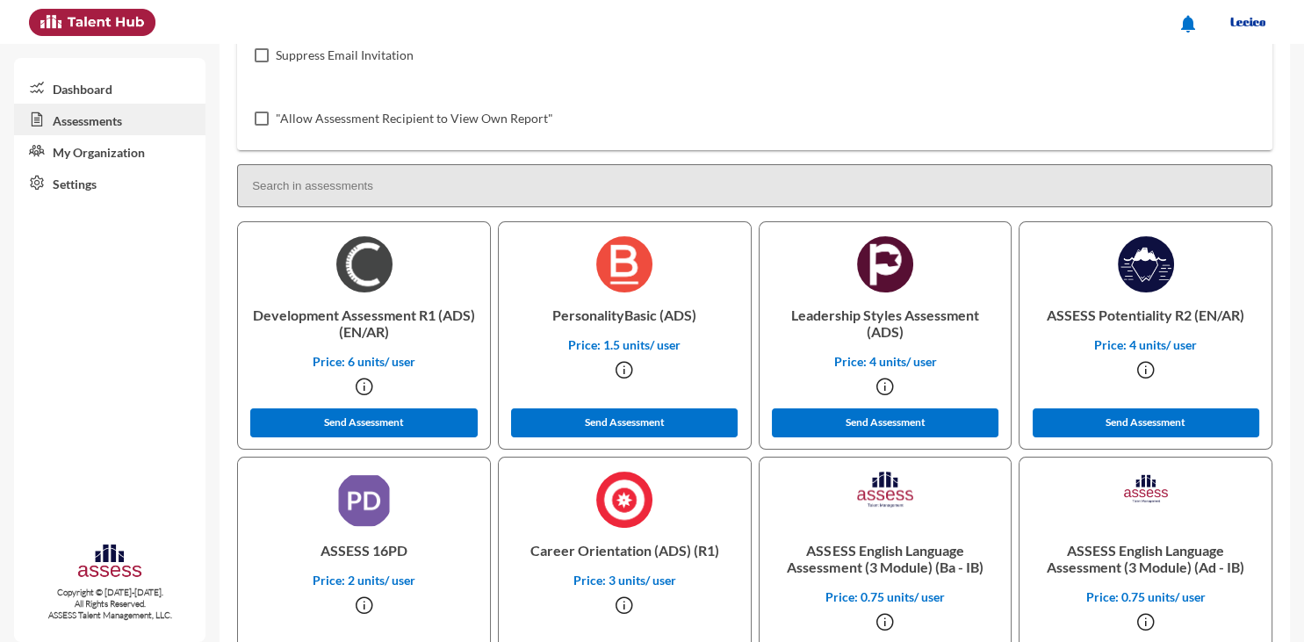
scroll to position [383, 0]
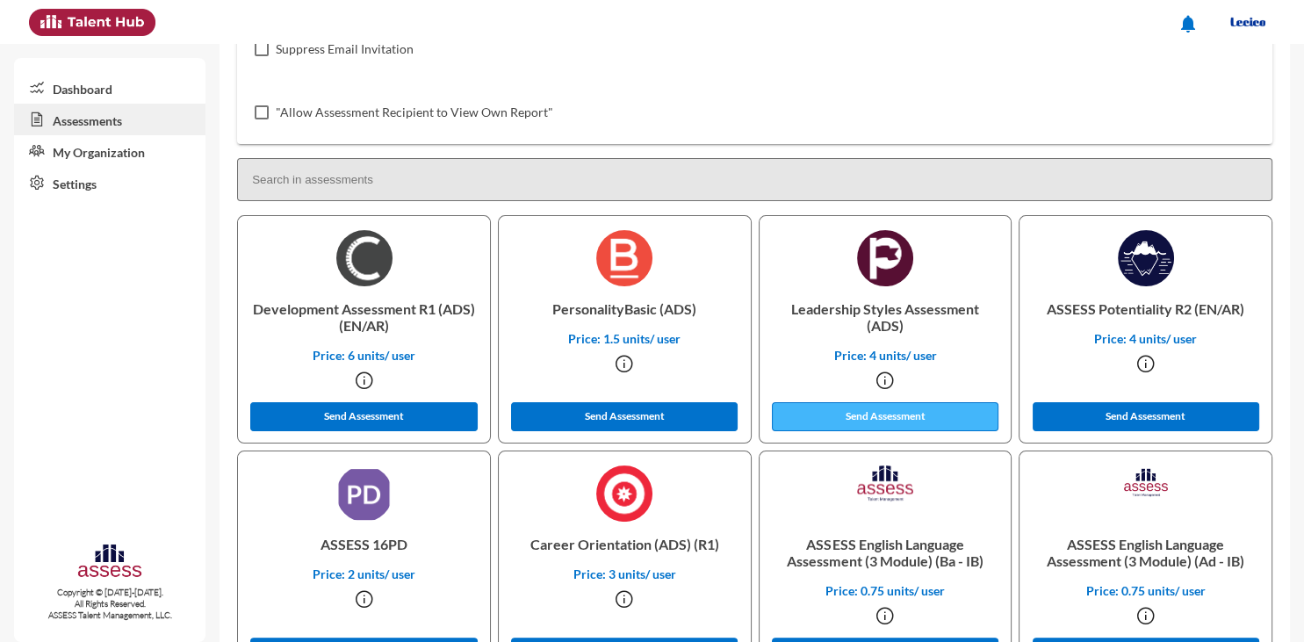
click at [896, 416] on button "Send Assessment" at bounding box center [885, 416] width 227 height 29
drag, startPoint x: 320, startPoint y: 543, endPoint x: 415, endPoint y: 553, distance: 95.3
click at [415, 552] on p "ASSESS 16PD" at bounding box center [364, 543] width 224 height 45
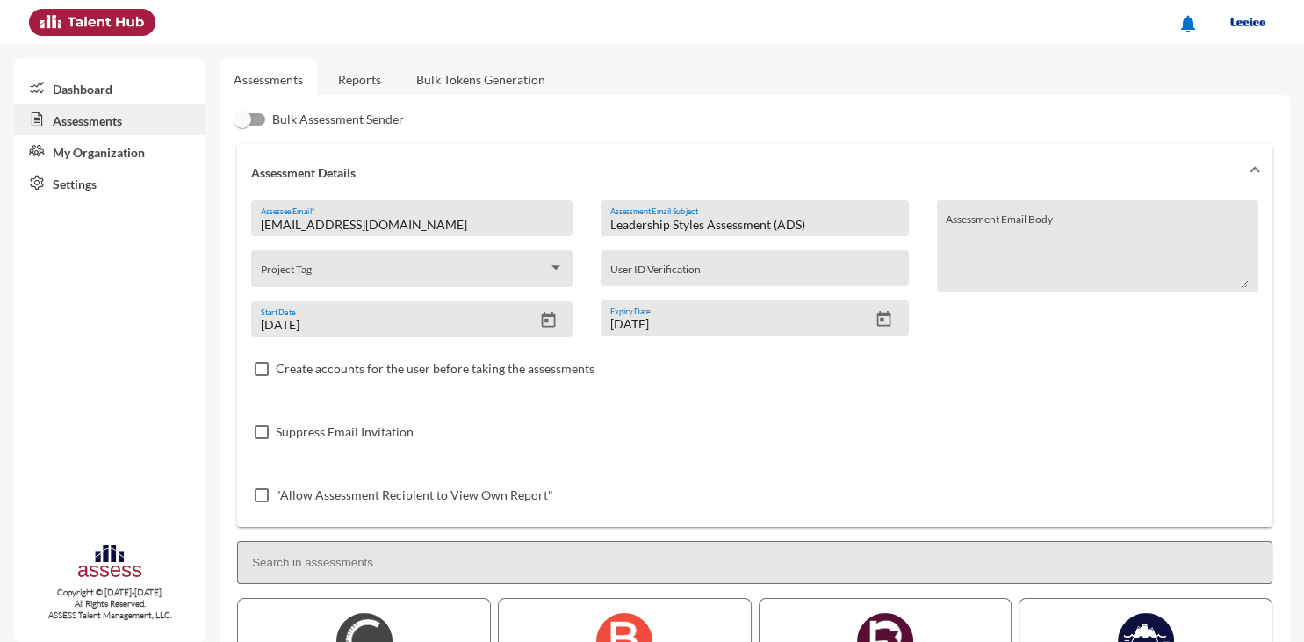
click at [809, 227] on input "Leadership Styles Assessment (ADS)" at bounding box center [754, 225] width 289 height 14
paste input "ASSESS 16PD"
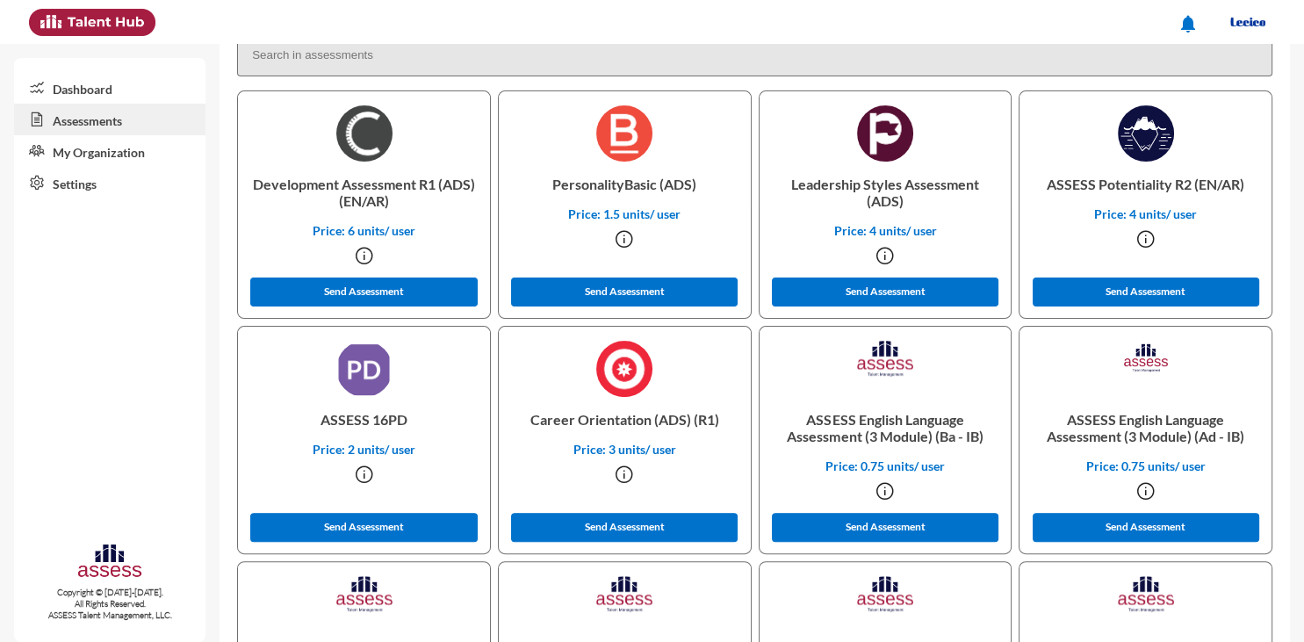
scroll to position [547, 0]
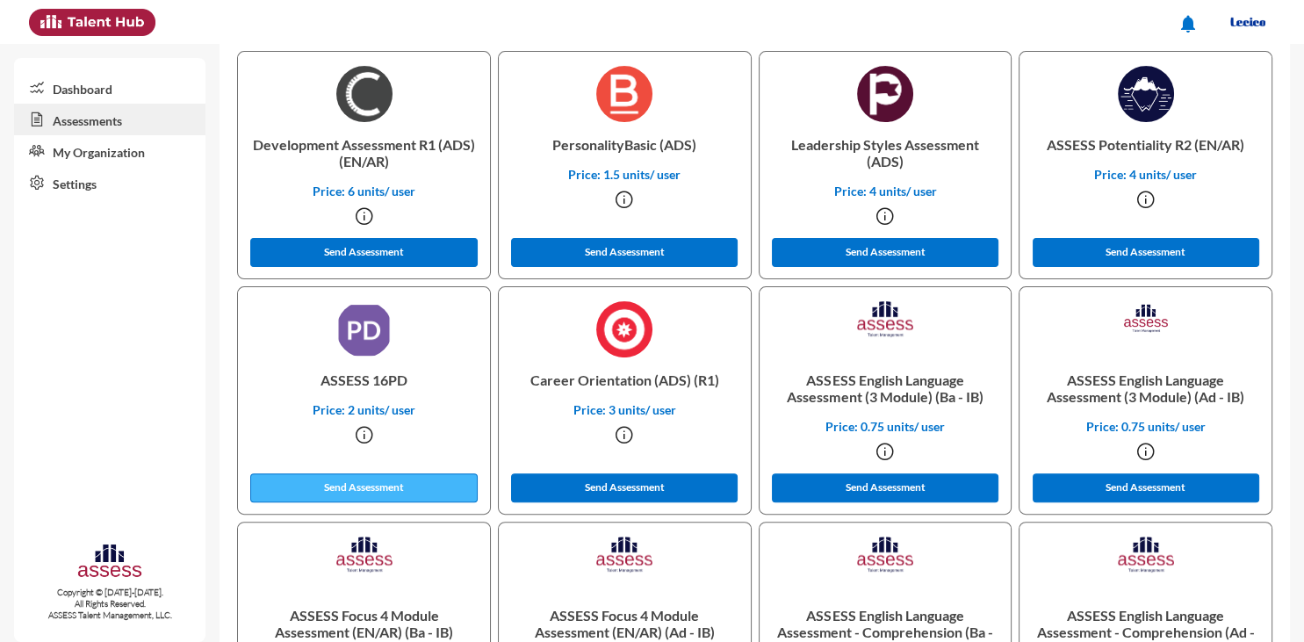
type input "ASSESS 16PD"
click at [389, 494] on button "Send Assessment" at bounding box center [363, 487] width 227 height 29
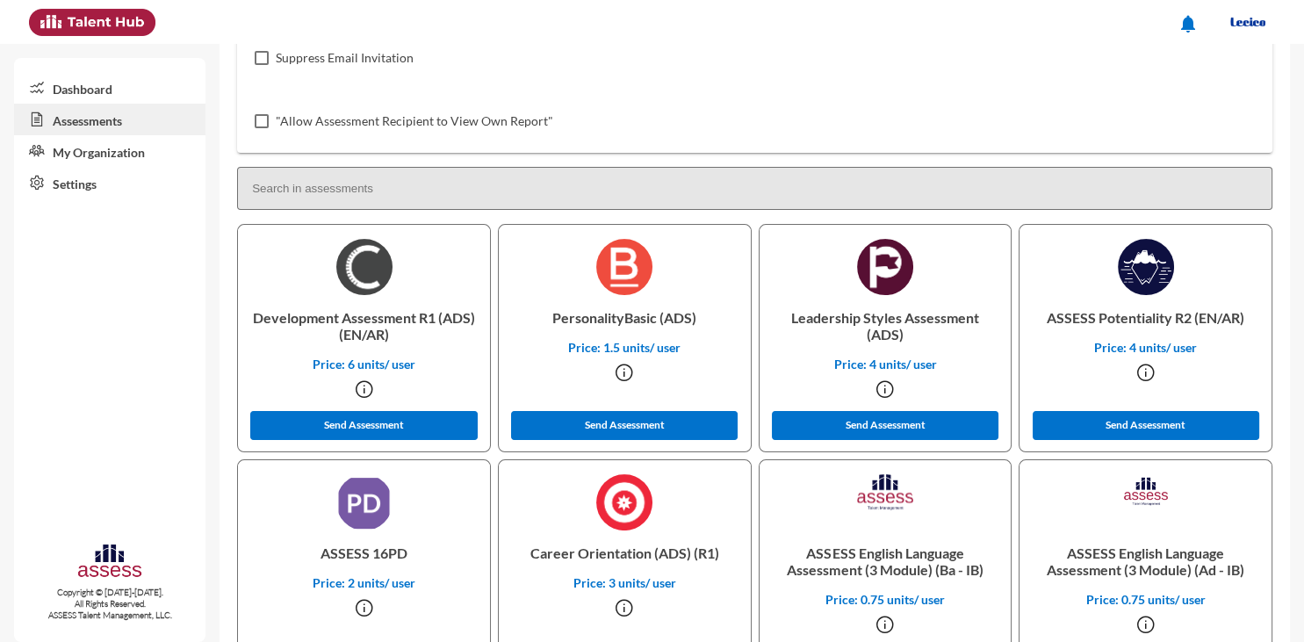
scroll to position [446, 0]
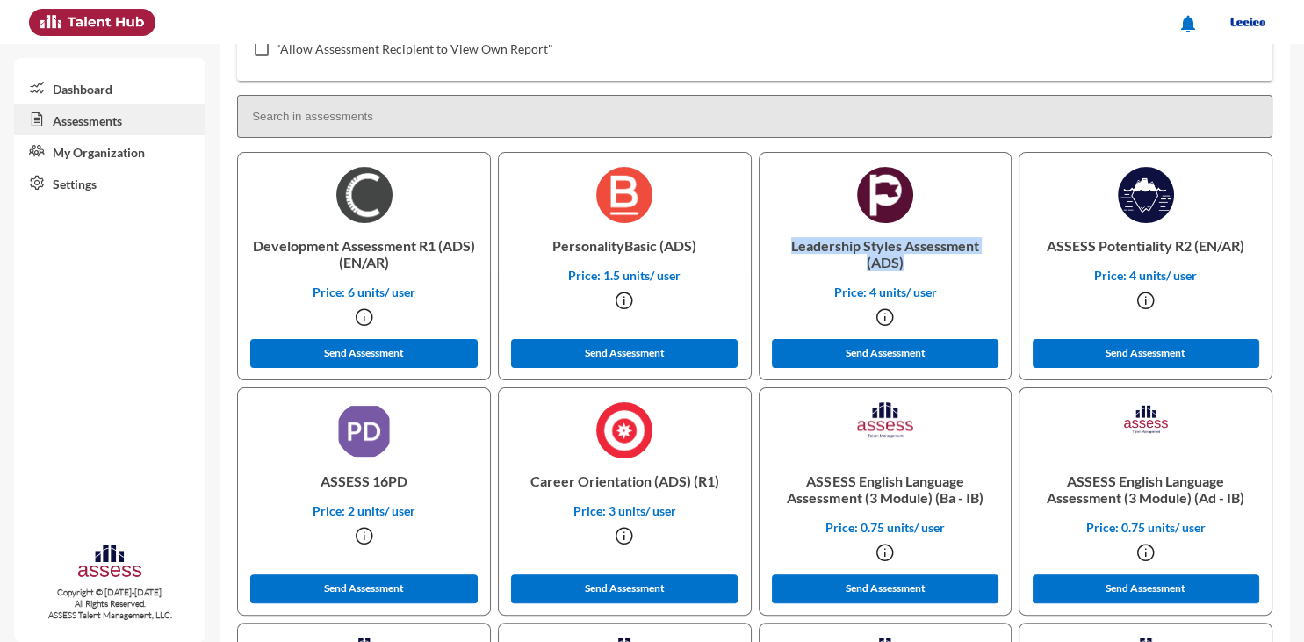
drag, startPoint x: 792, startPoint y: 244, endPoint x: 953, endPoint y: 279, distance: 164.5
click at [953, 279] on p "Leadership Styles Assessment (ADS)" at bounding box center [885, 253] width 224 height 61
drag, startPoint x: 321, startPoint y: 481, endPoint x: 419, endPoint y: 483, distance: 97.5
click at [419, 483] on p "ASSESS 16PD" at bounding box center [364, 480] width 224 height 45
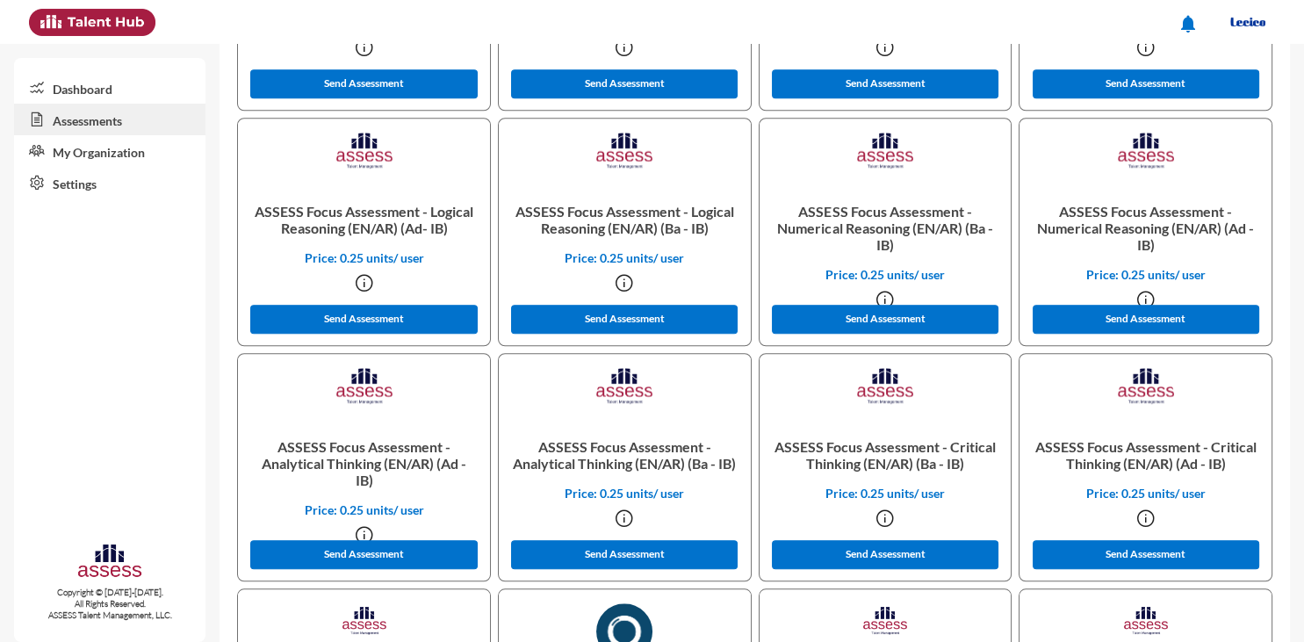
scroll to position [1424, 0]
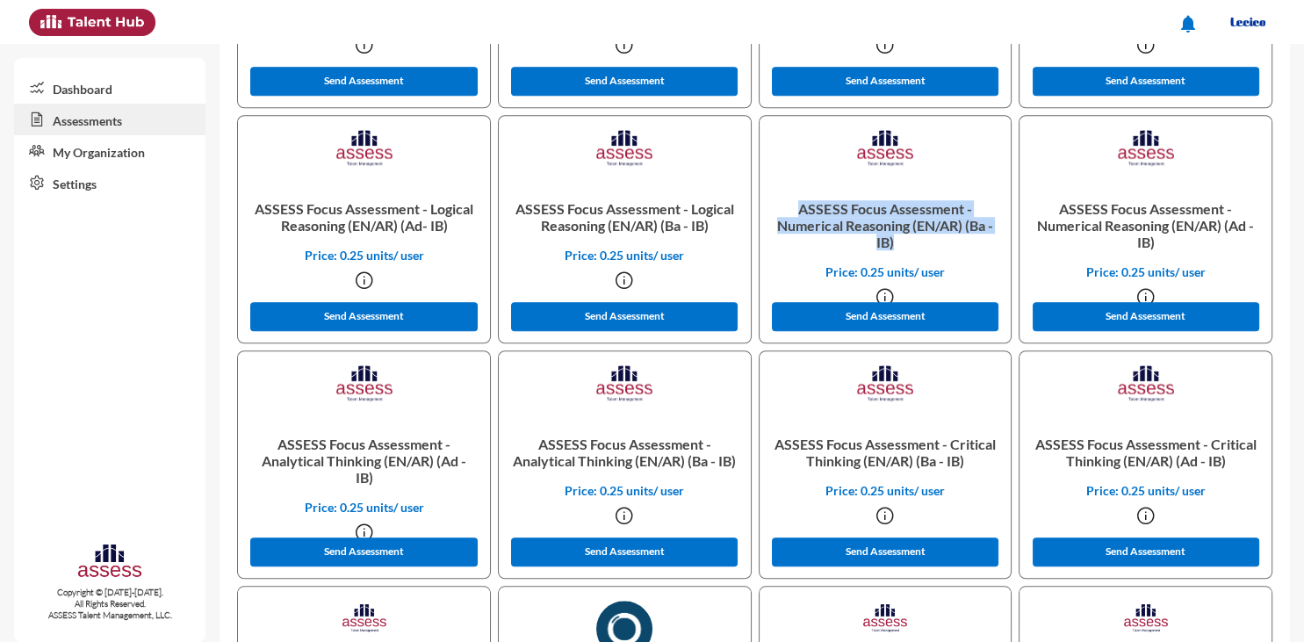
drag, startPoint x: 797, startPoint y: 206, endPoint x: 920, endPoint y: 241, distance: 127.6
click at [920, 241] on p "ASSESS Focus Assessment - Numerical Reasoning (EN/AR) (Ba - IB)" at bounding box center [885, 225] width 224 height 78
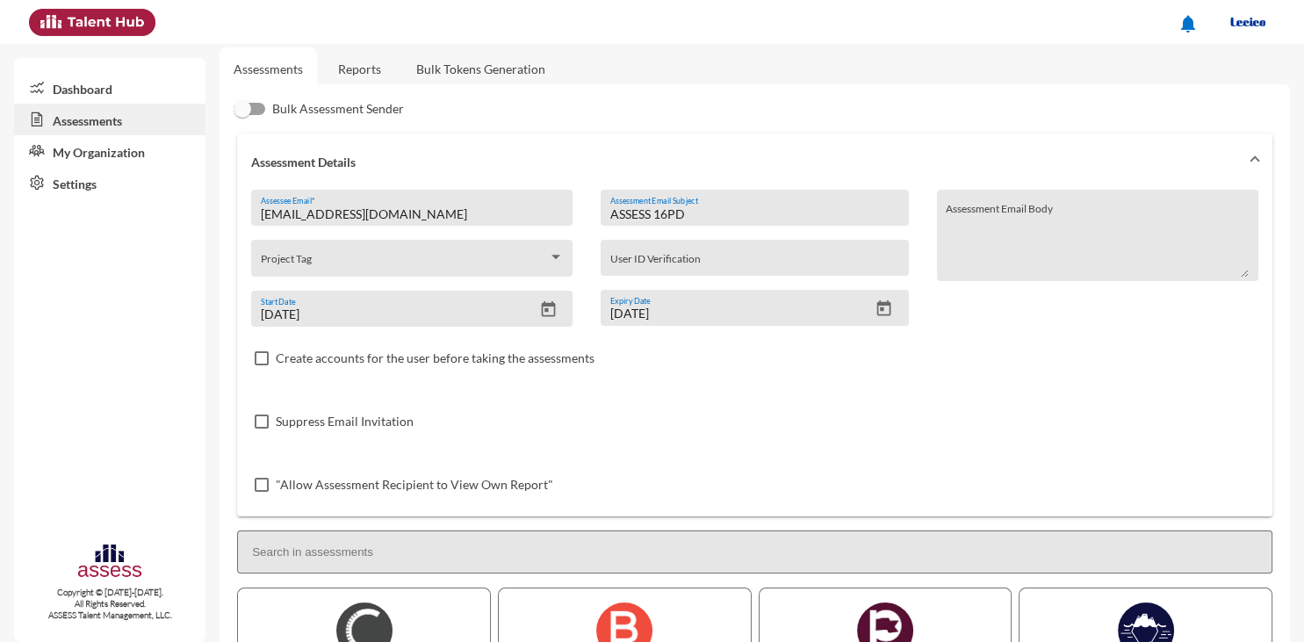
scroll to position [0, 0]
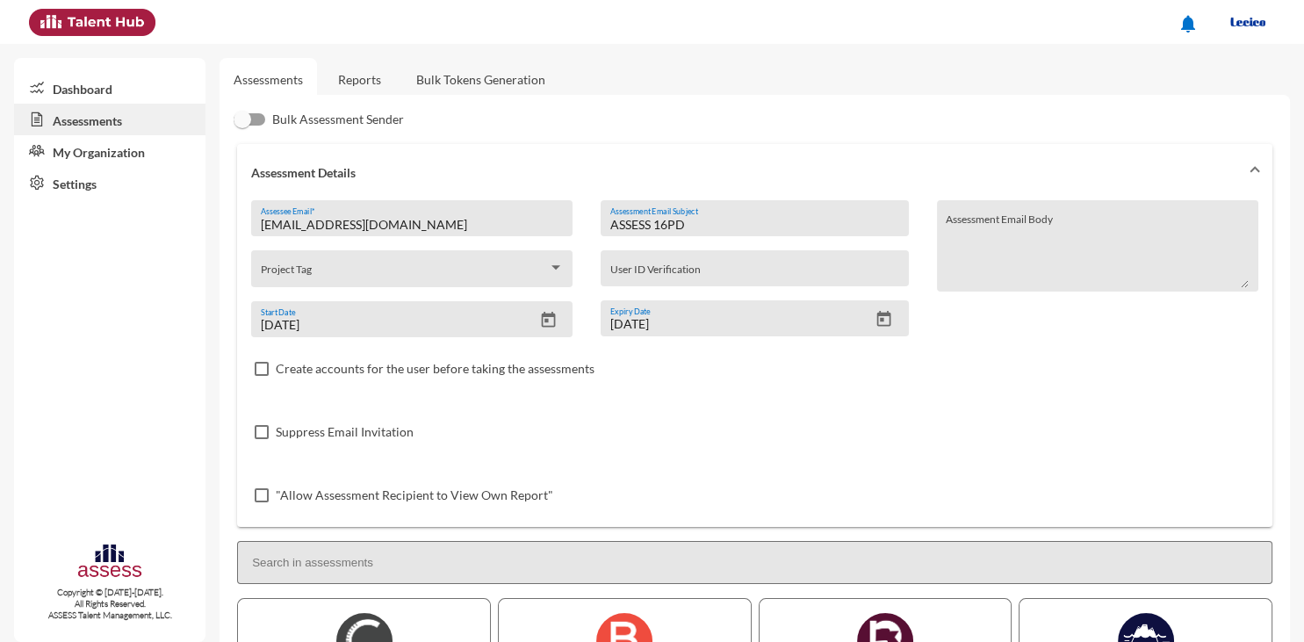
click at [356, 72] on link "Reports" at bounding box center [359, 79] width 71 height 43
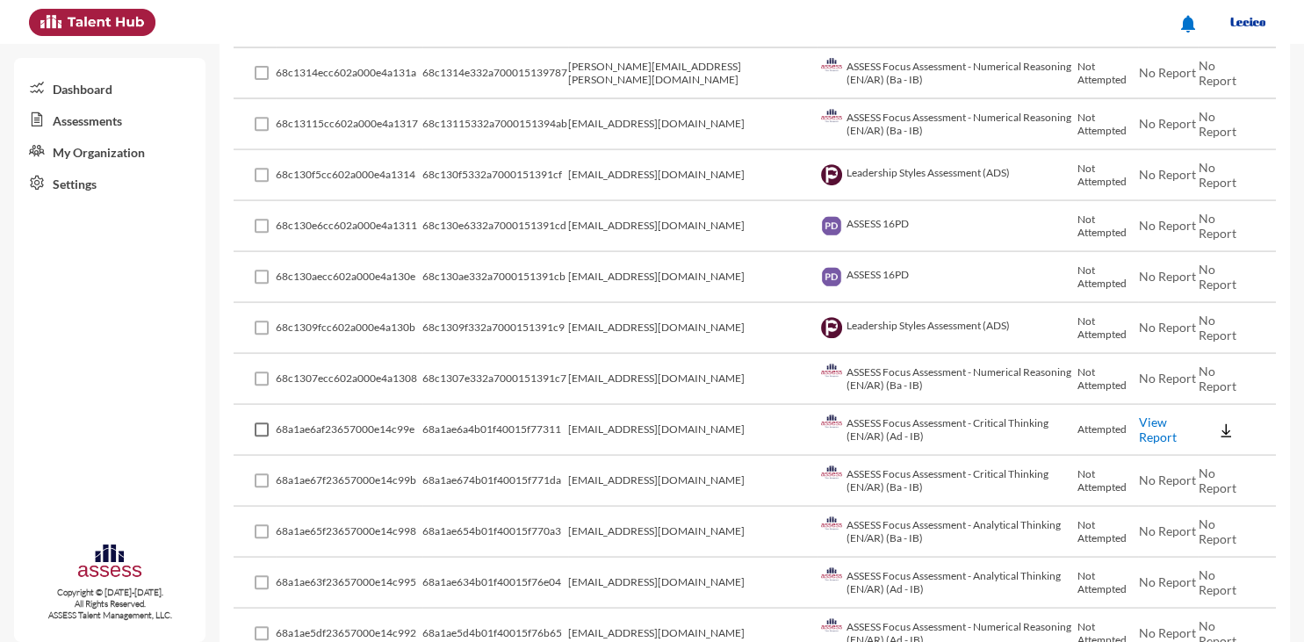
scroll to position [763, 0]
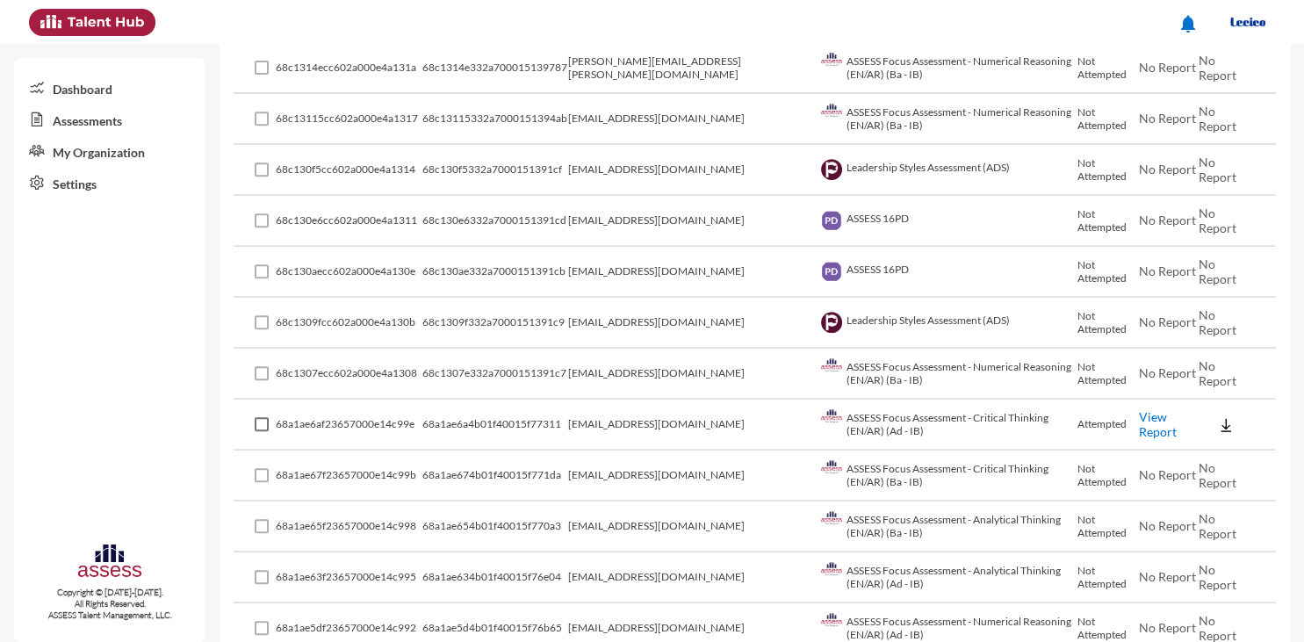
click at [258, 370] on span at bounding box center [262, 373] width 14 height 14
click at [262, 370] on span at bounding box center [262, 373] width 14 height 14
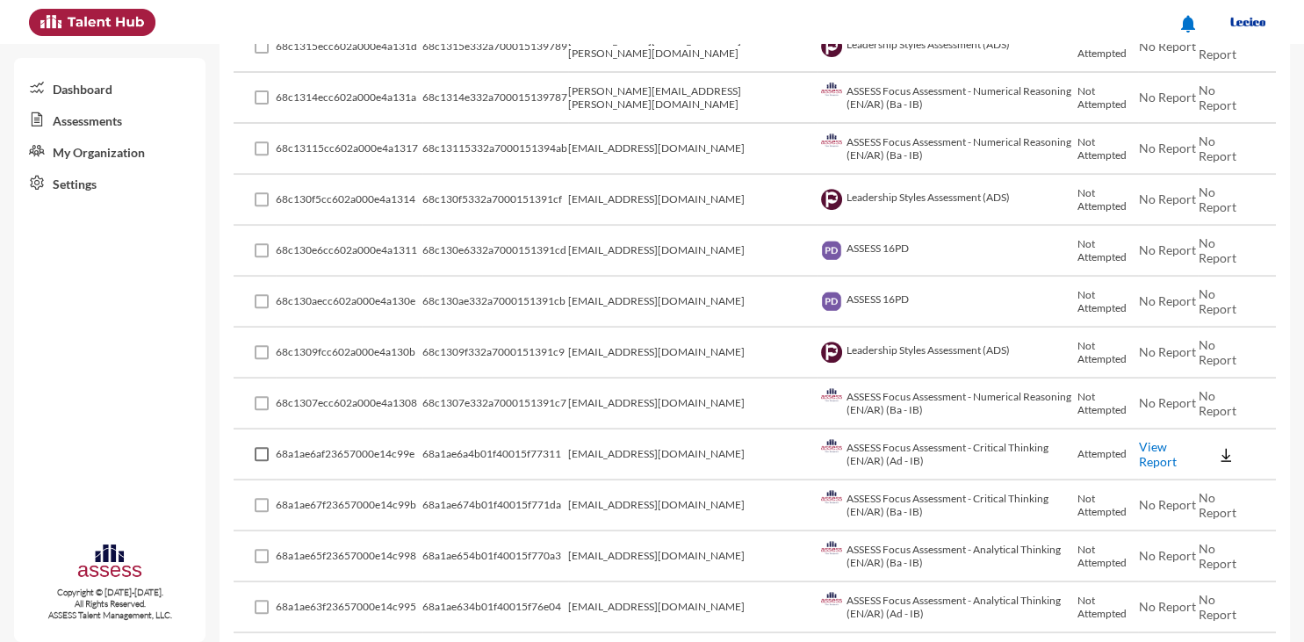
scroll to position [739, 0]
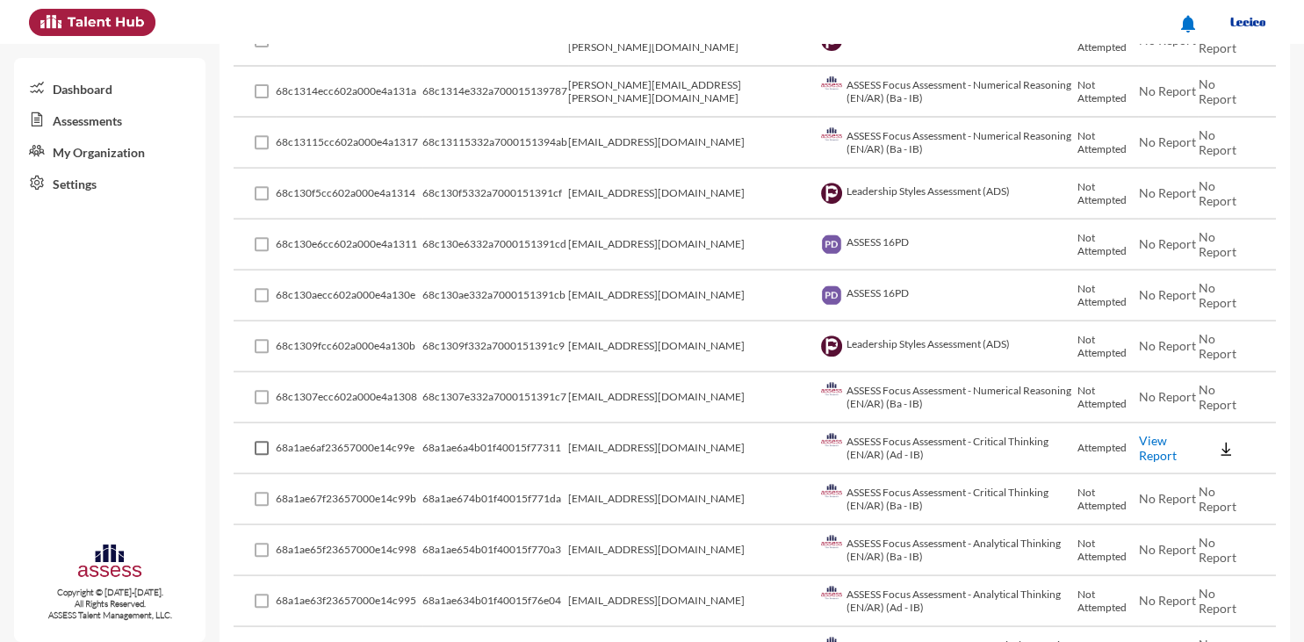
click at [262, 395] on span at bounding box center [262, 397] width 14 height 14
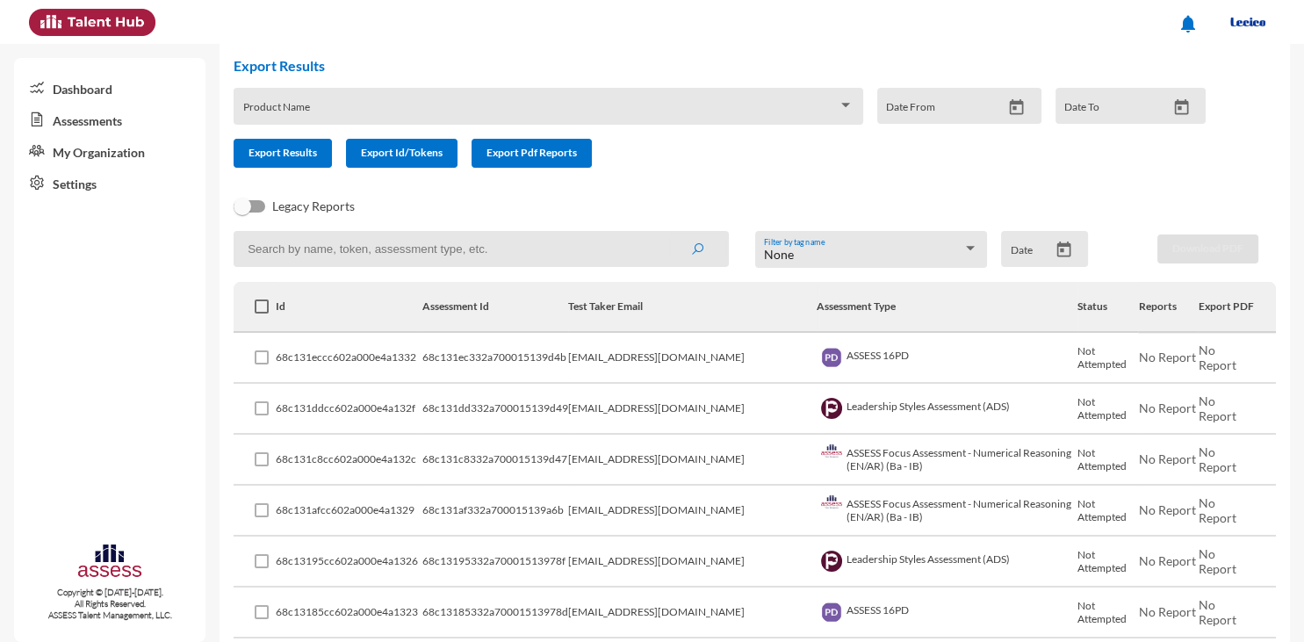
scroll to position [0, 0]
